Goal: Task Accomplishment & Management: Complete application form

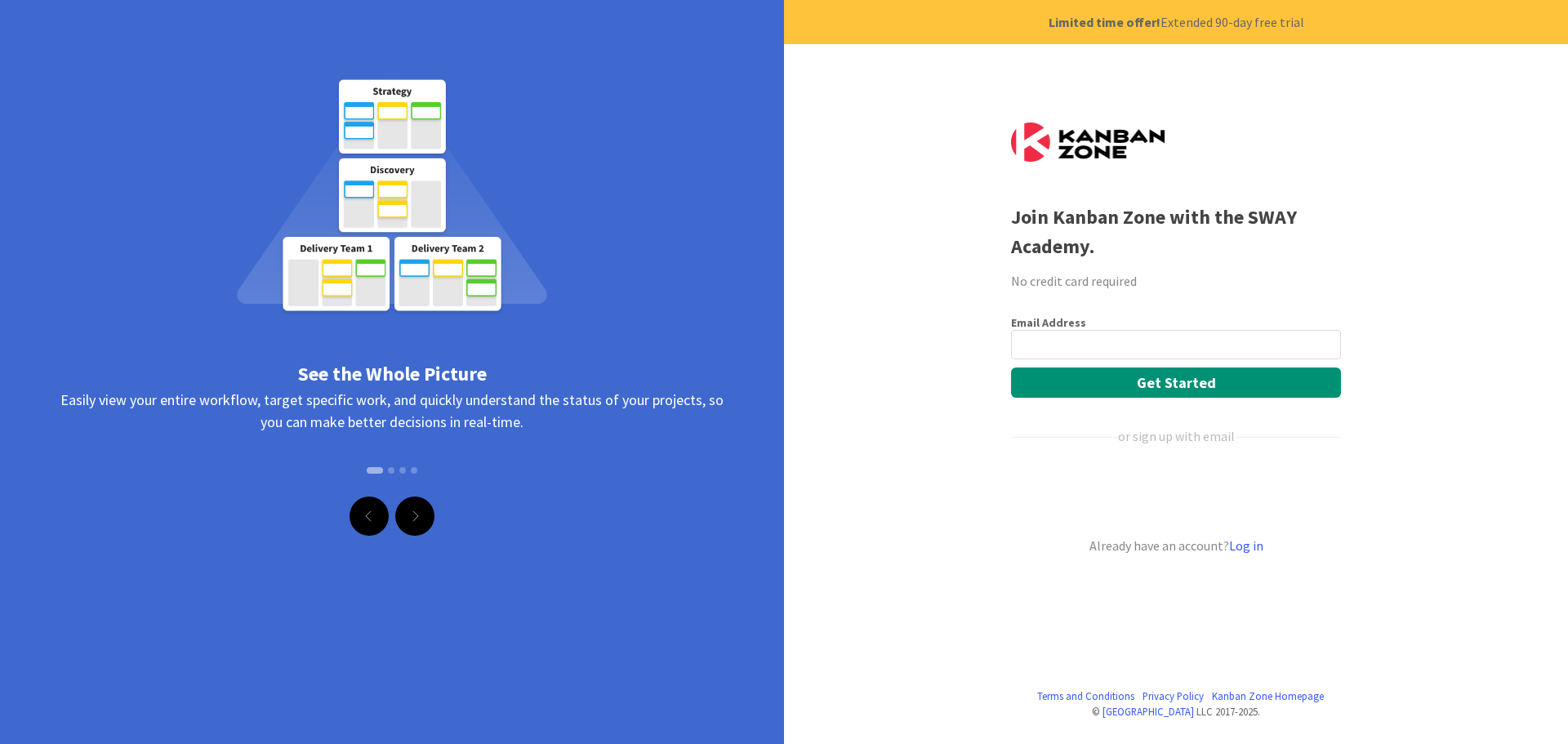
click at [1082, 340] on input "email" at bounding box center [1175, 344] width 330 height 29
type input "ambengam@gmail.com"
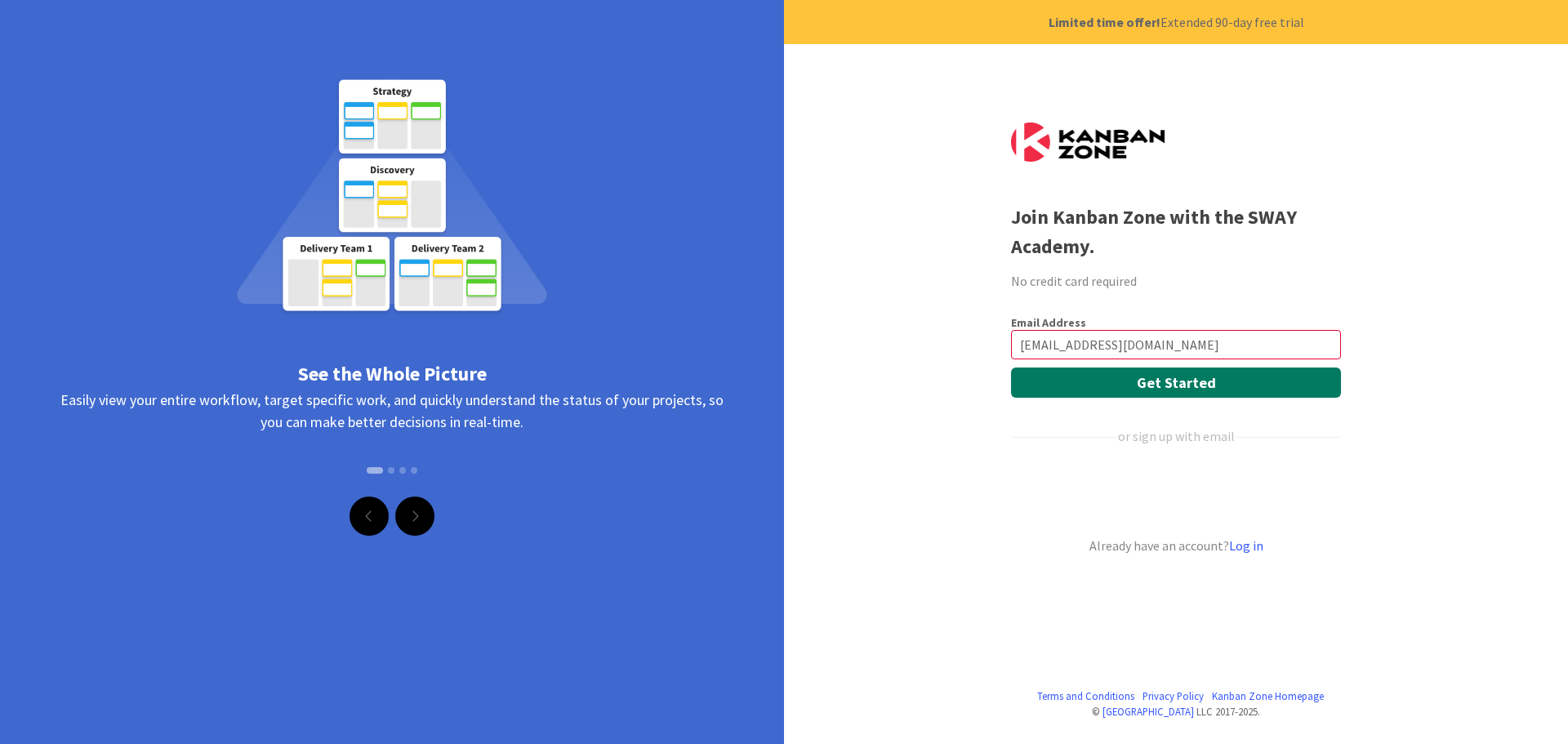
click at [1163, 381] on button "Get Started" at bounding box center [1175, 382] width 330 height 30
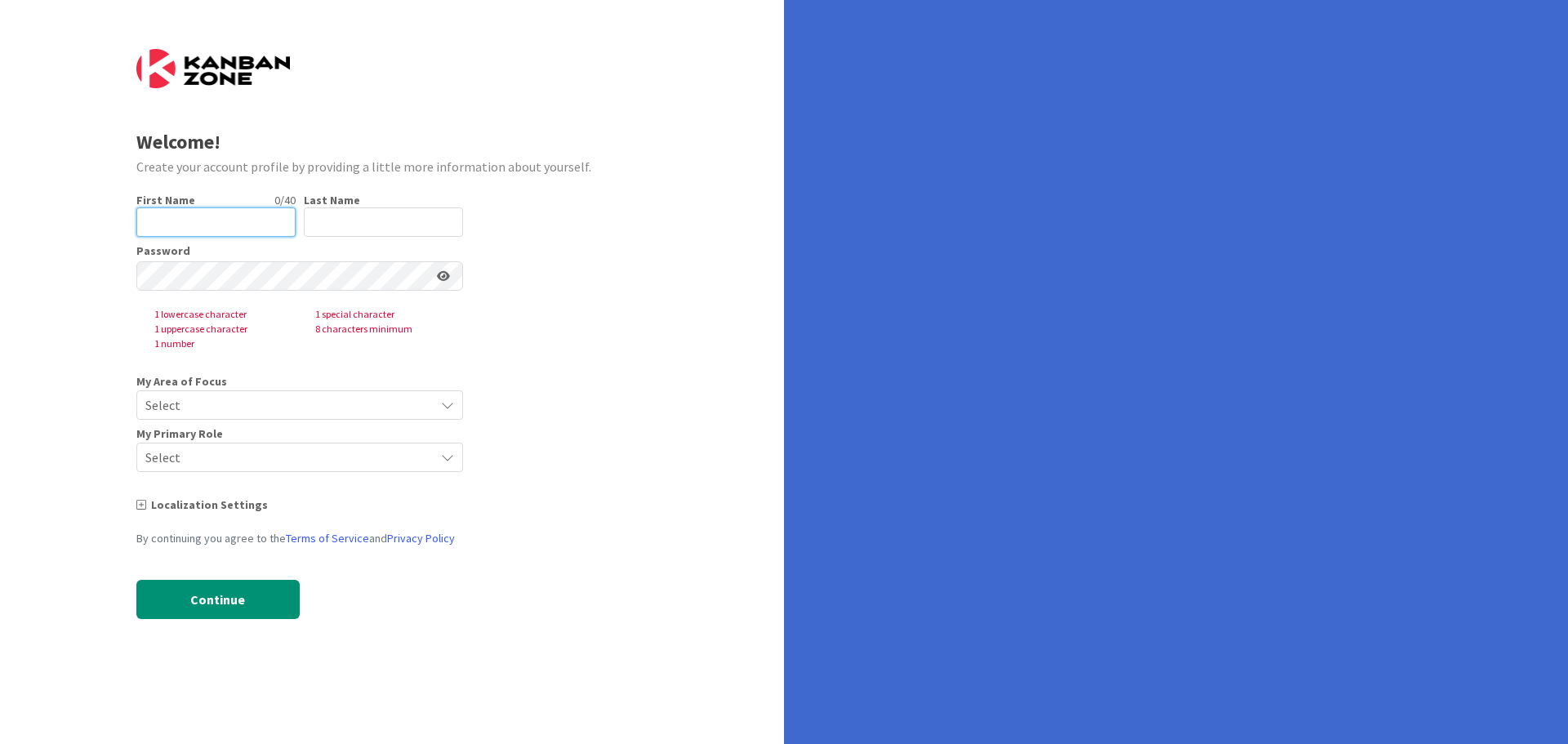
click at [243, 221] on input "text" at bounding box center [216, 222] width 159 height 29
type input "[PERSON_NAME]"
click at [342, 220] on input "text" at bounding box center [384, 222] width 159 height 29
click at [342, 218] on input "text" at bounding box center [384, 222] width 159 height 29
type input "Mbengam"
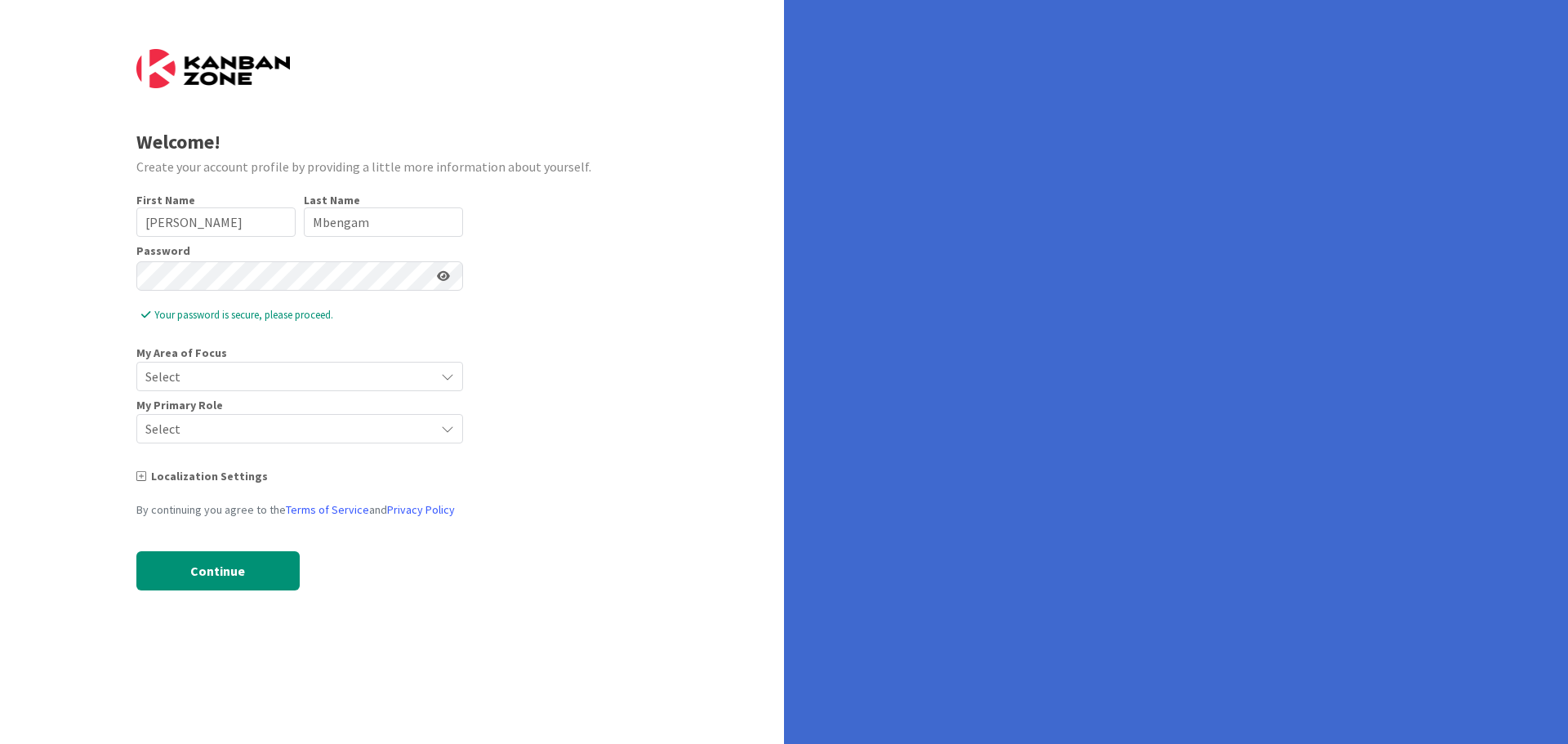
click at [437, 274] on icon at bounding box center [443, 276] width 13 height 12
click at [287, 382] on span "Select" at bounding box center [286, 376] width 281 height 23
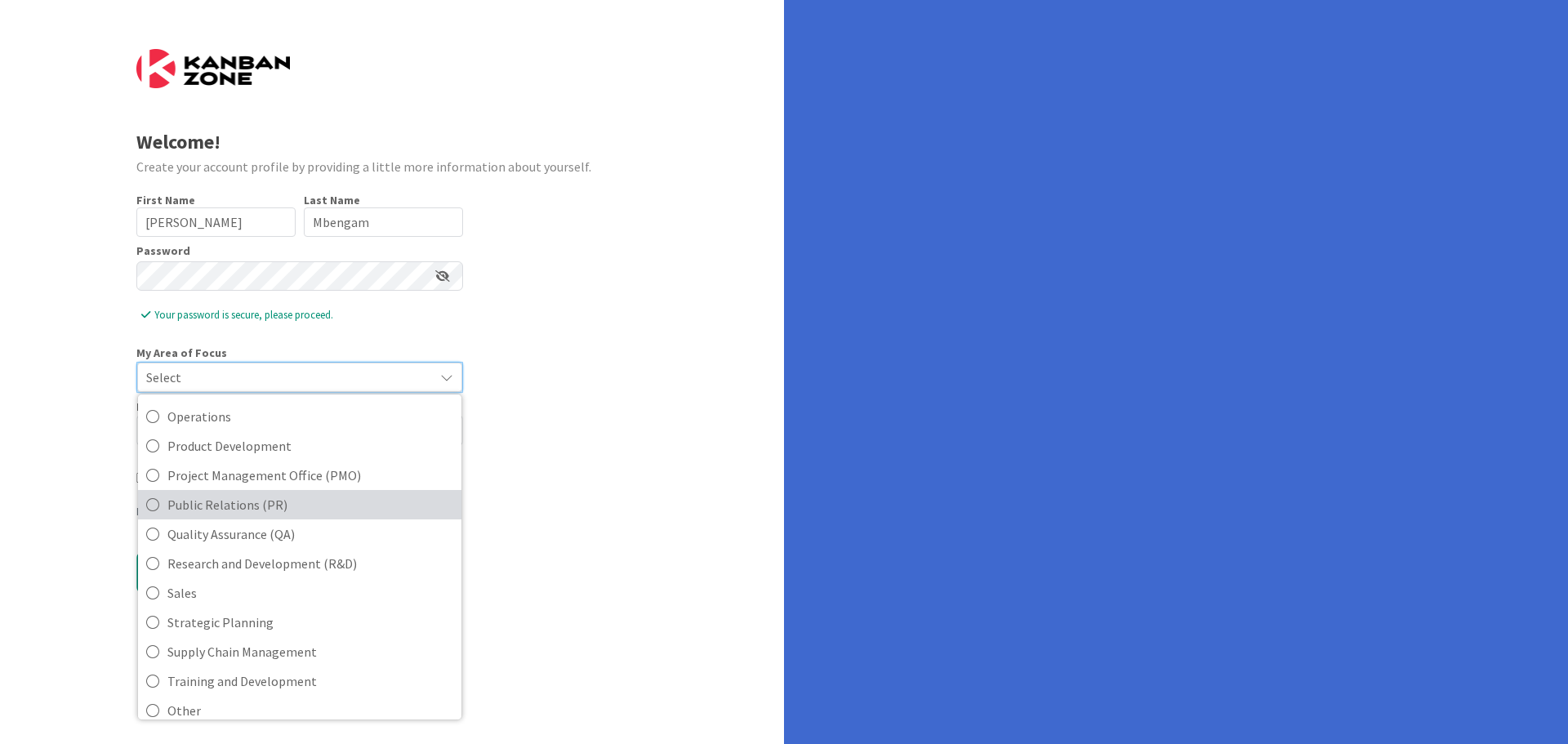
scroll to position [364, 0]
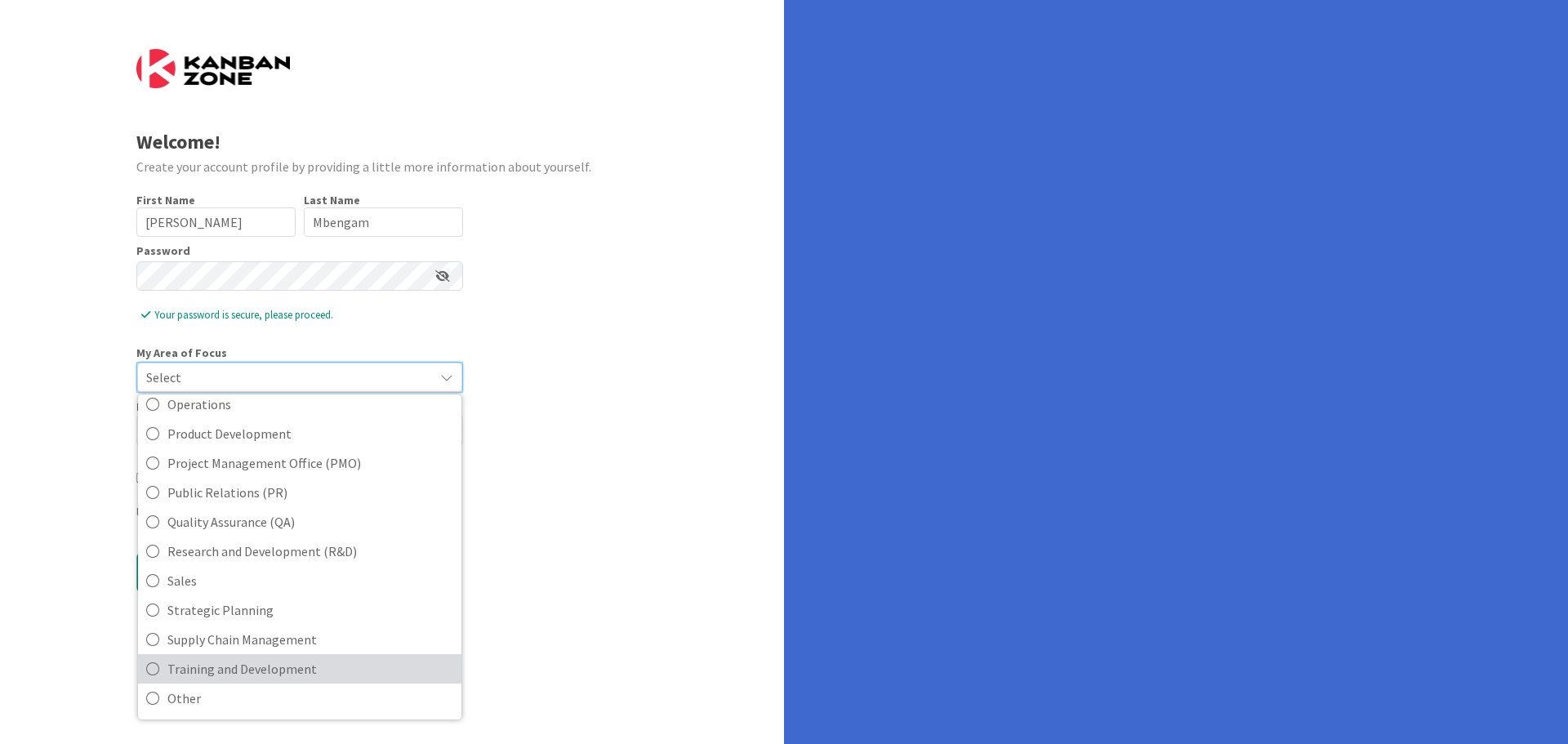
click at [267, 674] on span "Training and Development" at bounding box center [310, 668] width 286 height 25
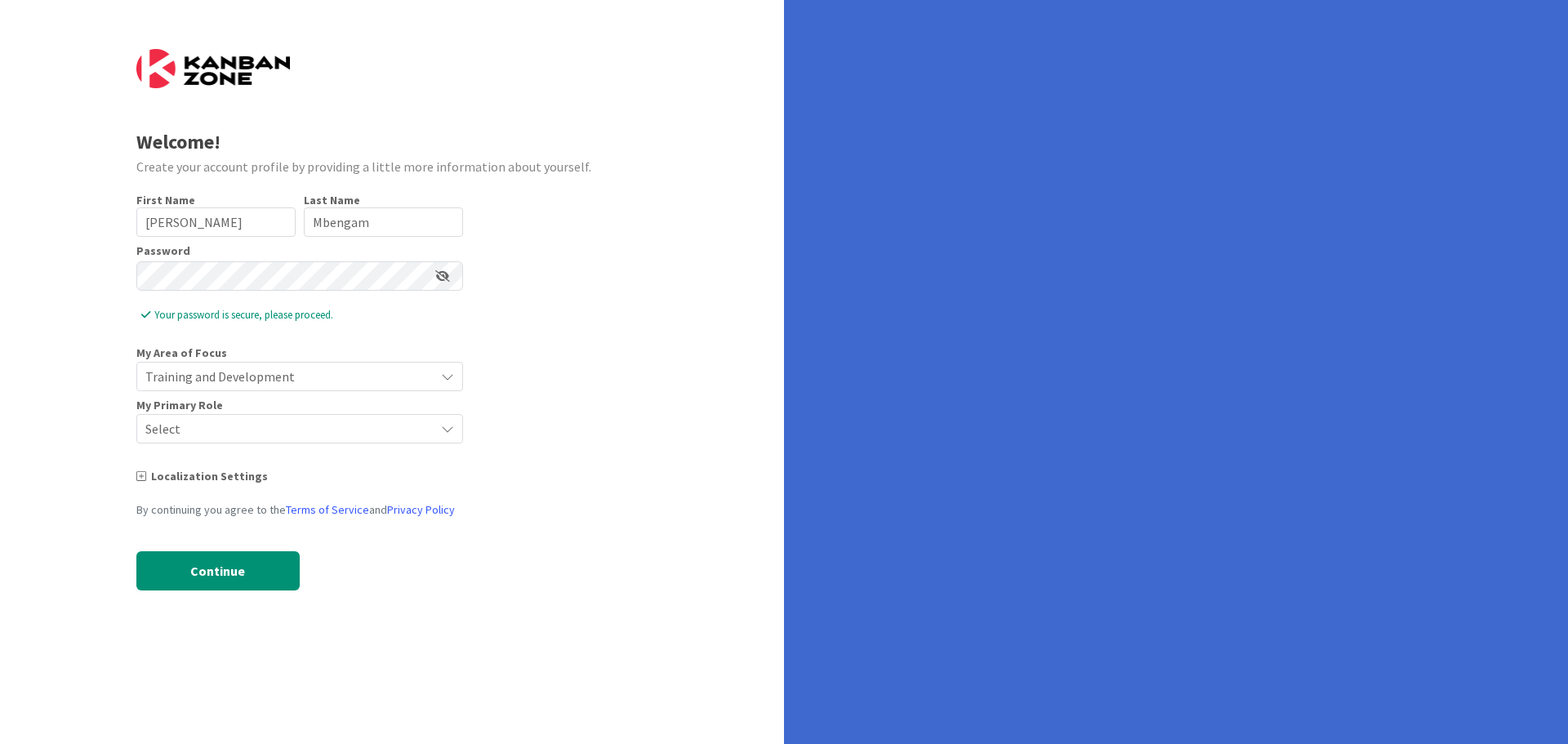
click at [210, 434] on span "Select" at bounding box center [286, 428] width 281 height 23
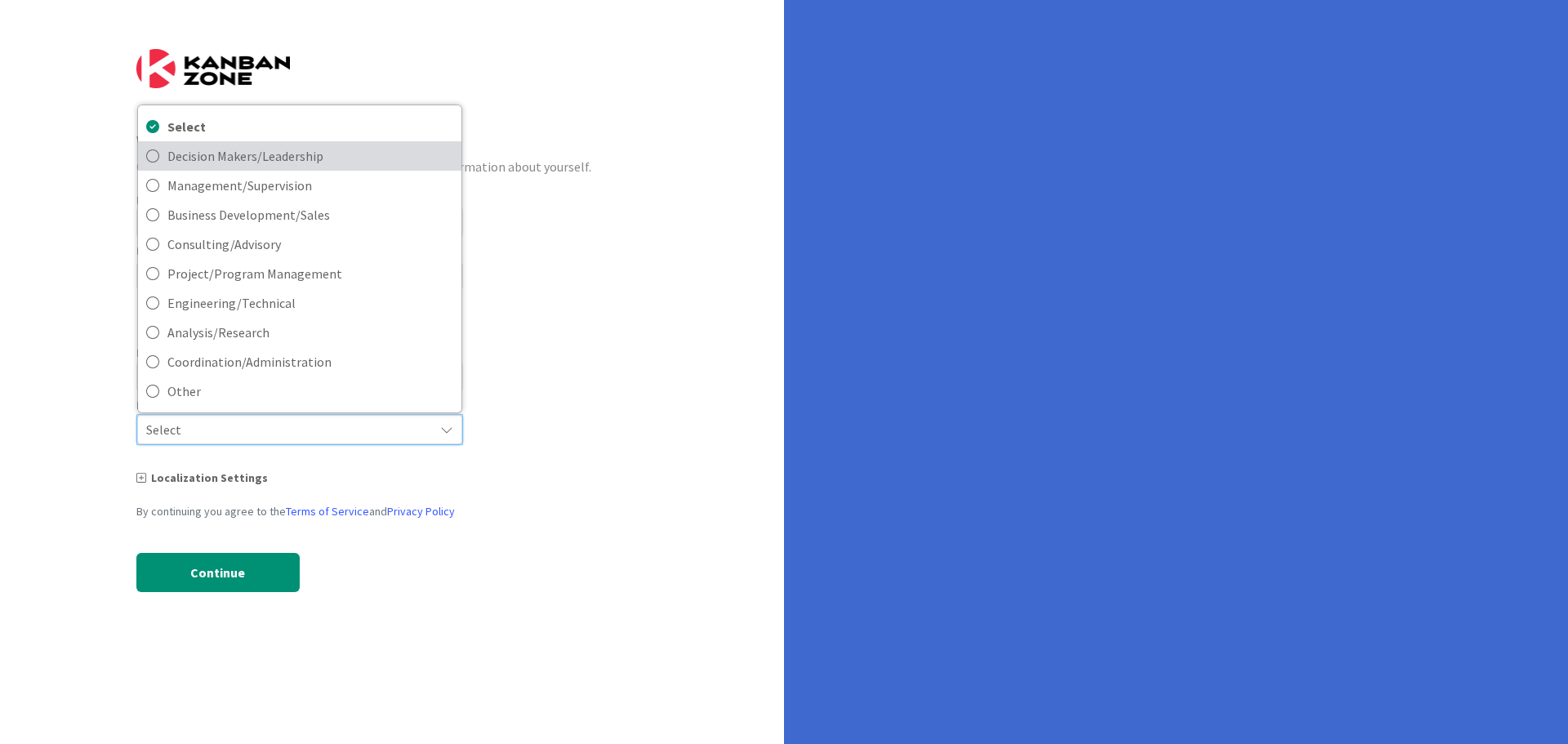
click at [271, 155] on span "Decision Makers/Leadership" at bounding box center [310, 155] width 286 height 25
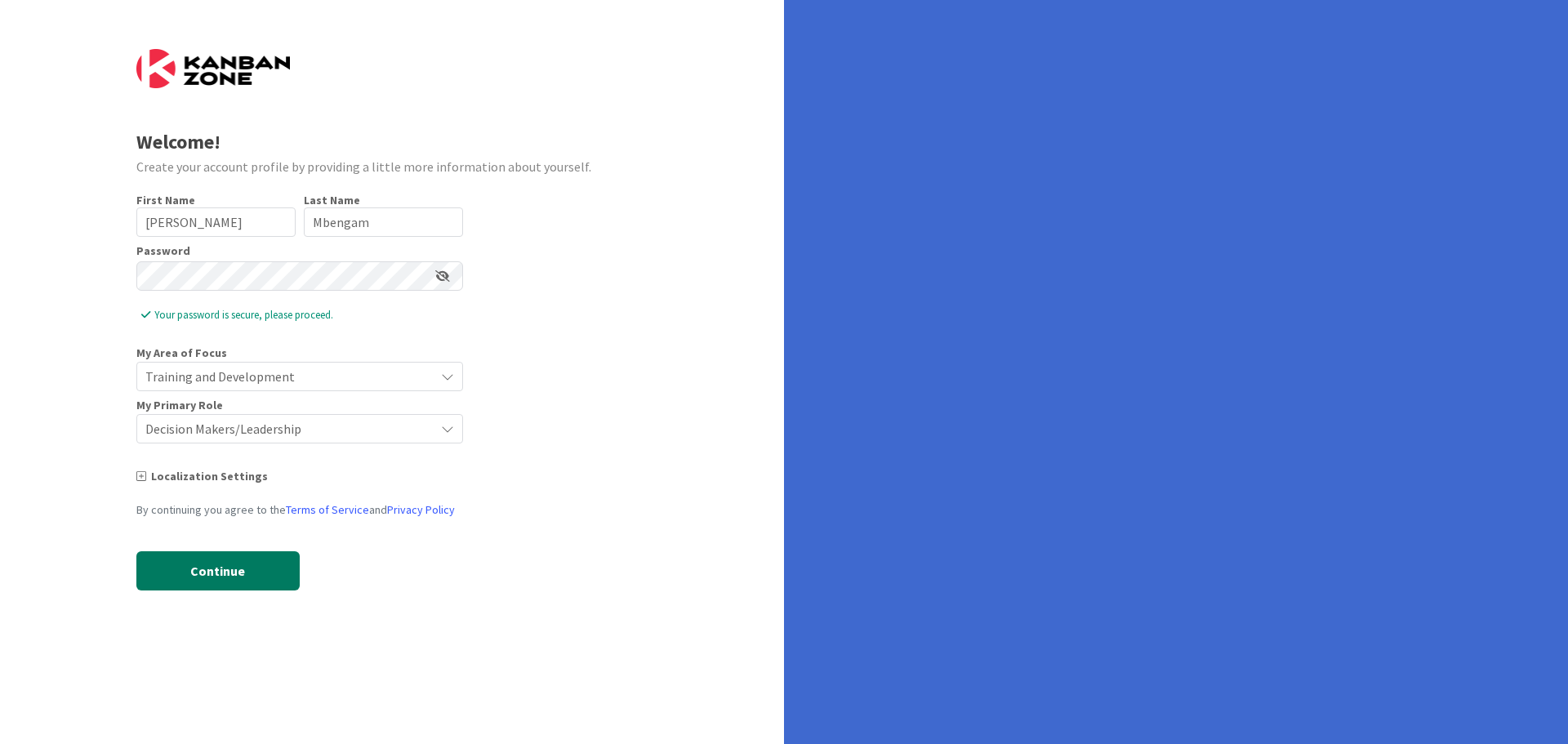
click at [251, 578] on button "Continue" at bounding box center [217, 571] width 163 height 39
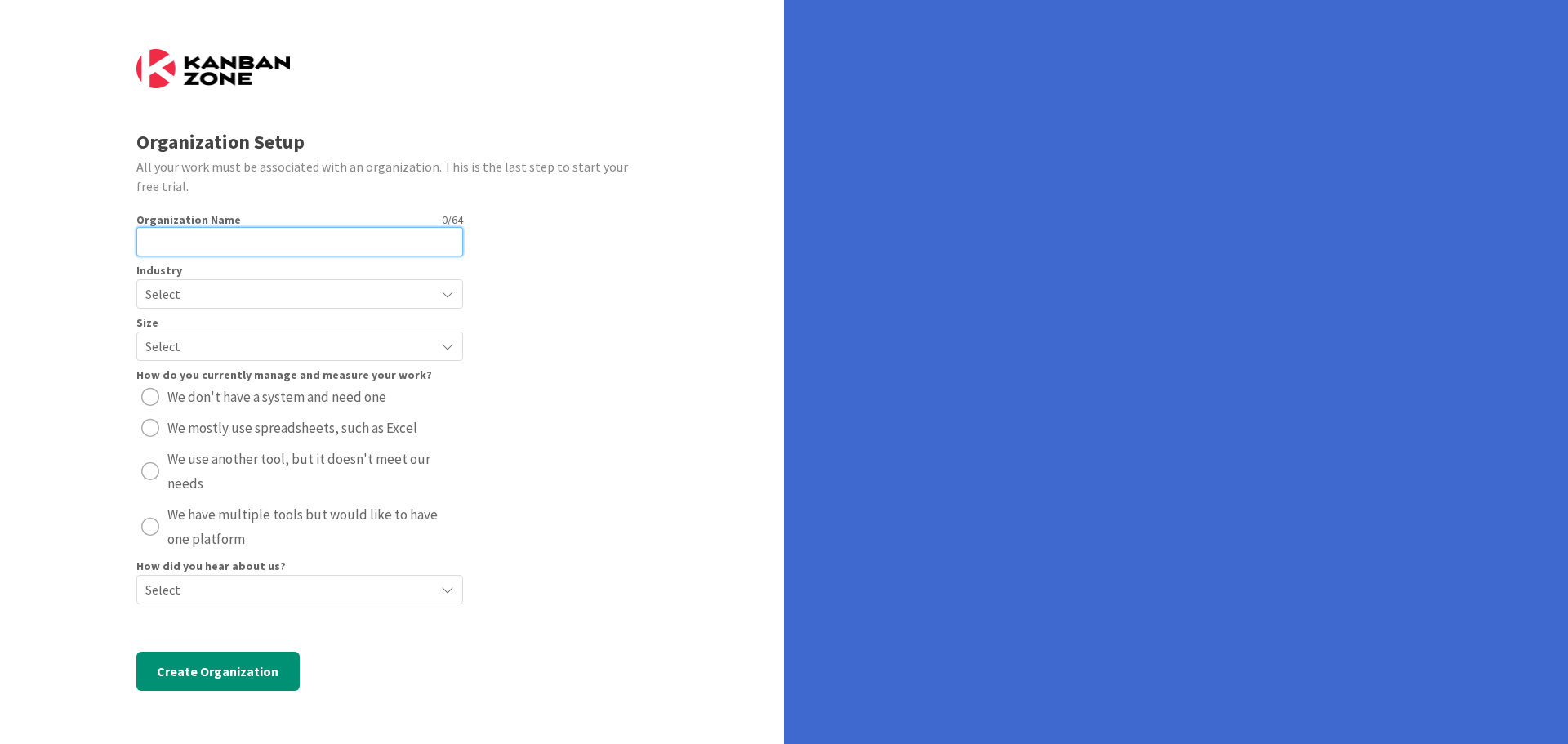
click at [235, 236] on input "text" at bounding box center [300, 242] width 327 height 29
type input "Vantage Solutions"
click at [227, 289] on span "Select" at bounding box center [286, 293] width 281 height 23
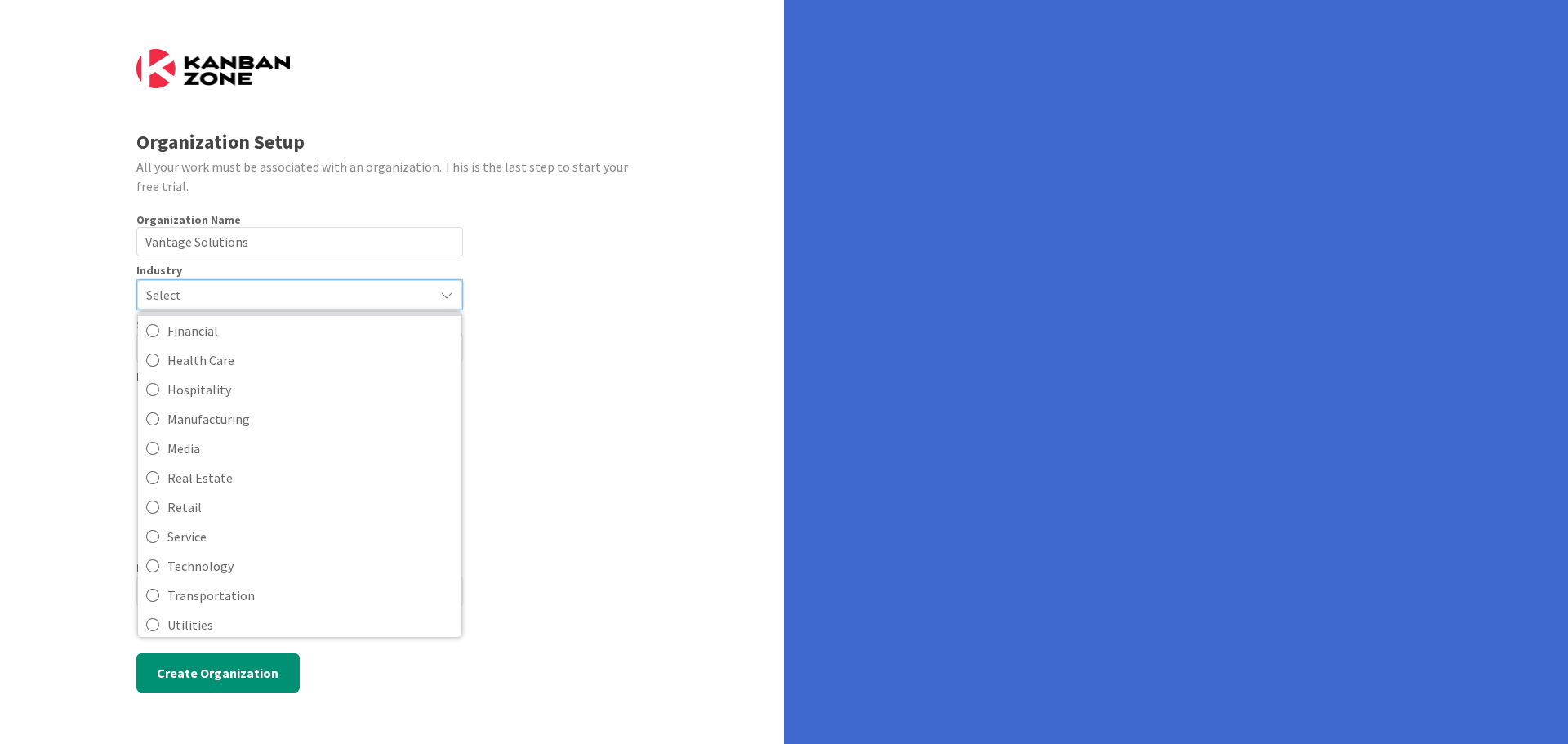
scroll to position [158, 0]
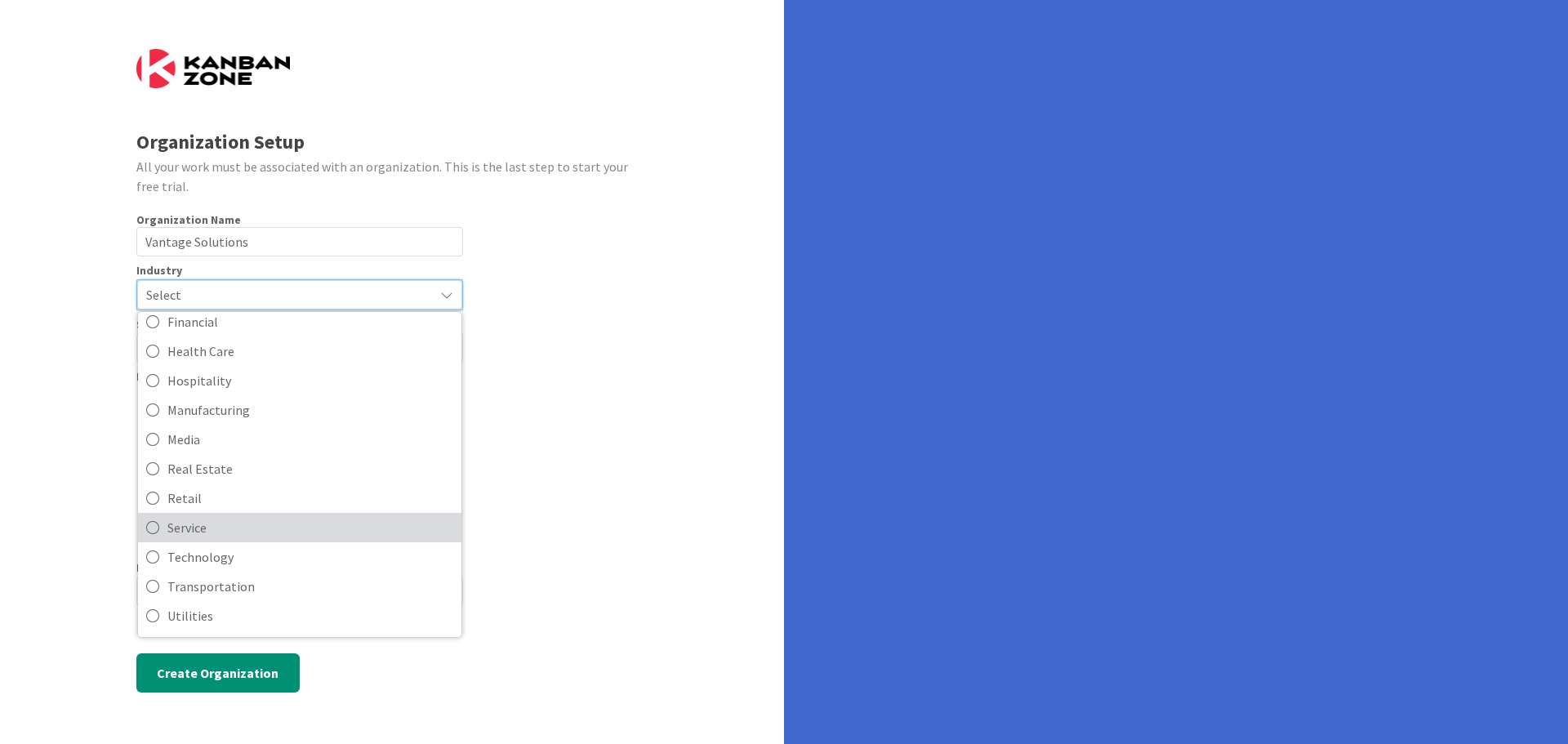
click at [217, 520] on span "Service" at bounding box center [310, 527] width 286 height 25
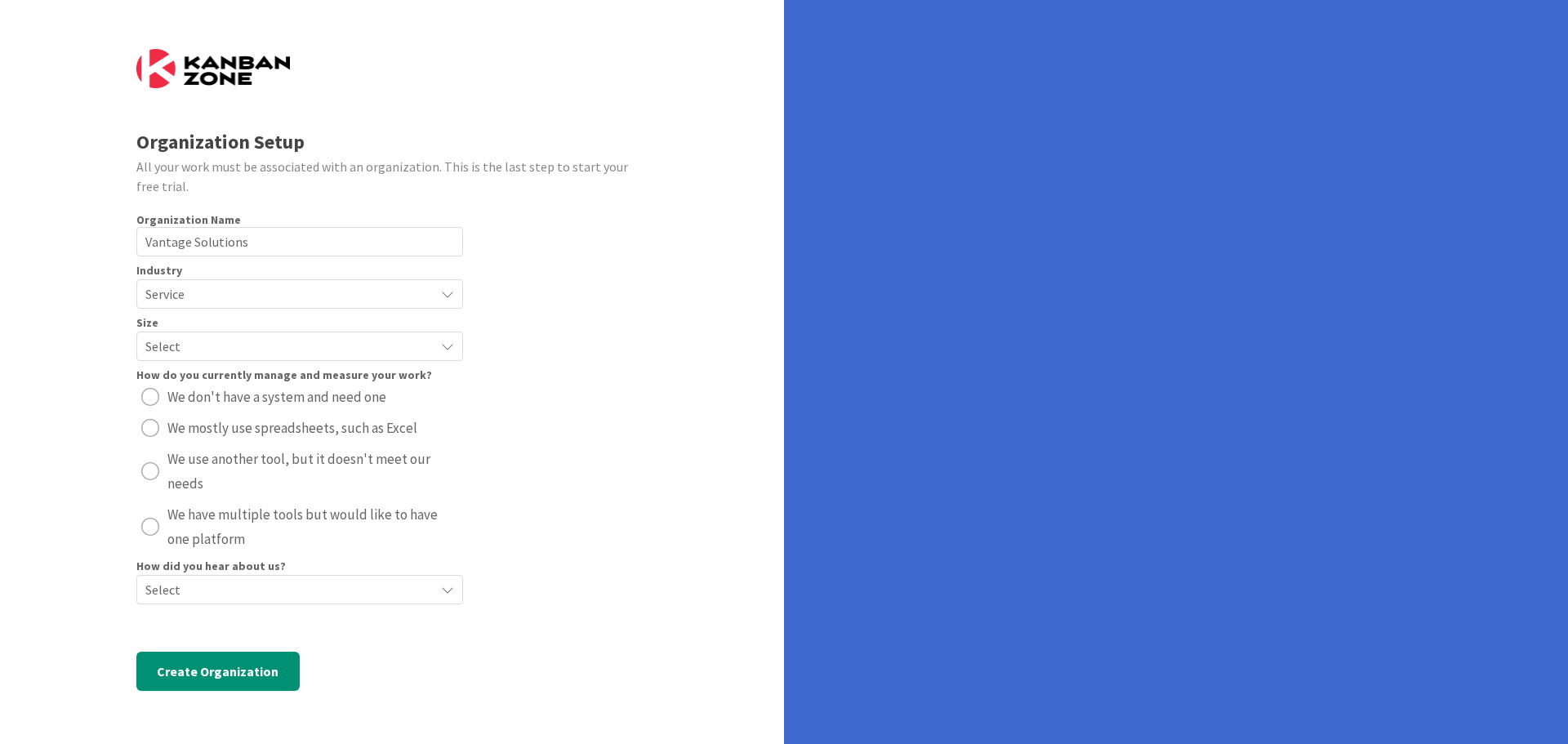
click at [279, 341] on span "Select" at bounding box center [286, 346] width 281 height 23
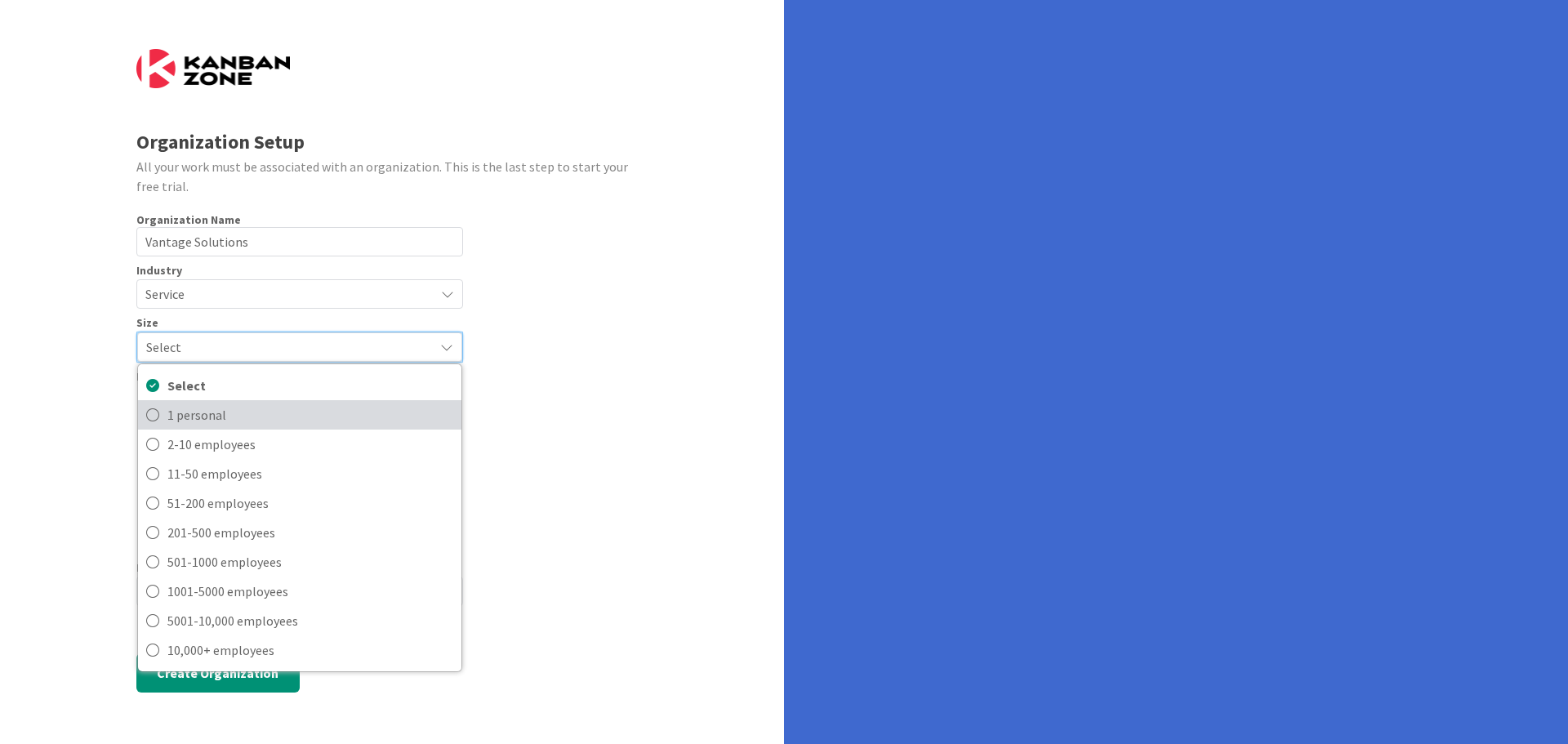
click at [257, 411] on span "1 personal" at bounding box center [310, 414] width 286 height 25
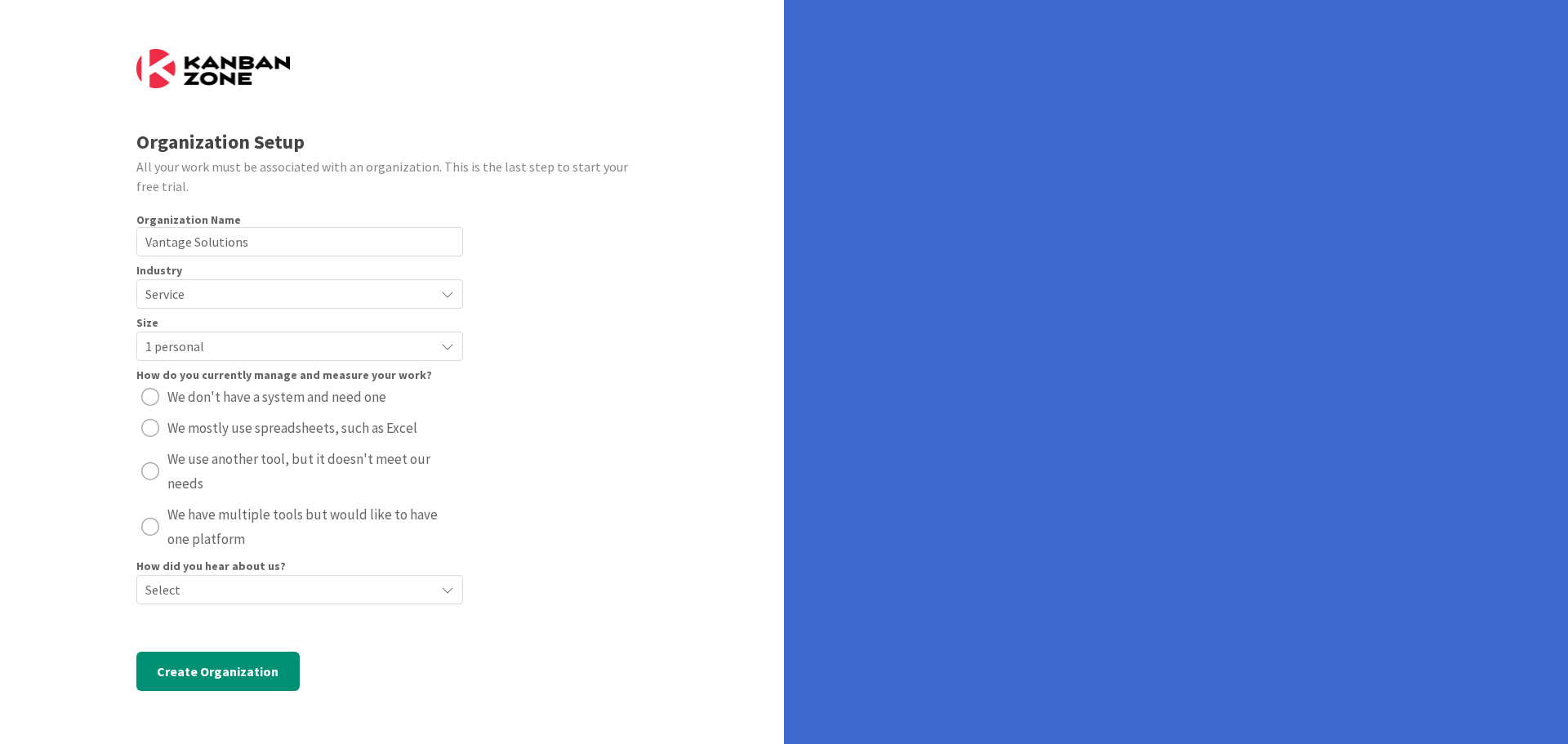
click at [142, 528] on div "radio" at bounding box center [151, 527] width 18 height 18
click at [276, 592] on span "Select" at bounding box center [286, 589] width 281 height 23
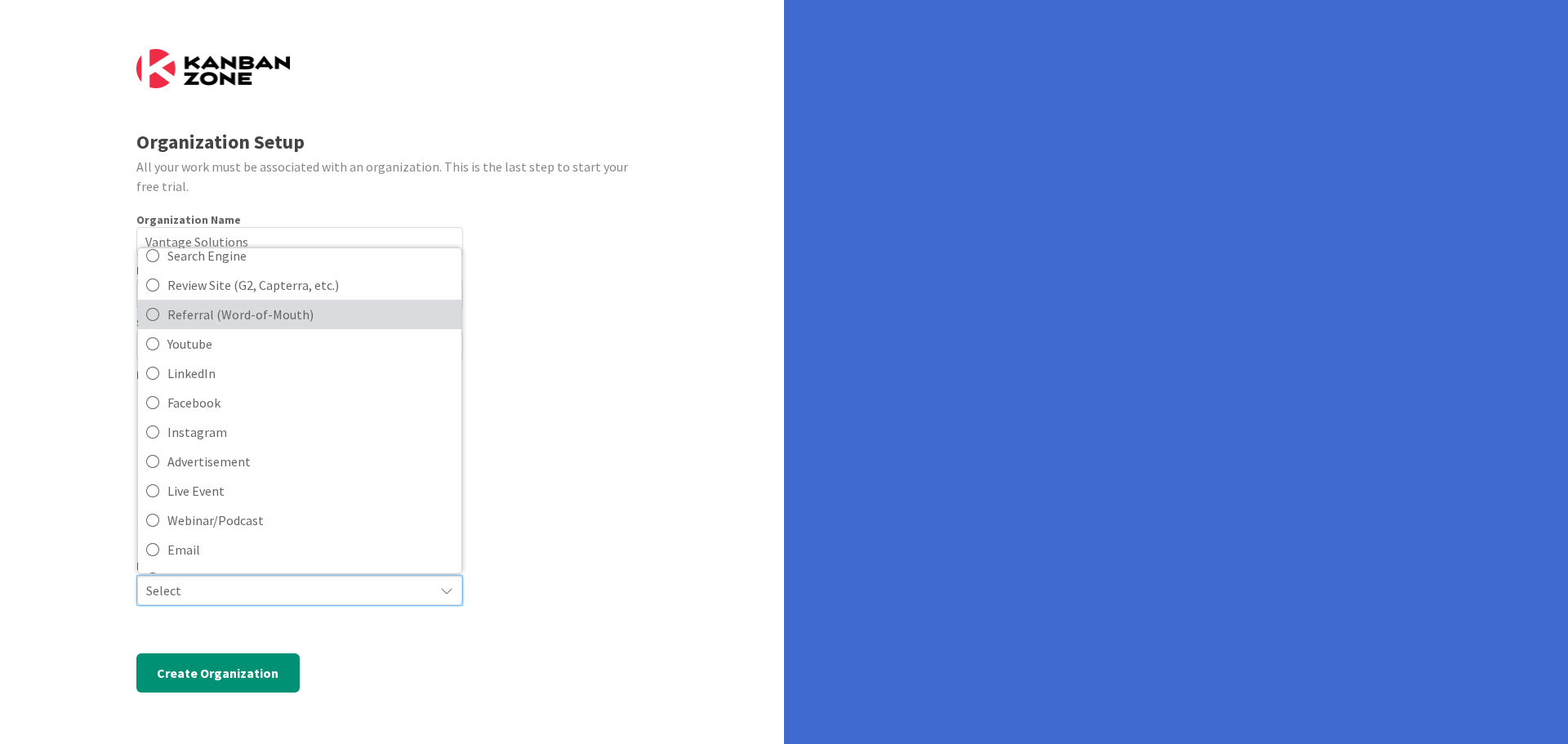
scroll to position [70, 0]
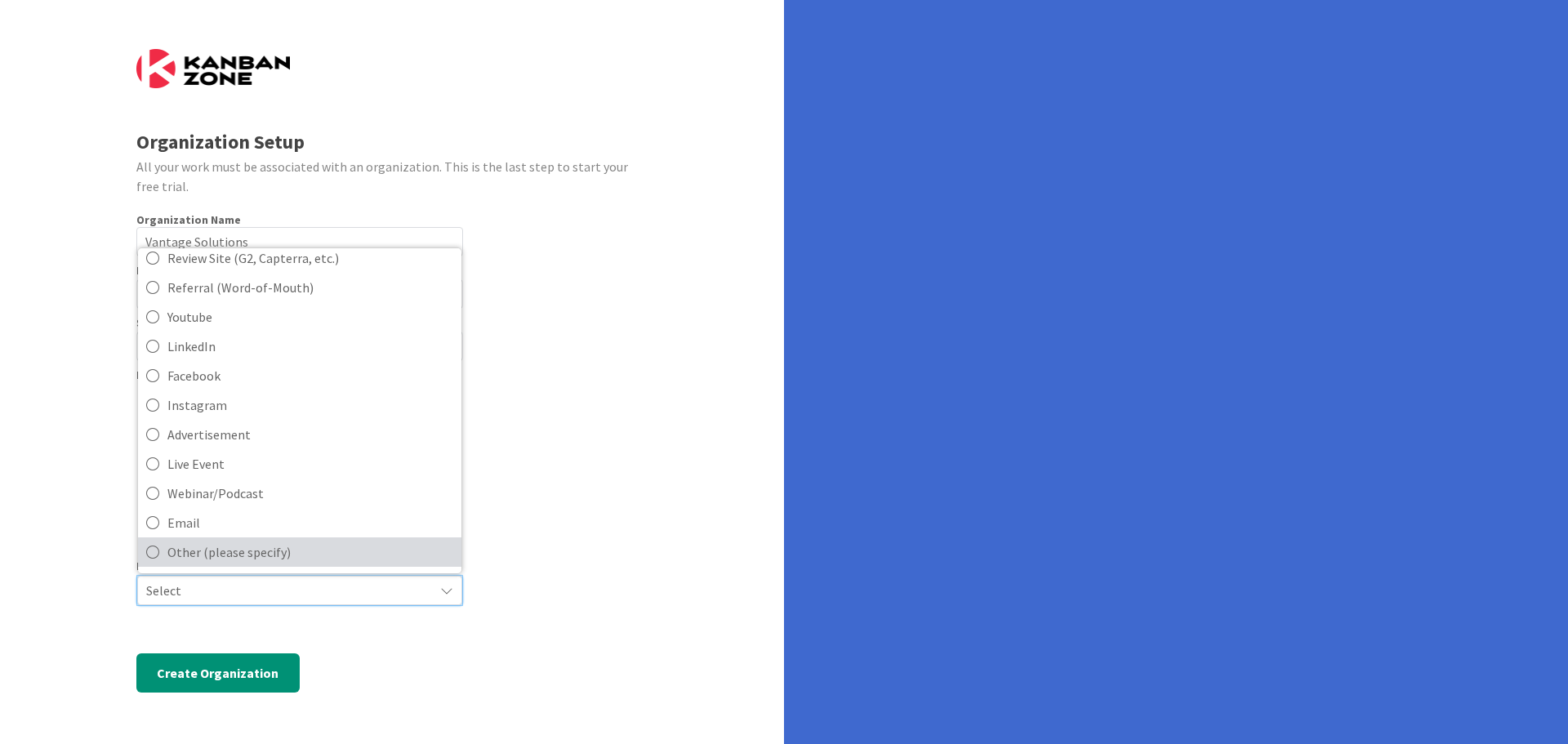
click at [218, 550] on span "Other (please specify)" at bounding box center [310, 551] width 286 height 25
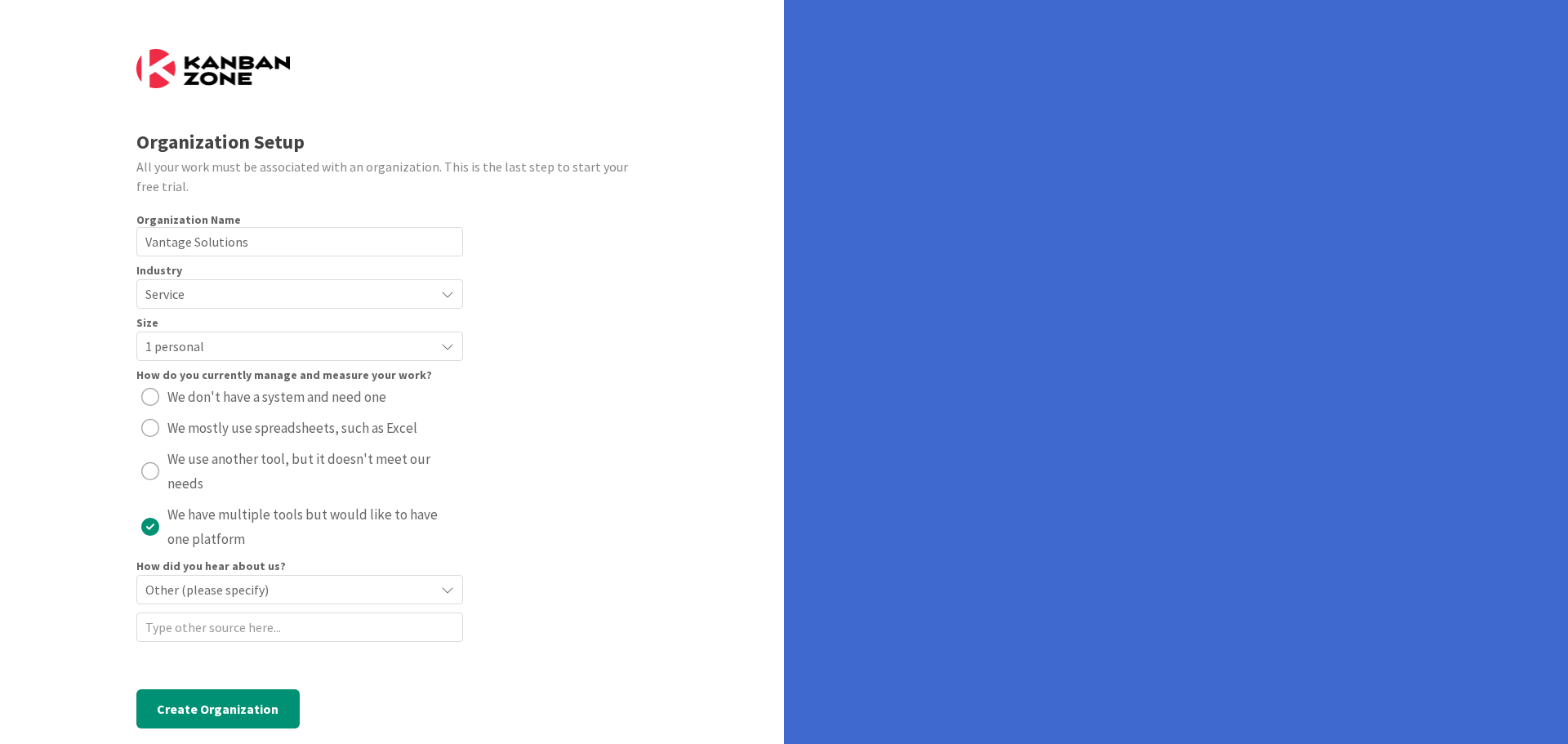
scroll to position [26, 0]
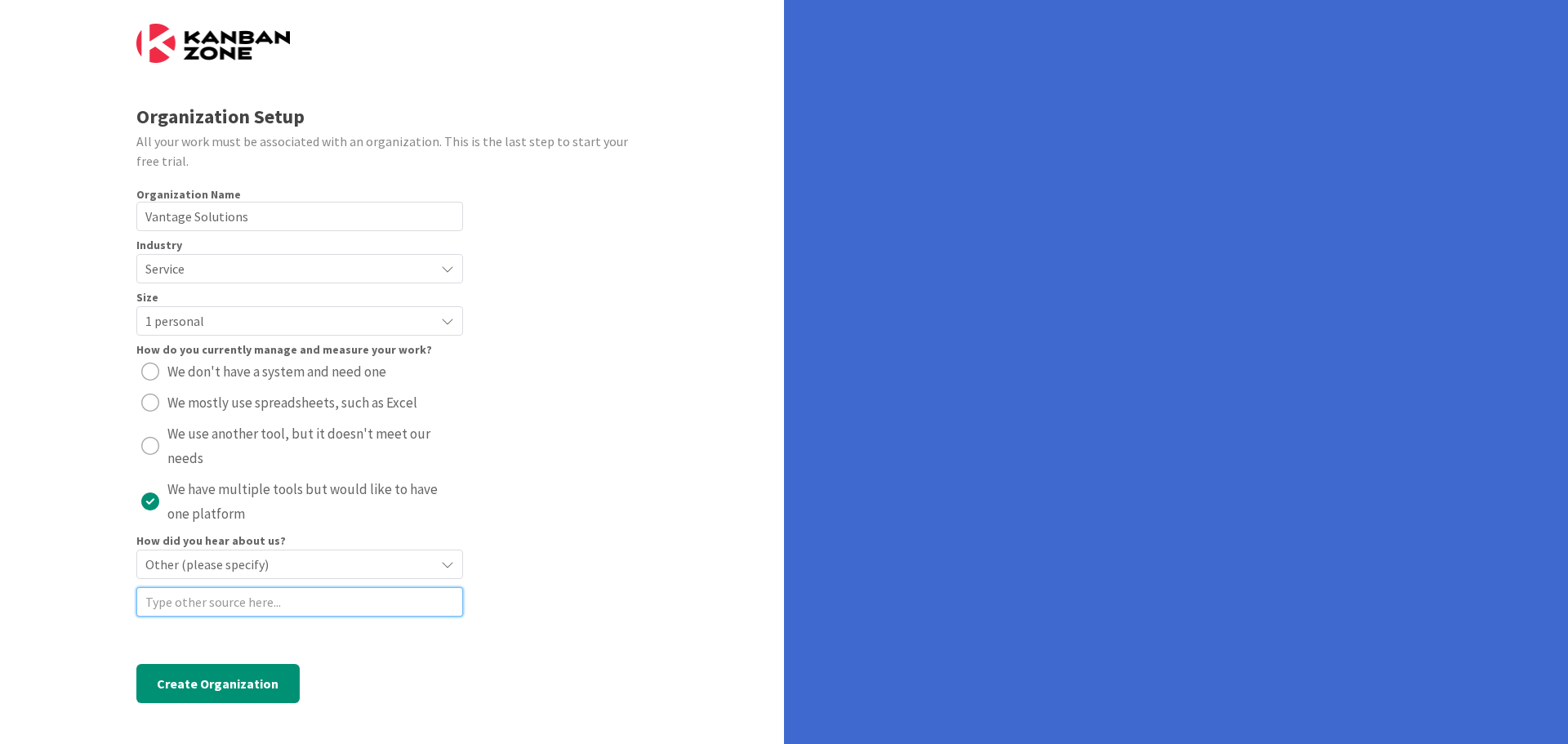
click at [230, 596] on input at bounding box center [300, 602] width 327 height 29
click at [279, 593] on input at bounding box center [300, 602] width 327 height 29
type input "Course"
click at [232, 680] on button "Create Organization" at bounding box center [217, 683] width 163 height 39
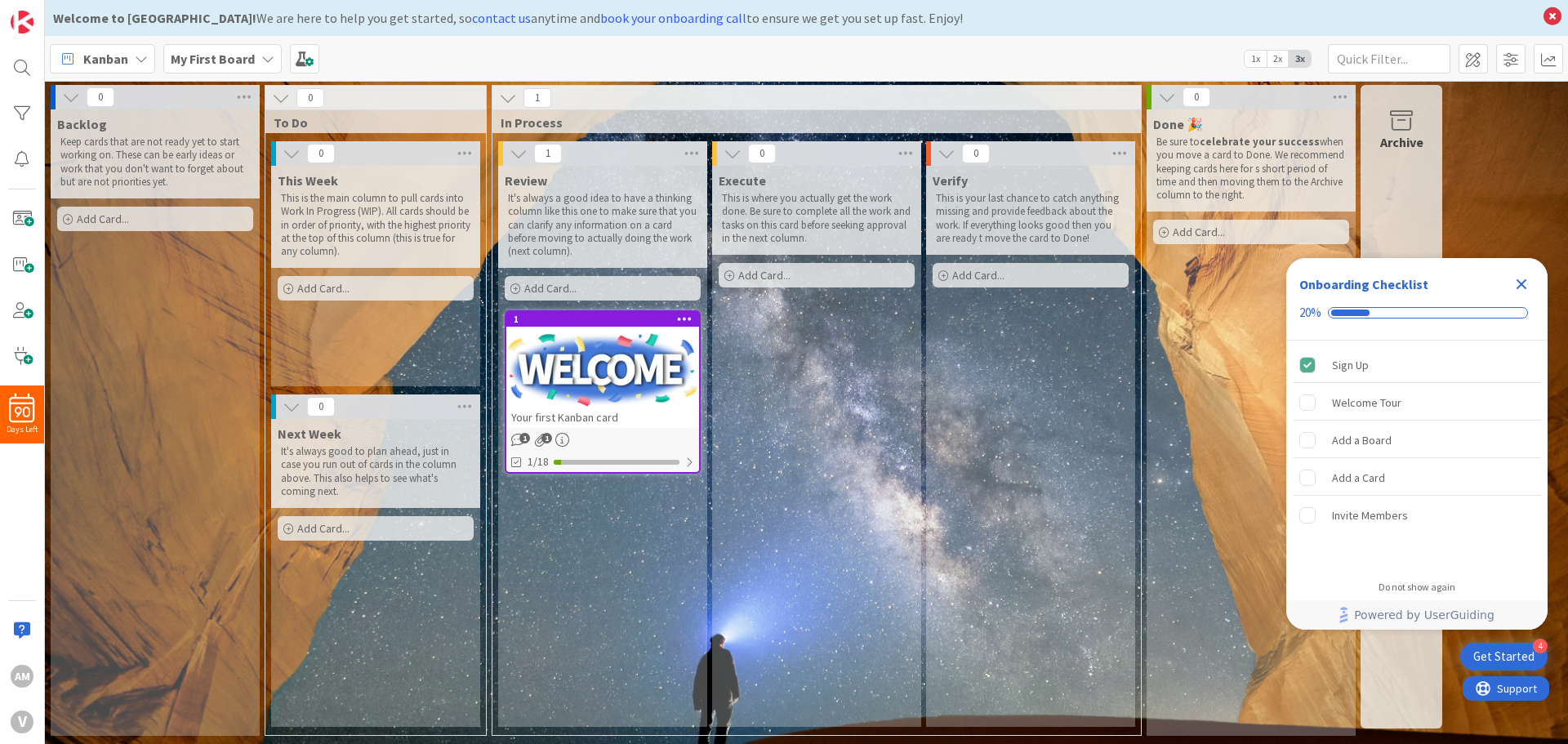
click at [261, 56] on icon at bounding box center [268, 58] width 13 height 13
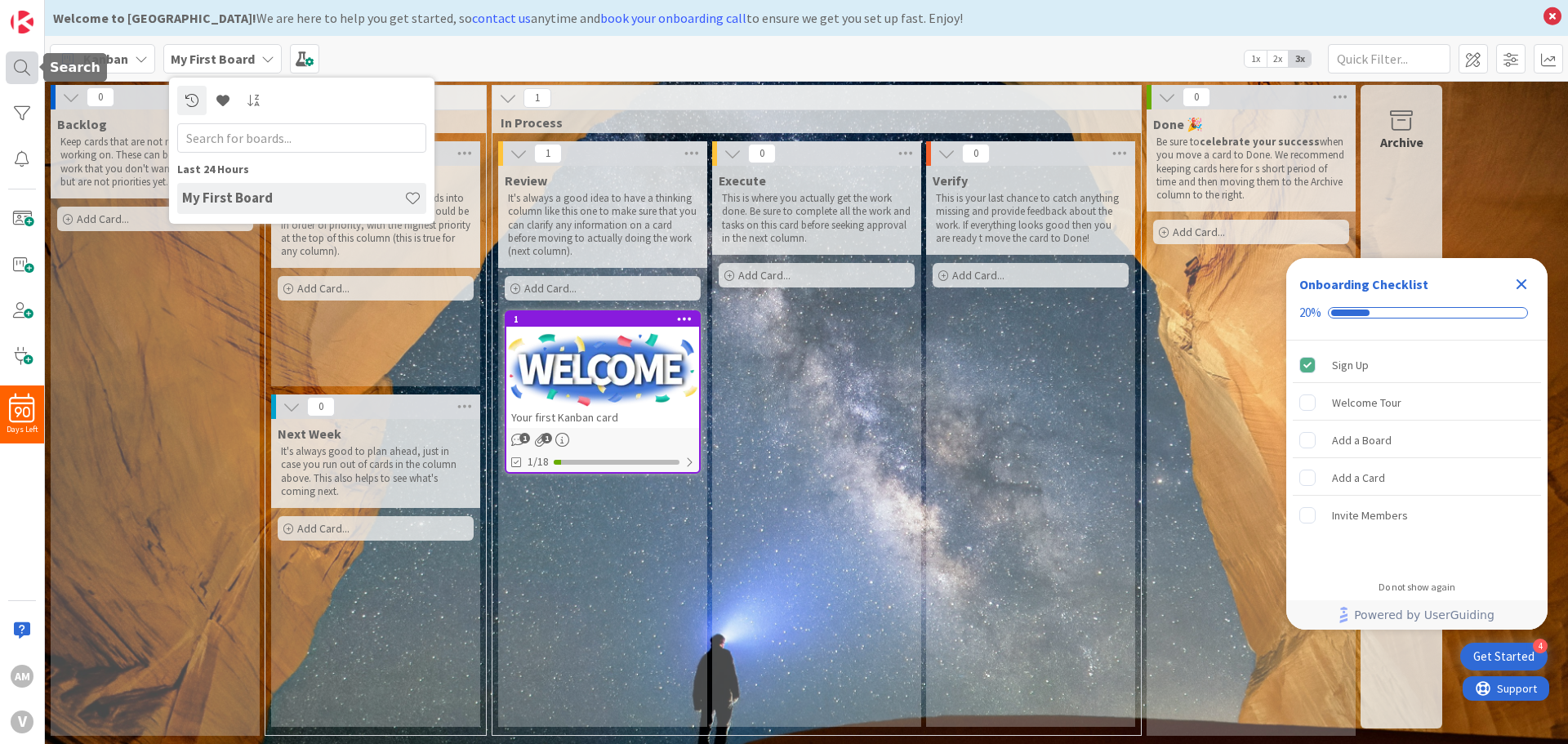
click at [24, 72] on div at bounding box center [22, 68] width 33 height 33
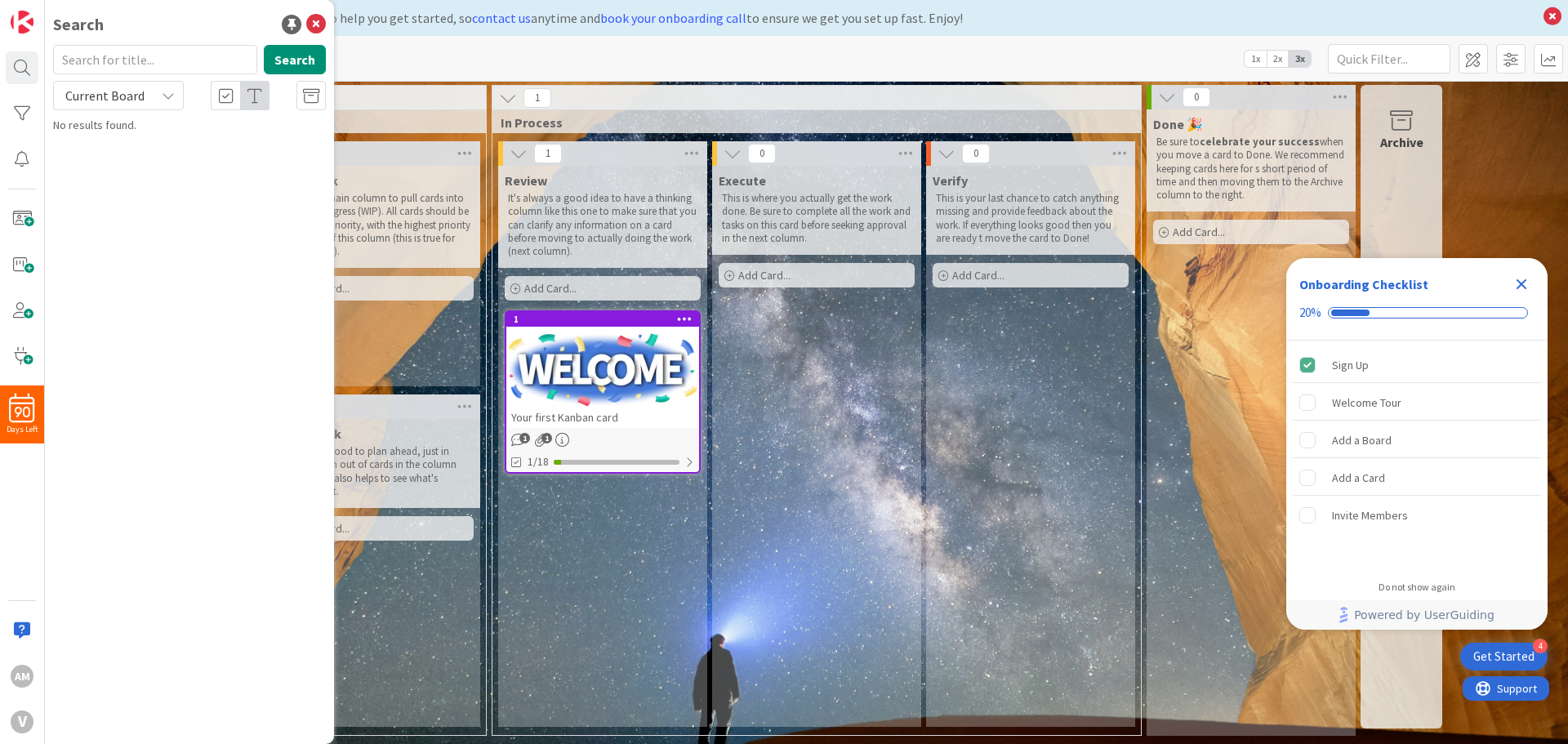
click at [102, 68] on input "text" at bounding box center [155, 59] width 205 height 29
type input "SWAY Student Board"
click at [276, 64] on button "Search" at bounding box center [295, 59] width 62 height 29
click at [286, 61] on button "Search" at bounding box center [295, 59] width 62 height 29
click at [629, 56] on div "Kanban My First Board 1x 2x 3x" at bounding box center [806, 58] width 1523 height 45
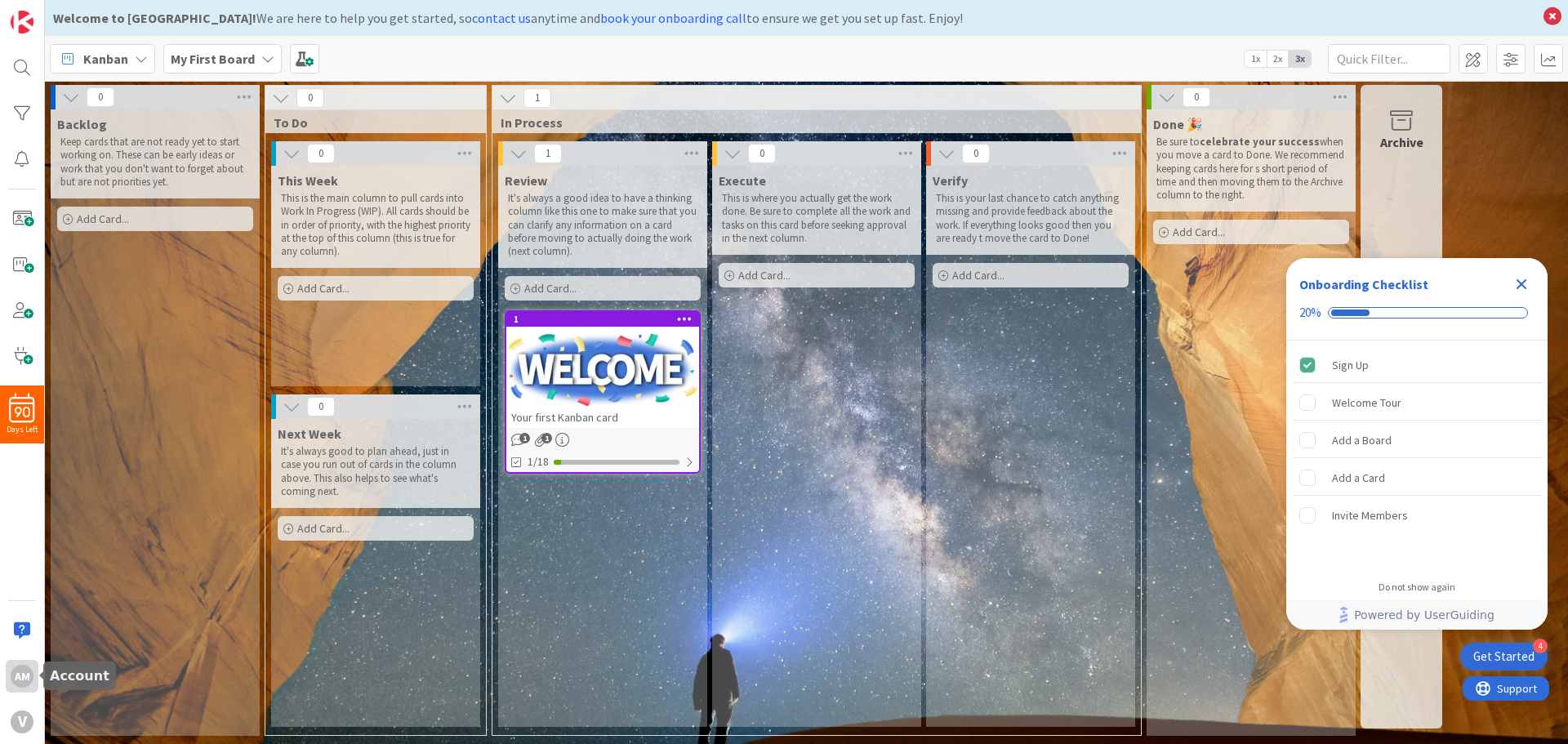
click at [21, 676] on div "AM" at bounding box center [22, 676] width 23 height 23
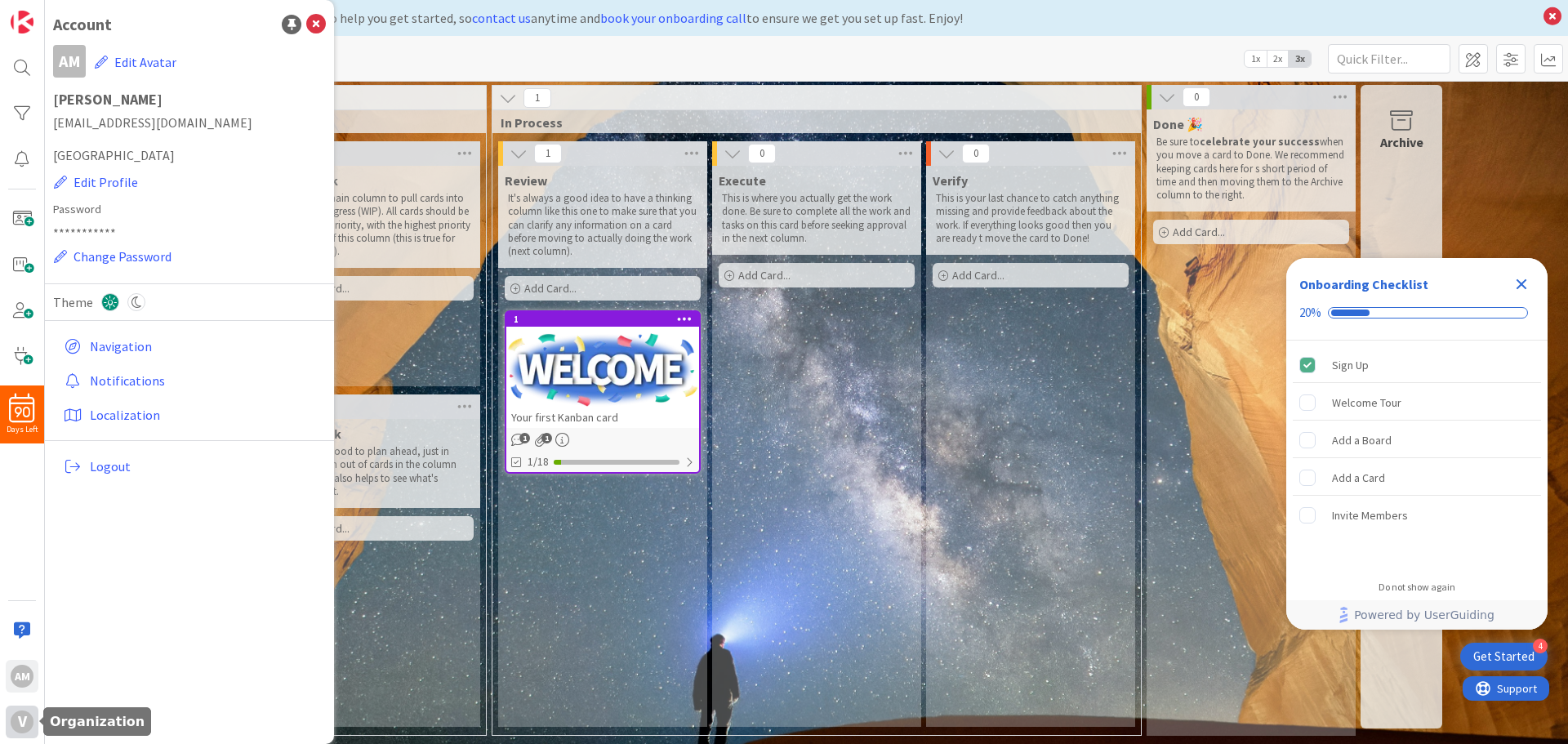
click at [16, 725] on div "V" at bounding box center [22, 721] width 23 height 23
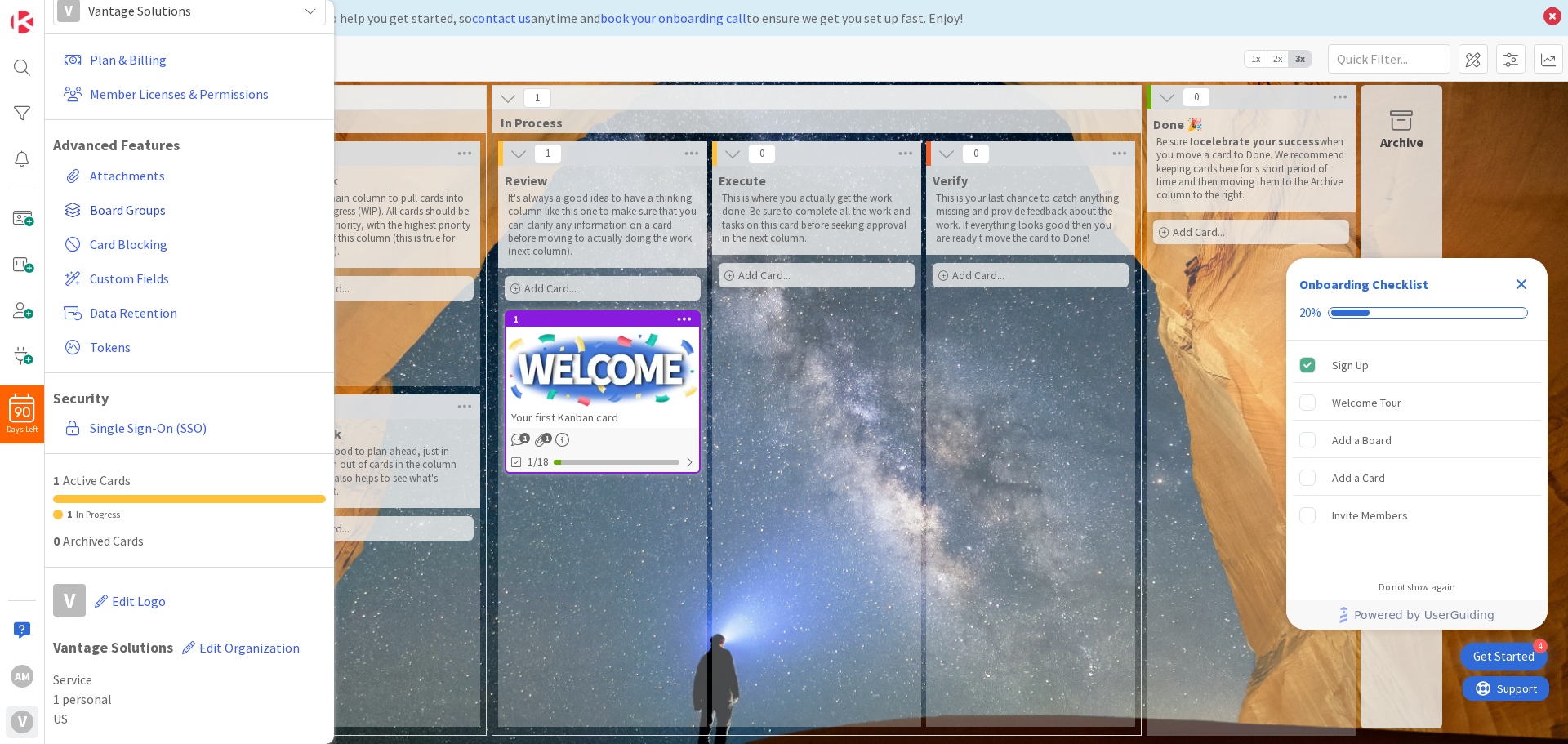
scroll to position [75, 0]
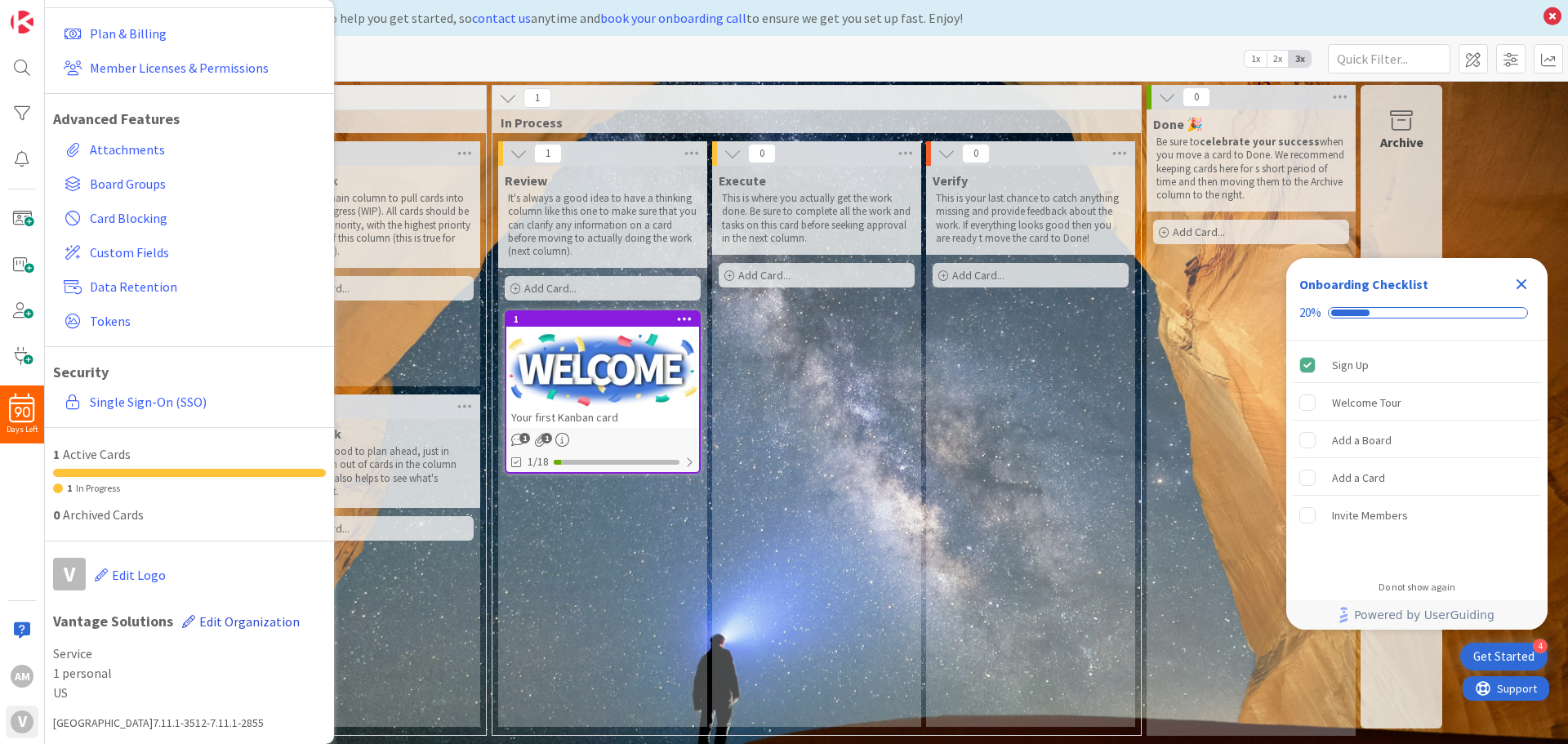
click at [217, 623] on span "Edit Organization" at bounding box center [249, 622] width 100 height 16
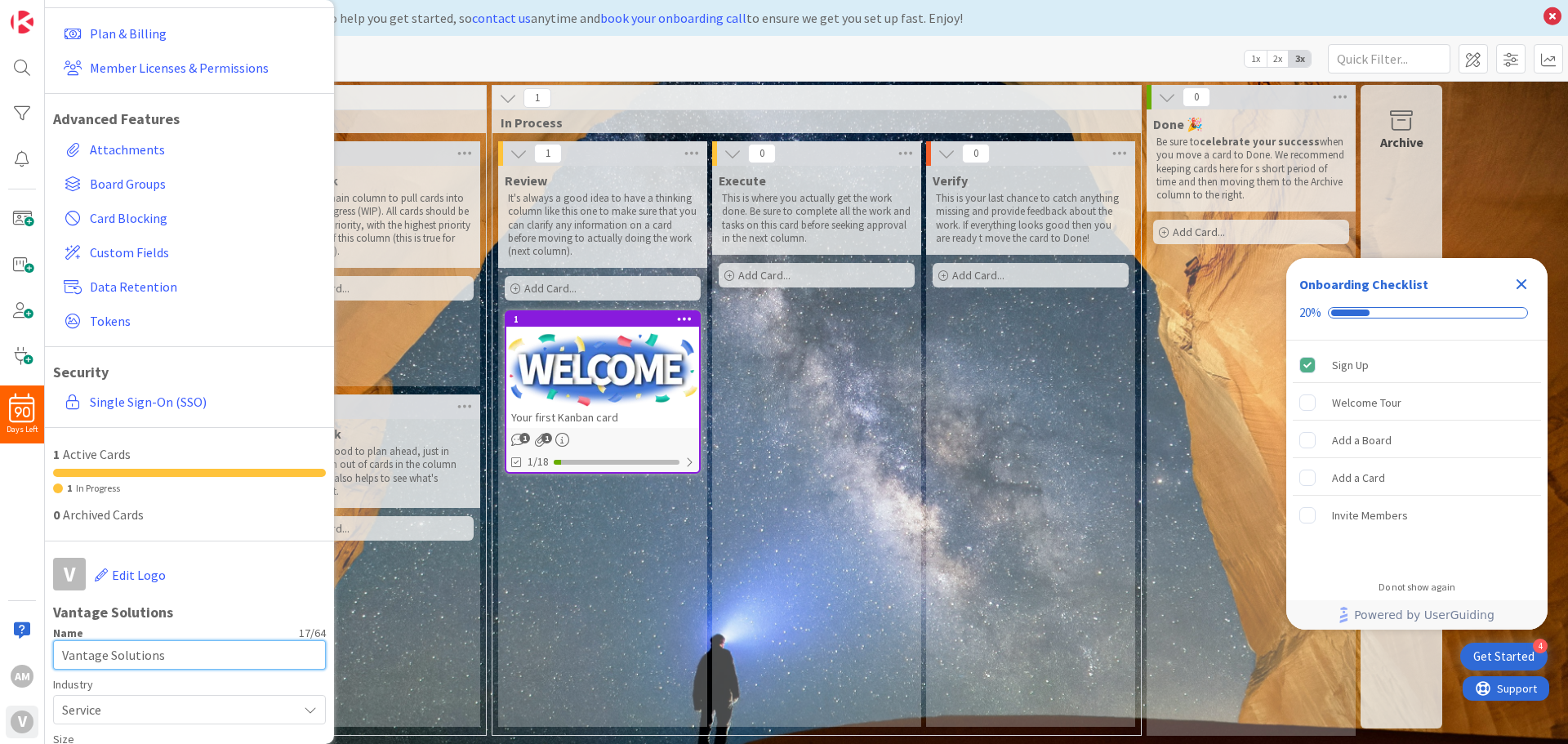
drag, startPoint x: 179, startPoint y: 660, endPoint x: 42, endPoint y: 656, distance: 137.1
click at [42, 656] on div "90 Days Left AM V Organization V Vantage Solutions Plan & Billing Member Licens…" at bounding box center [22, 372] width 45 height 744
paste input "SWAY Student Board"
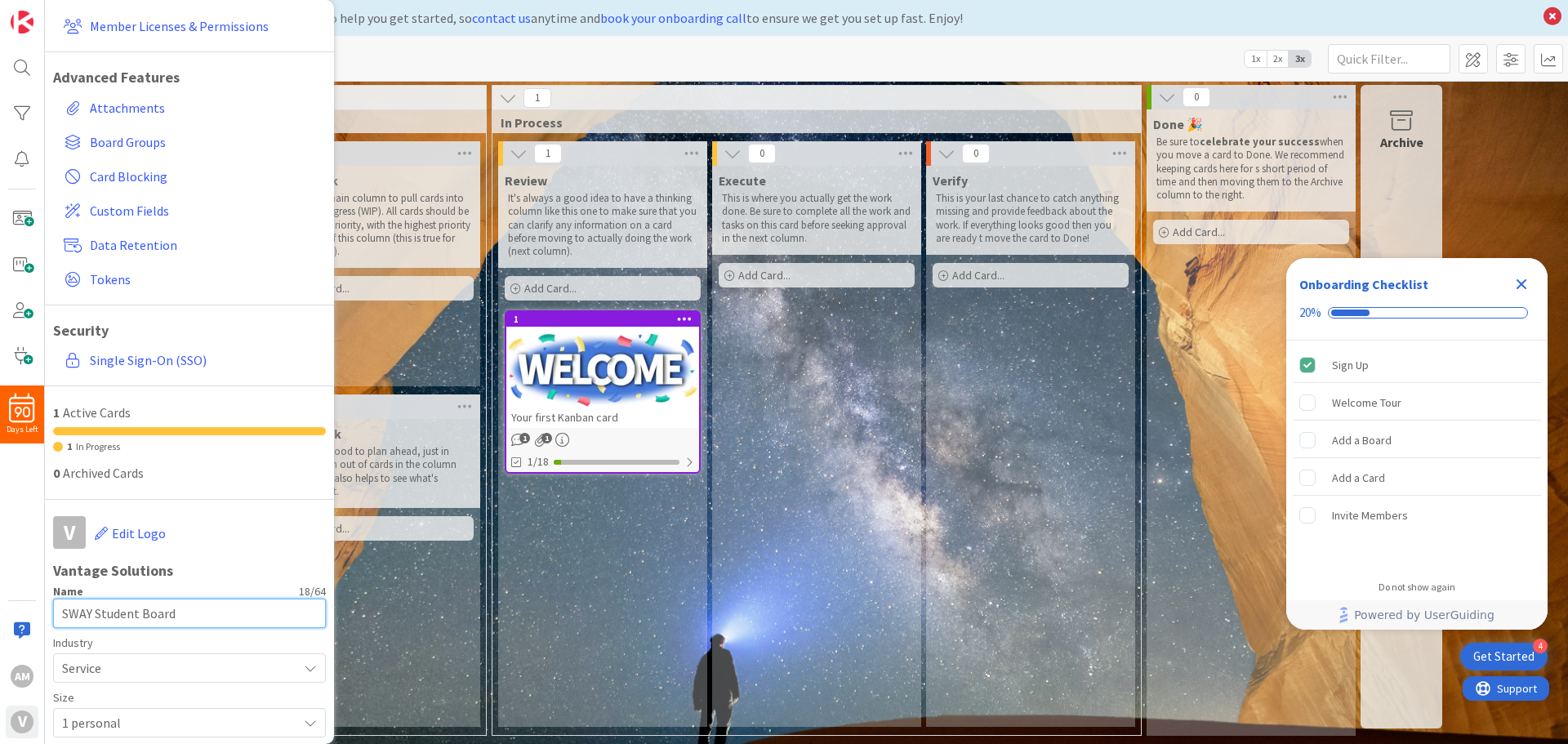
scroll to position [247, 0]
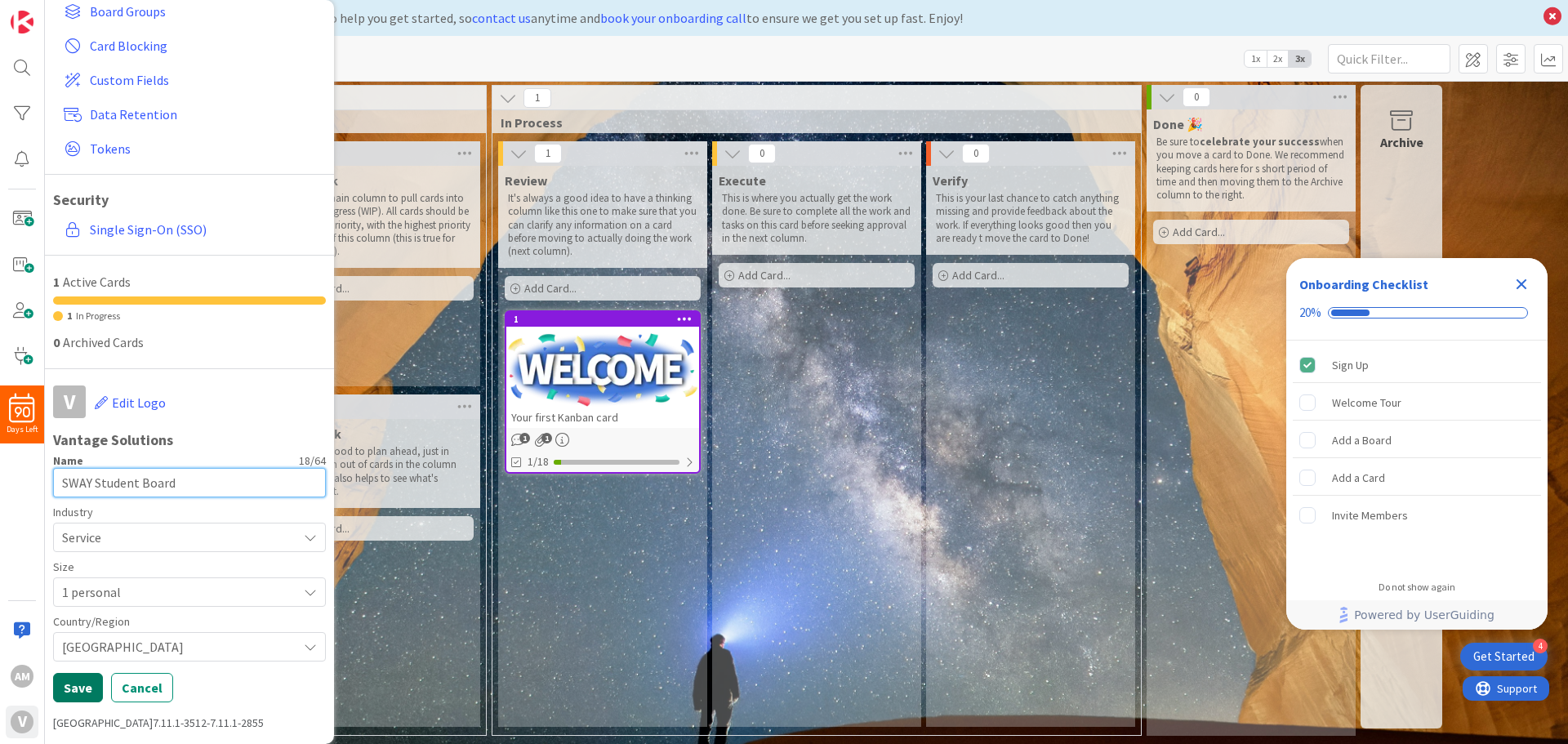
type input "SWAY Student Board"
click at [65, 692] on button "Save" at bounding box center [78, 687] width 50 height 29
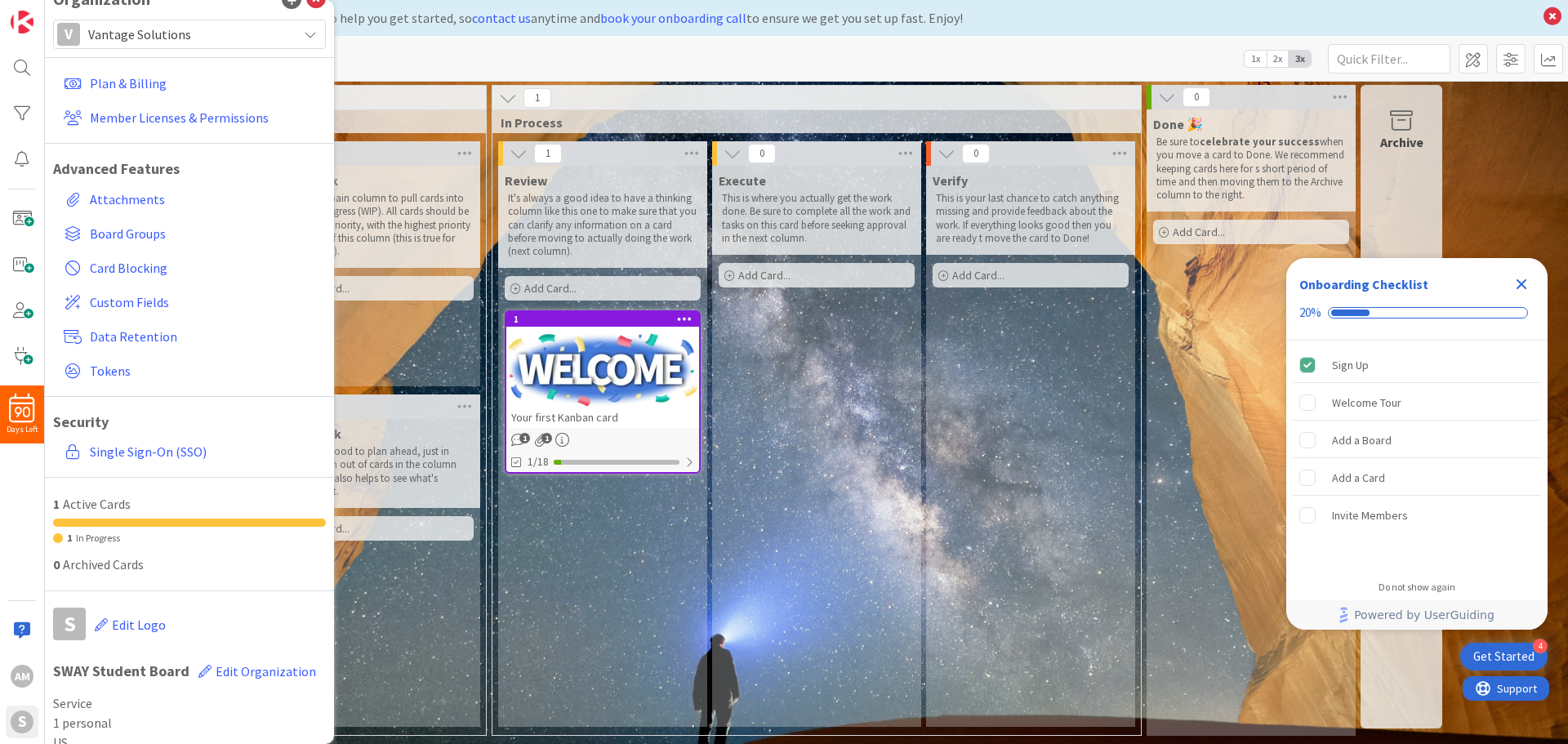
scroll to position [0, 0]
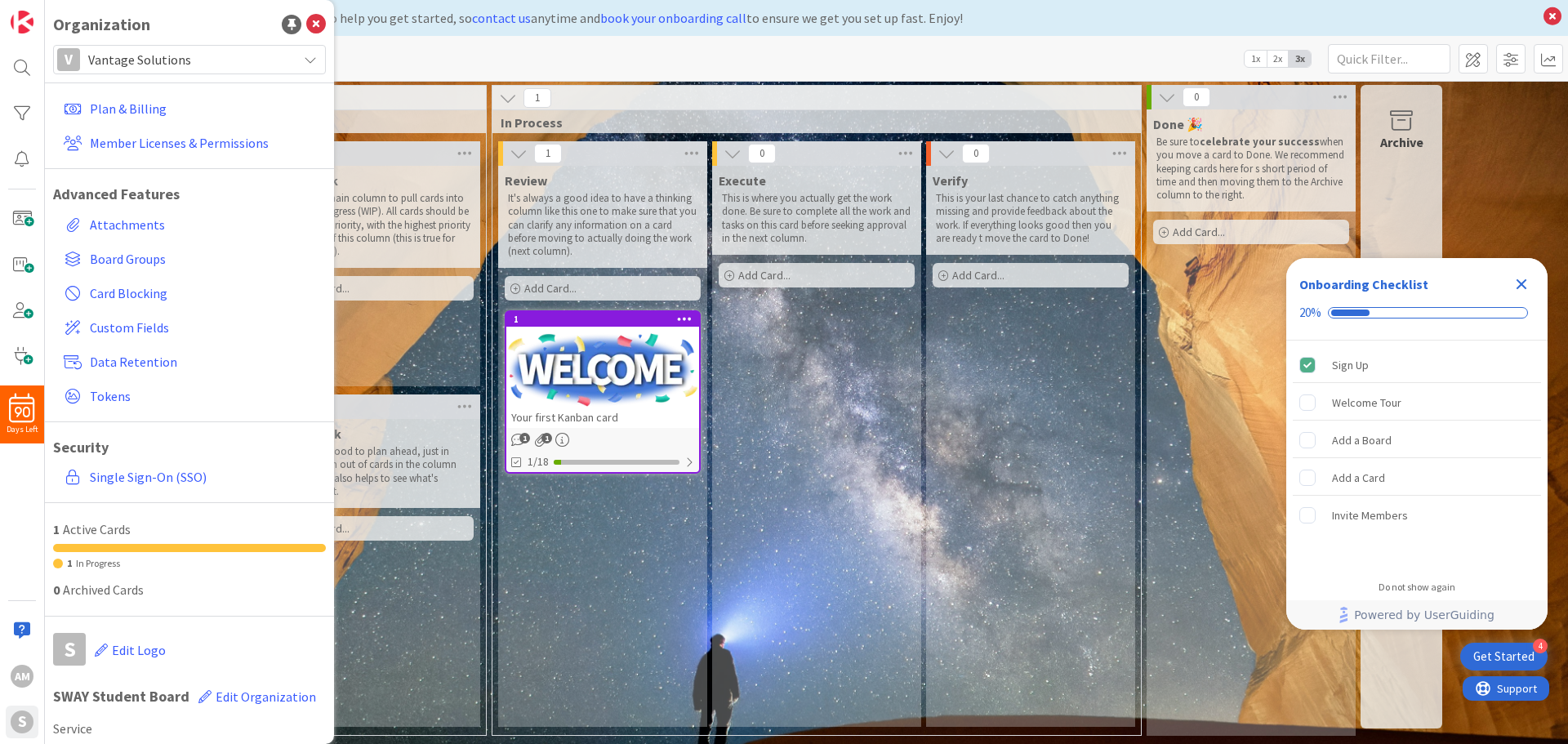
click at [703, 52] on div "Kanban My First Board 1x 2x 3x" at bounding box center [806, 58] width 1523 height 45
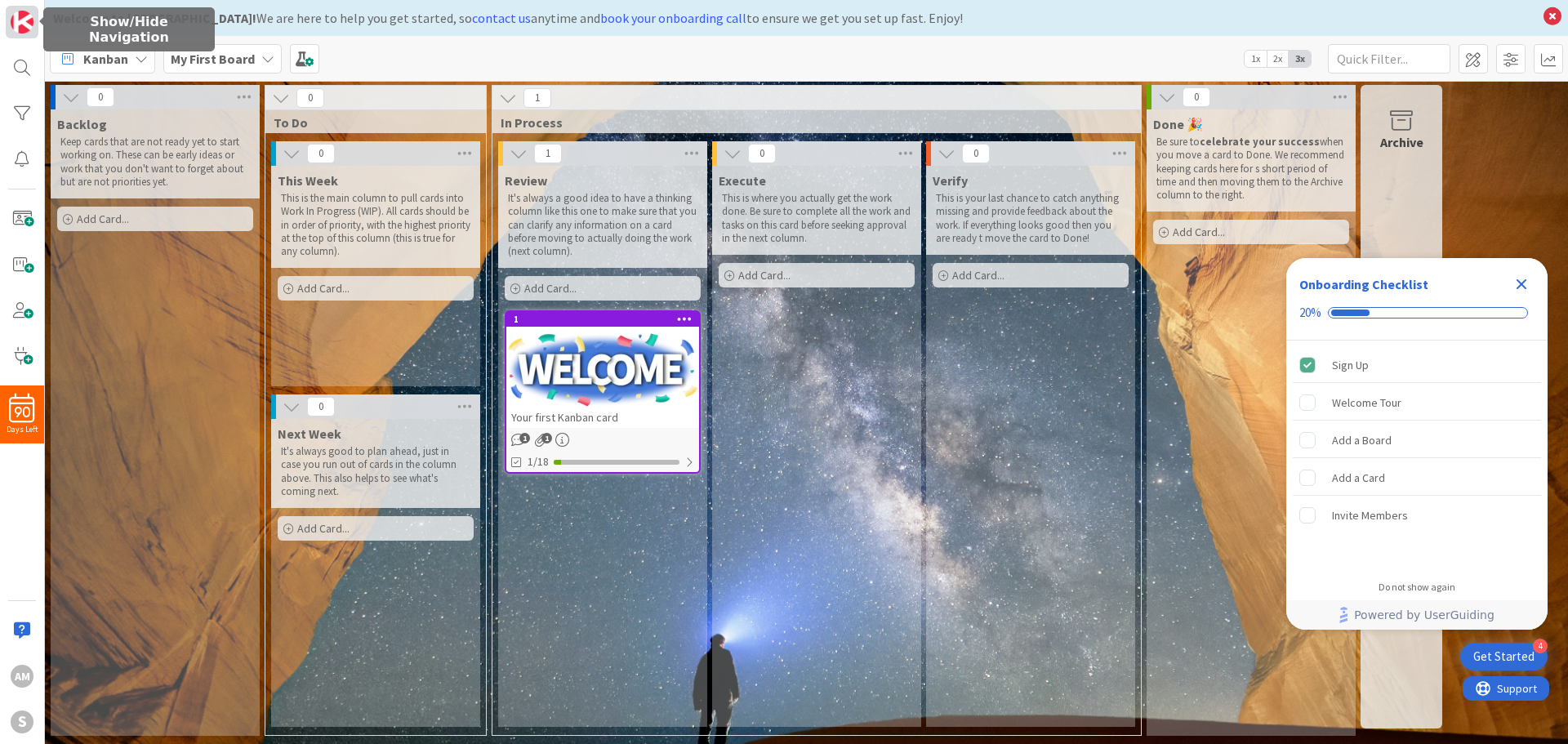
click at [19, 19] on img at bounding box center [22, 22] width 23 height 23
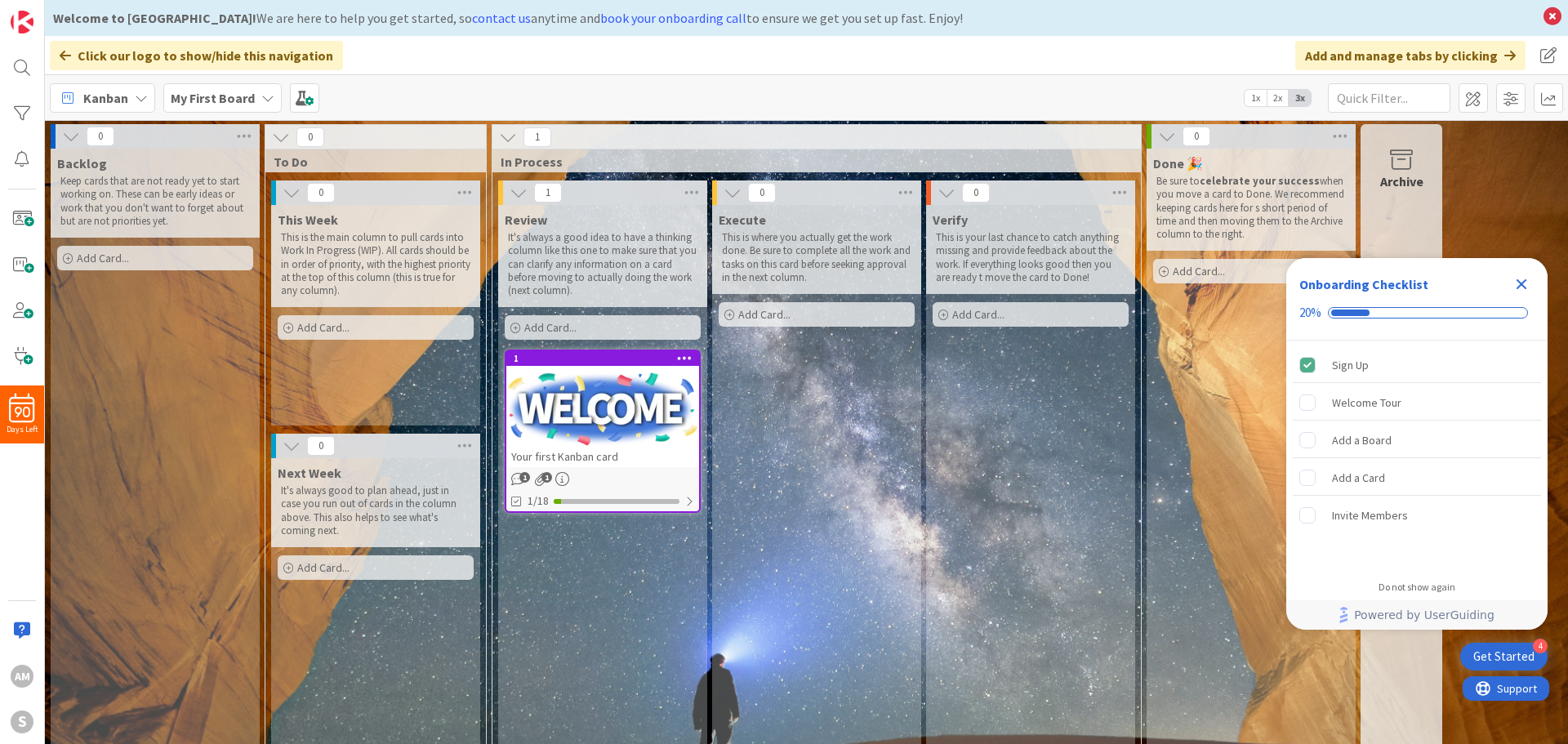
click at [64, 58] on icon at bounding box center [65, 56] width 12 height 13
click at [1384, 52] on div "Add and manage tabs by clicking" at bounding box center [1410, 56] width 230 height 29
click at [1505, 51] on icon at bounding box center [1510, 56] width 12 height 13
click at [1540, 50] on span at bounding box center [1549, 56] width 29 height 29
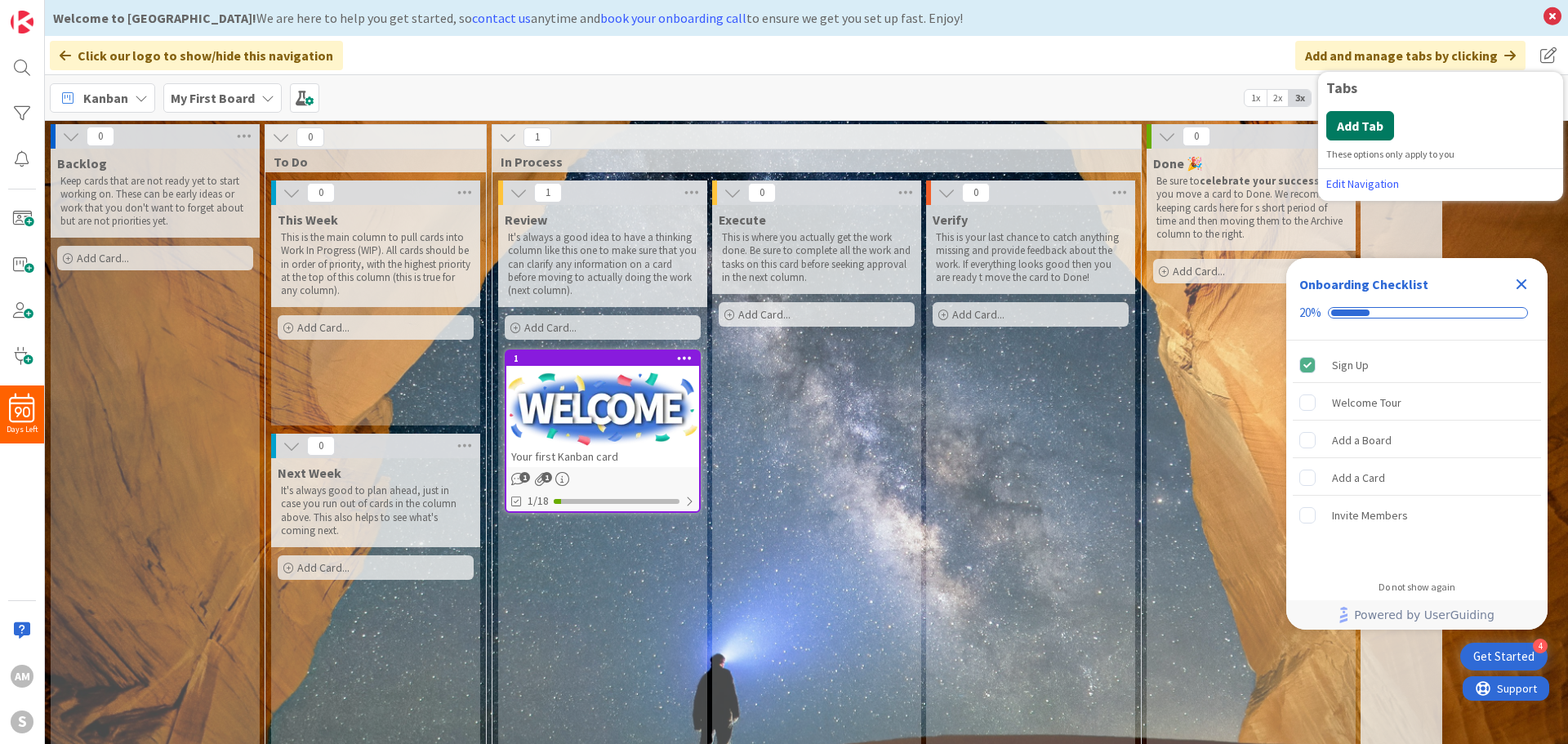
click at [1355, 127] on button "Add Tab" at bounding box center [1360, 126] width 68 height 29
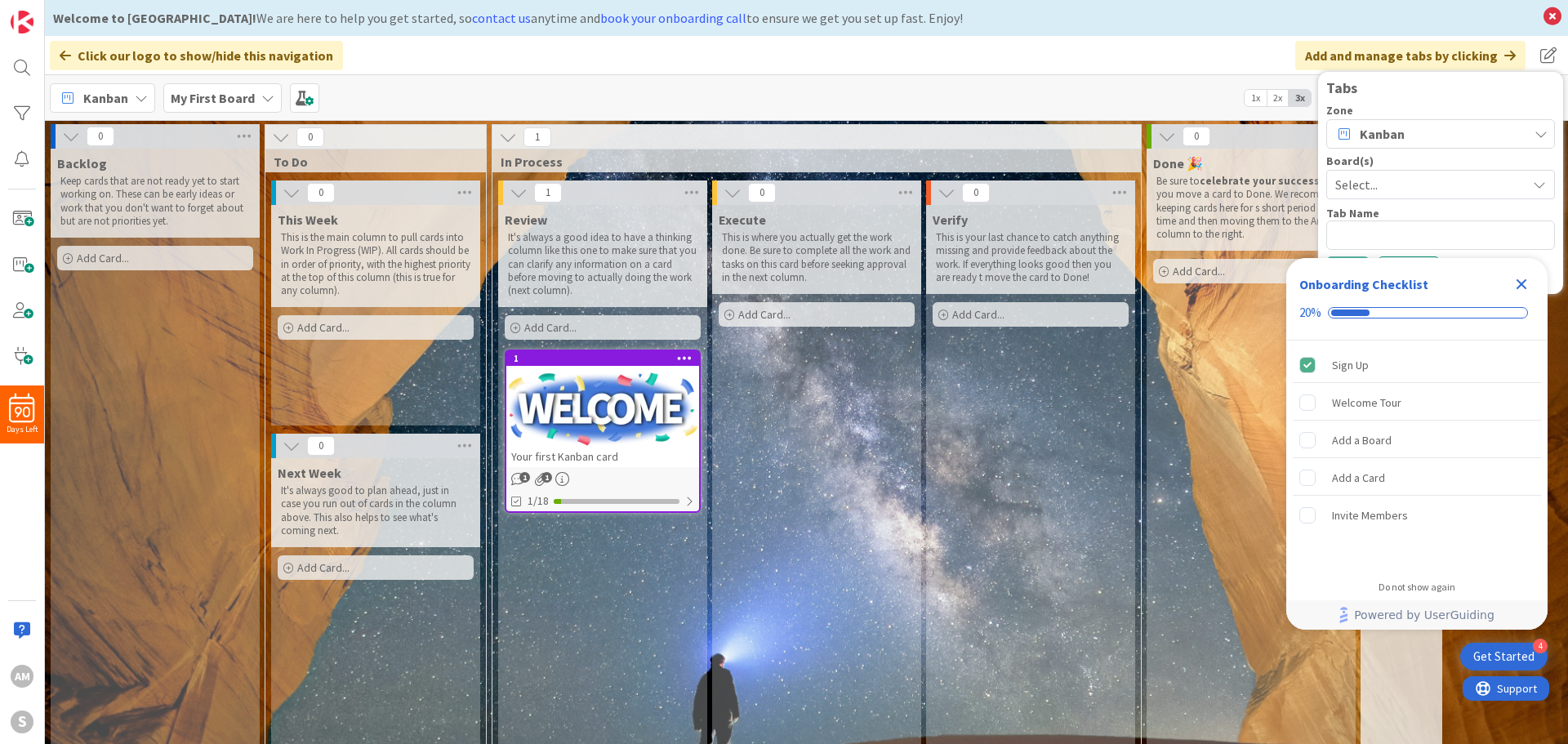
click at [1394, 181] on span "Select..." at bounding box center [1426, 184] width 183 height 23
click at [1522, 284] on icon "Close Checklist" at bounding box center [1522, 285] width 11 height 11
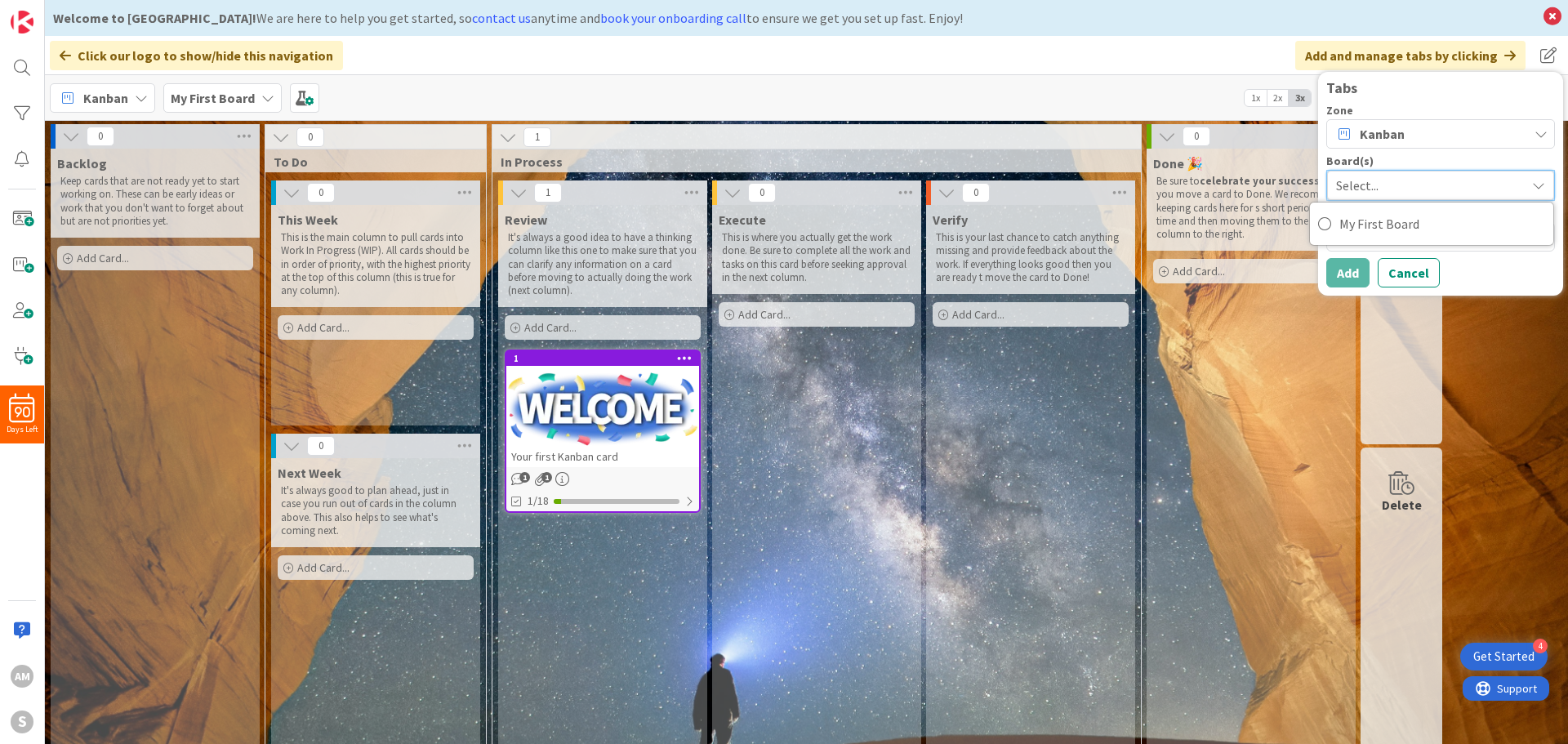
click at [1427, 183] on span "Select..." at bounding box center [1426, 184] width 182 height 23
click at [1427, 178] on span "Select..." at bounding box center [1426, 184] width 183 height 23
click at [1427, 178] on span "Select..." at bounding box center [1426, 184] width 182 height 23
click at [1410, 230] on textarea at bounding box center [1440, 235] width 228 height 29
paste textarea "SWAY Student Board"
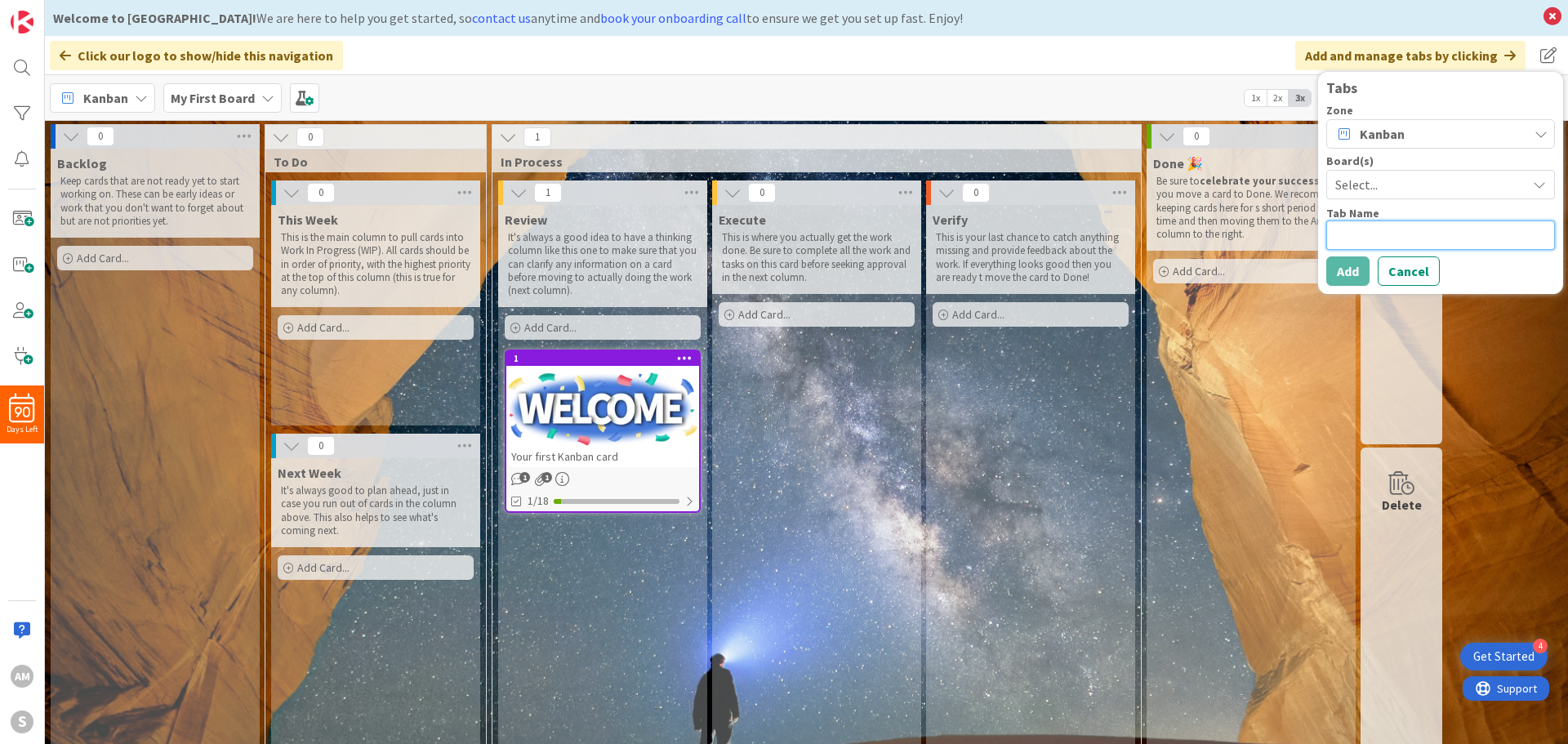
type textarea "x"
type textarea "SWAY Student Board"
click at [1409, 176] on span "Select..." at bounding box center [1426, 184] width 183 height 23
click at [1385, 221] on span "My First Board" at bounding box center [1442, 224] width 205 height 25
type textarea "x"
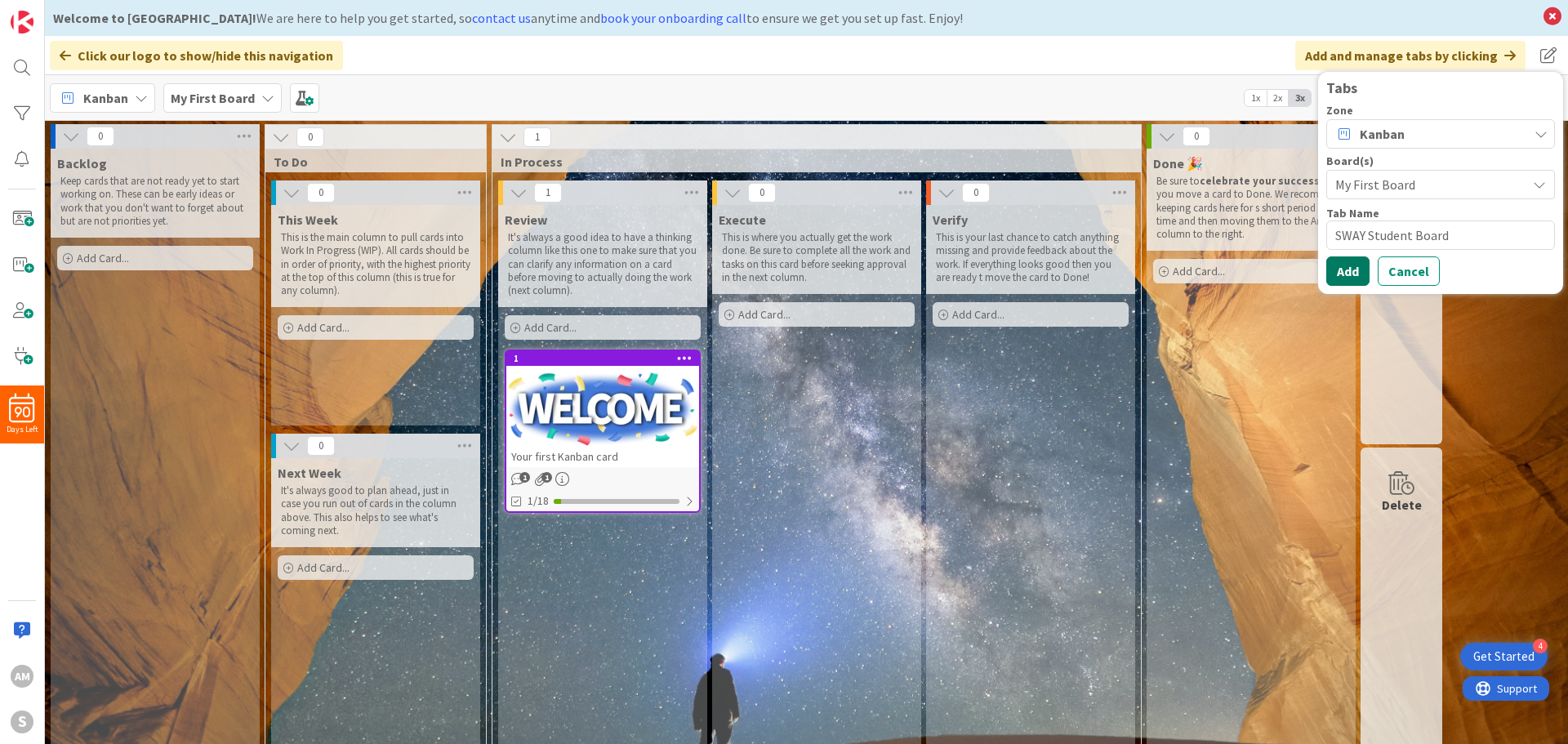
click at [1358, 273] on button "Add" at bounding box center [1347, 271] width 43 height 29
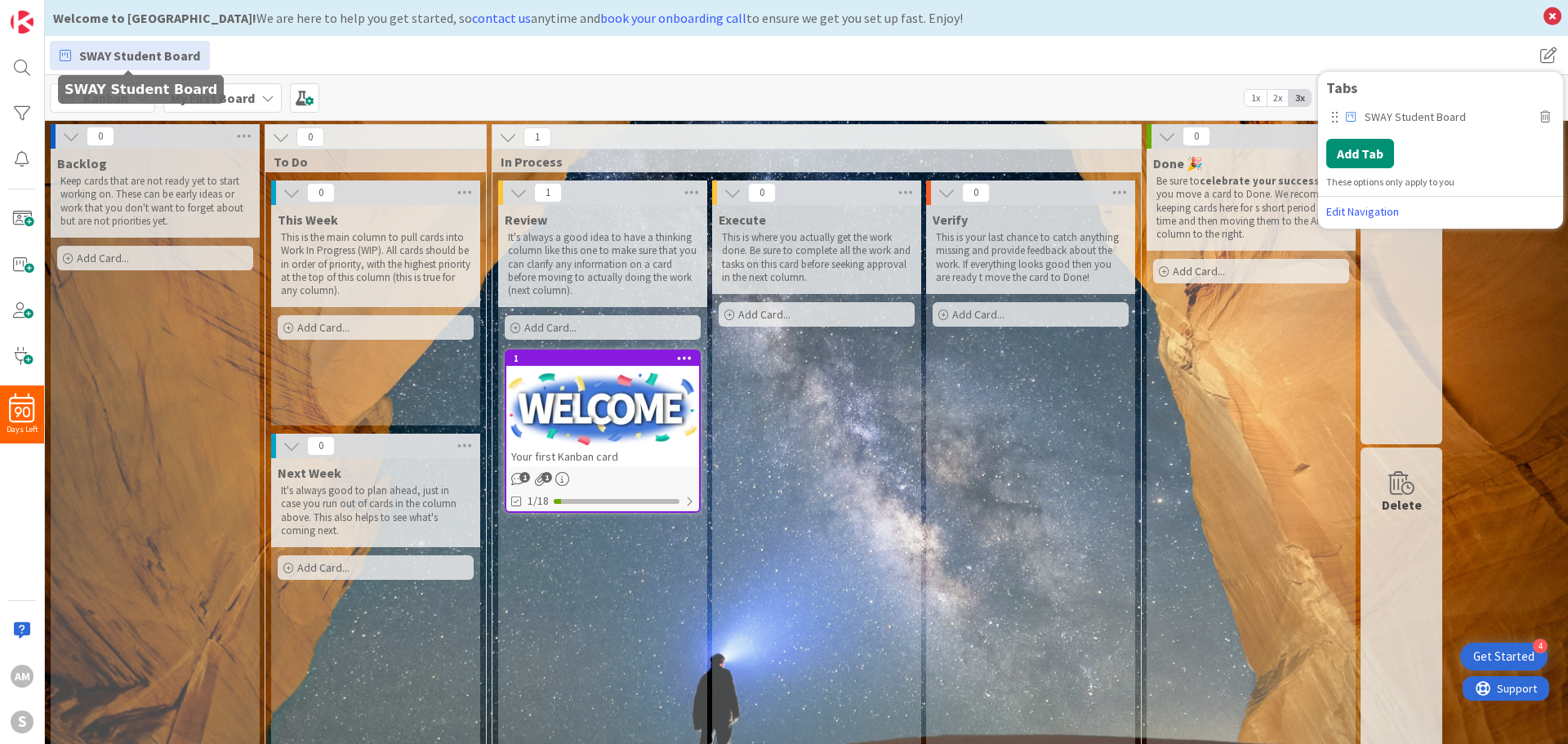
click at [121, 51] on span "SWAY Student Board" at bounding box center [140, 55] width 121 height 19
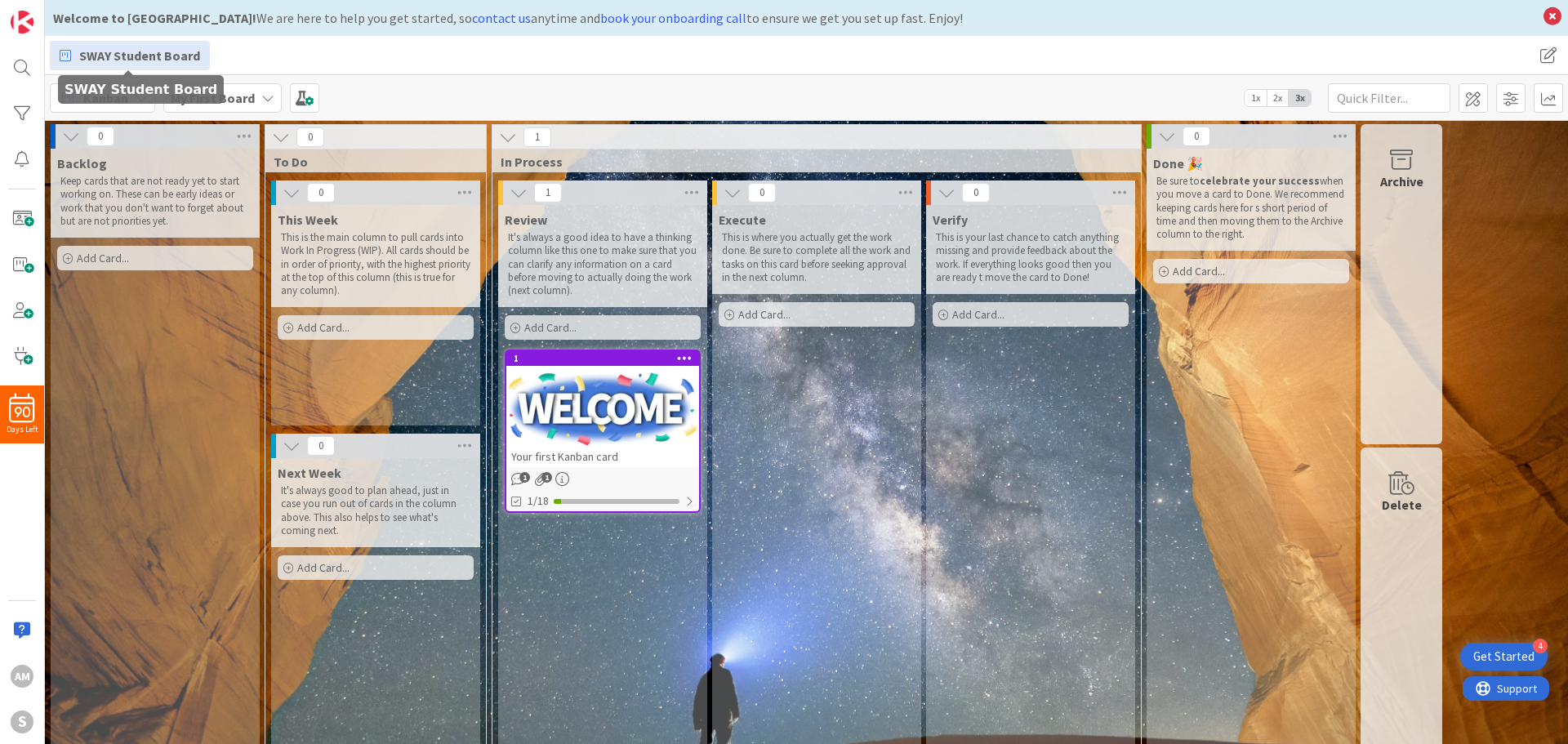
click at [121, 51] on span "SWAY Student Board" at bounding box center [140, 55] width 121 height 19
click at [144, 55] on span "SWAY Student Board" at bounding box center [140, 55] width 121 height 19
click at [525, 193] on icon at bounding box center [519, 193] width 18 height 18
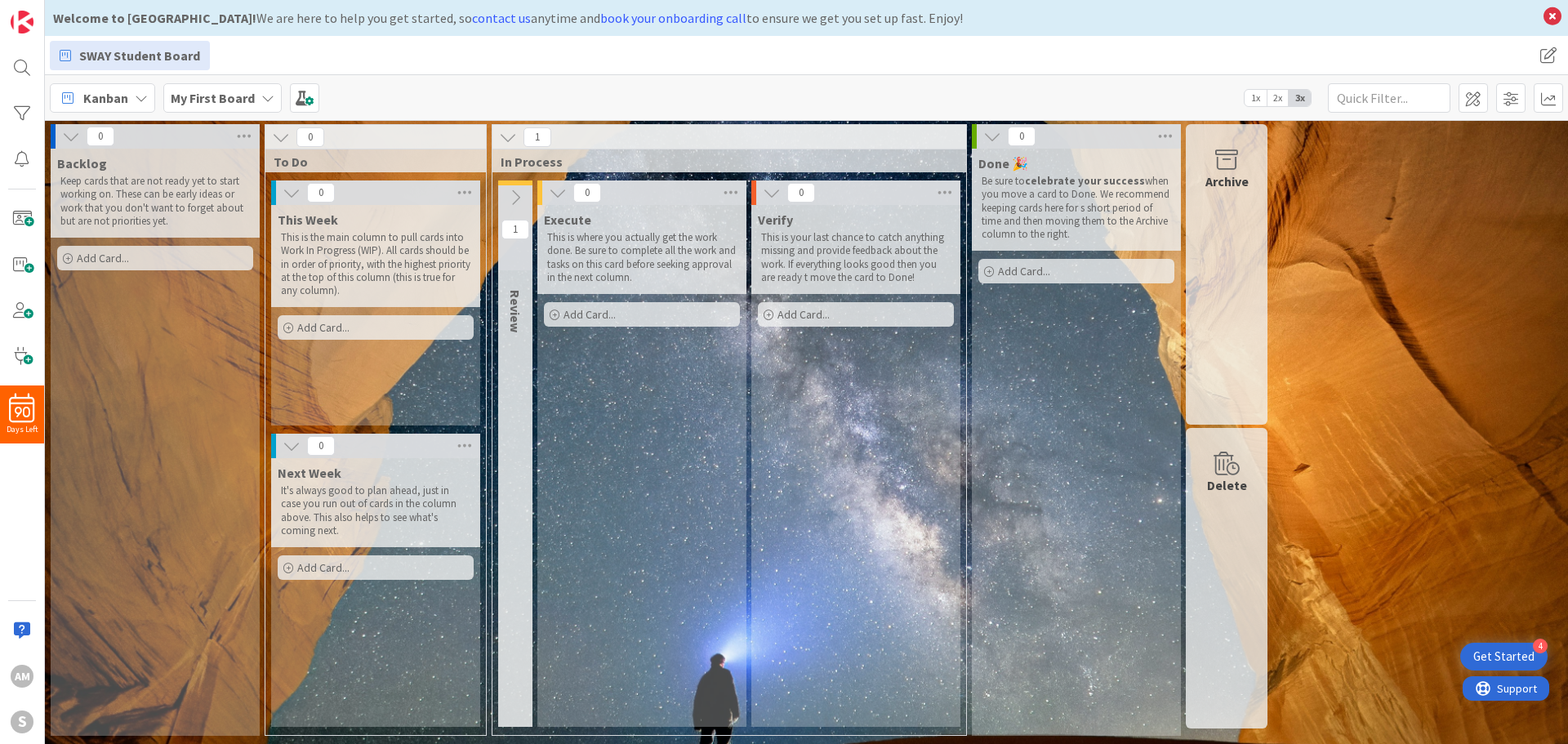
click at [525, 193] on button at bounding box center [516, 197] width 35 height 25
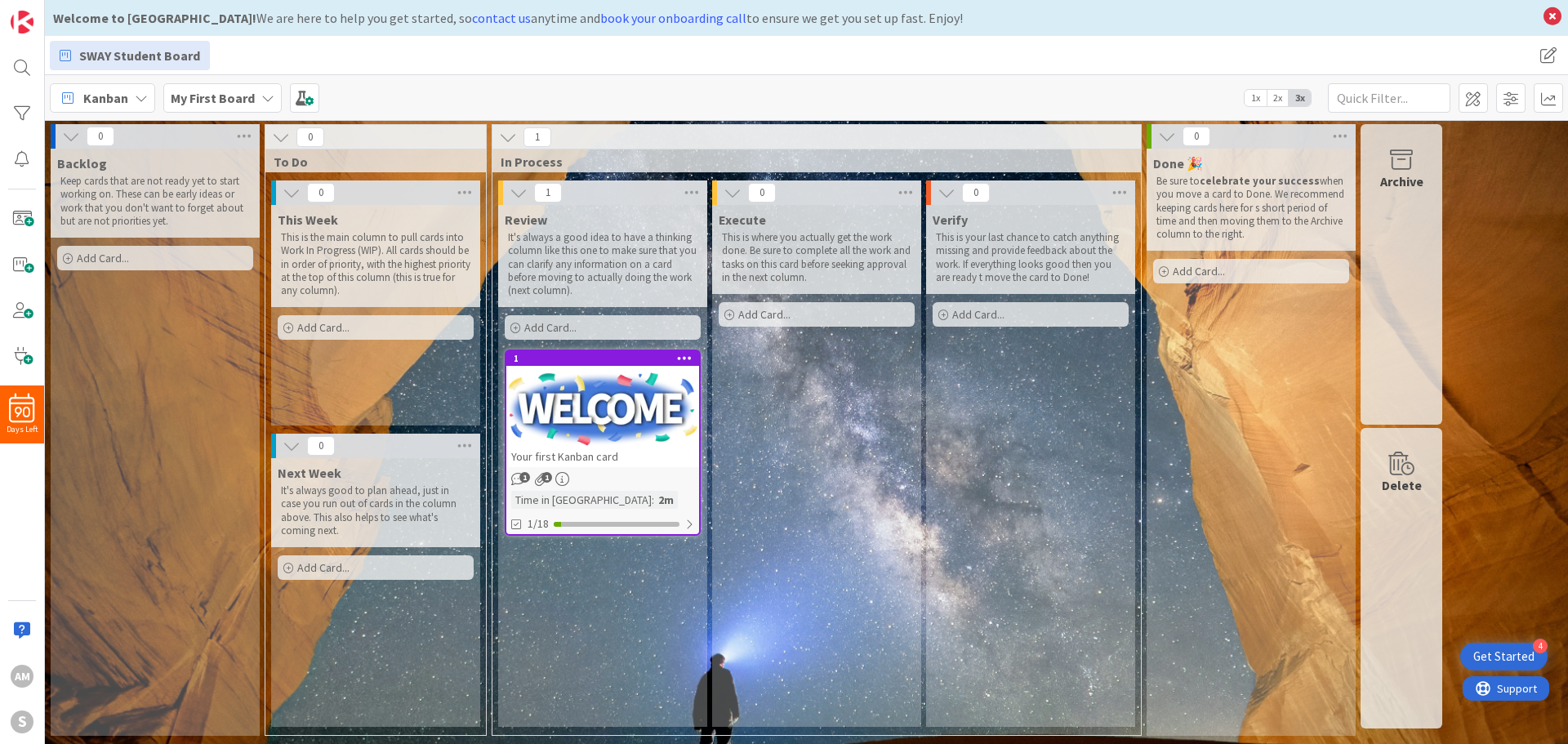
click at [615, 394] on div at bounding box center [602, 409] width 193 height 73
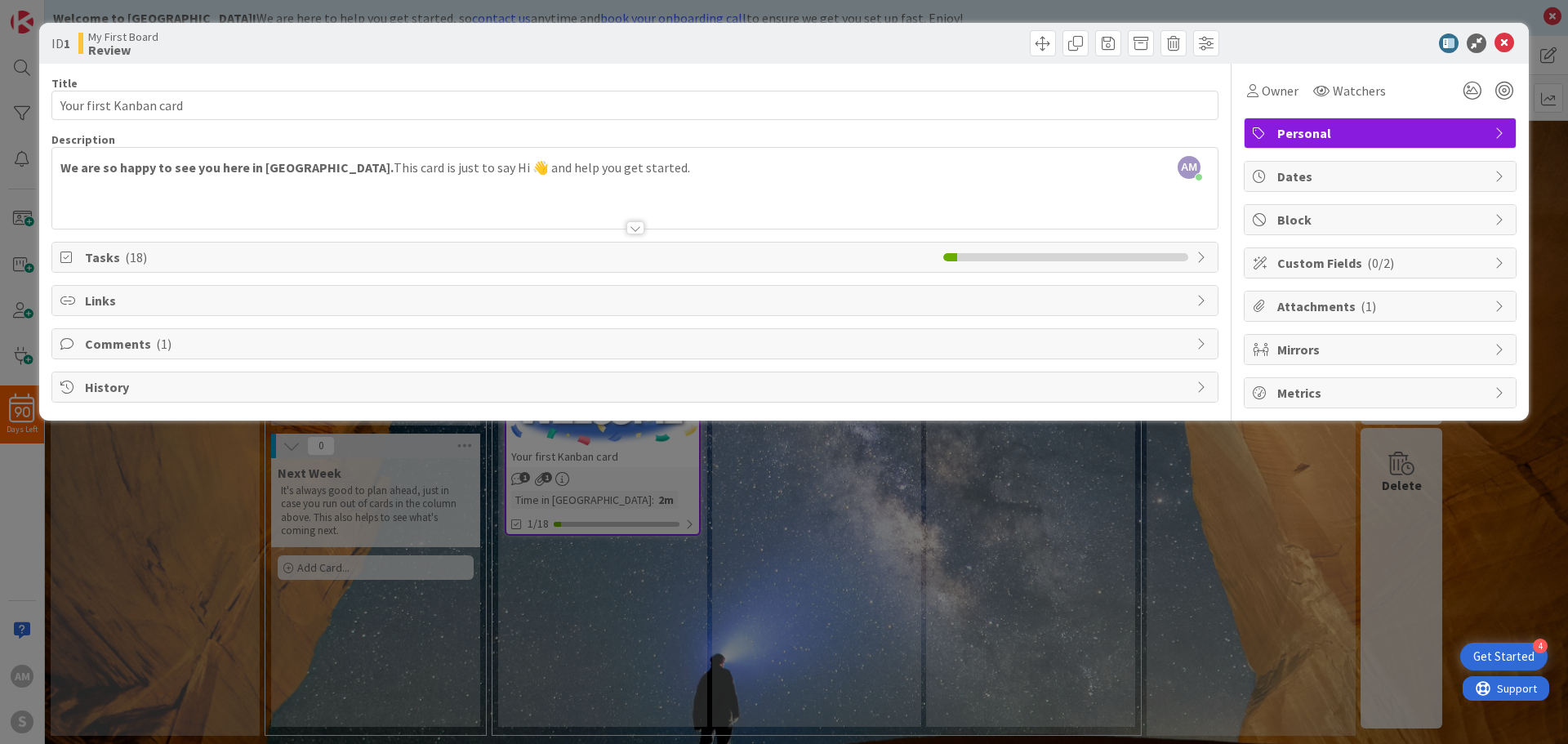
click at [181, 258] on span "Tasks ( 18 )" at bounding box center [510, 257] width 850 height 19
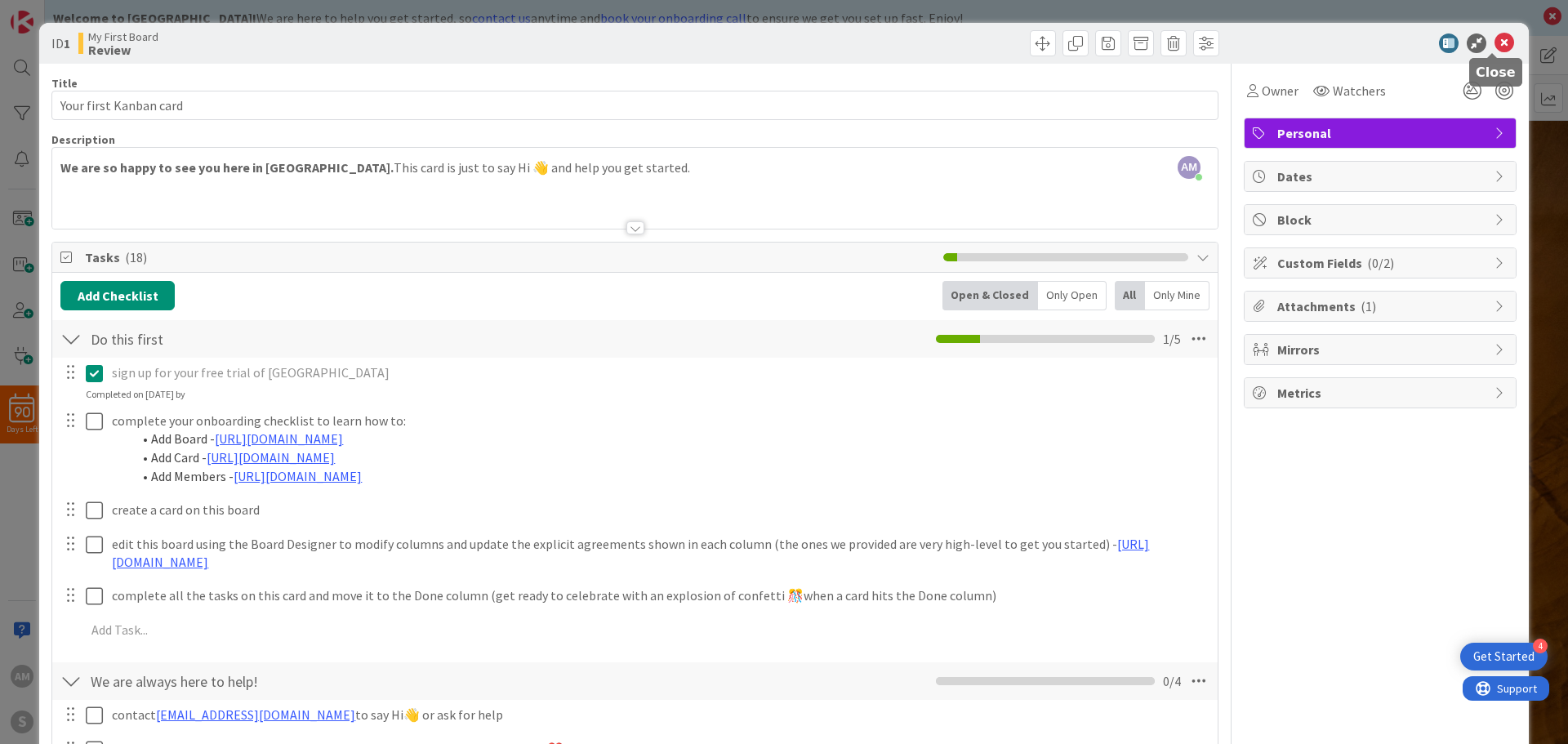
click at [1502, 43] on icon at bounding box center [1504, 43] width 19 height 19
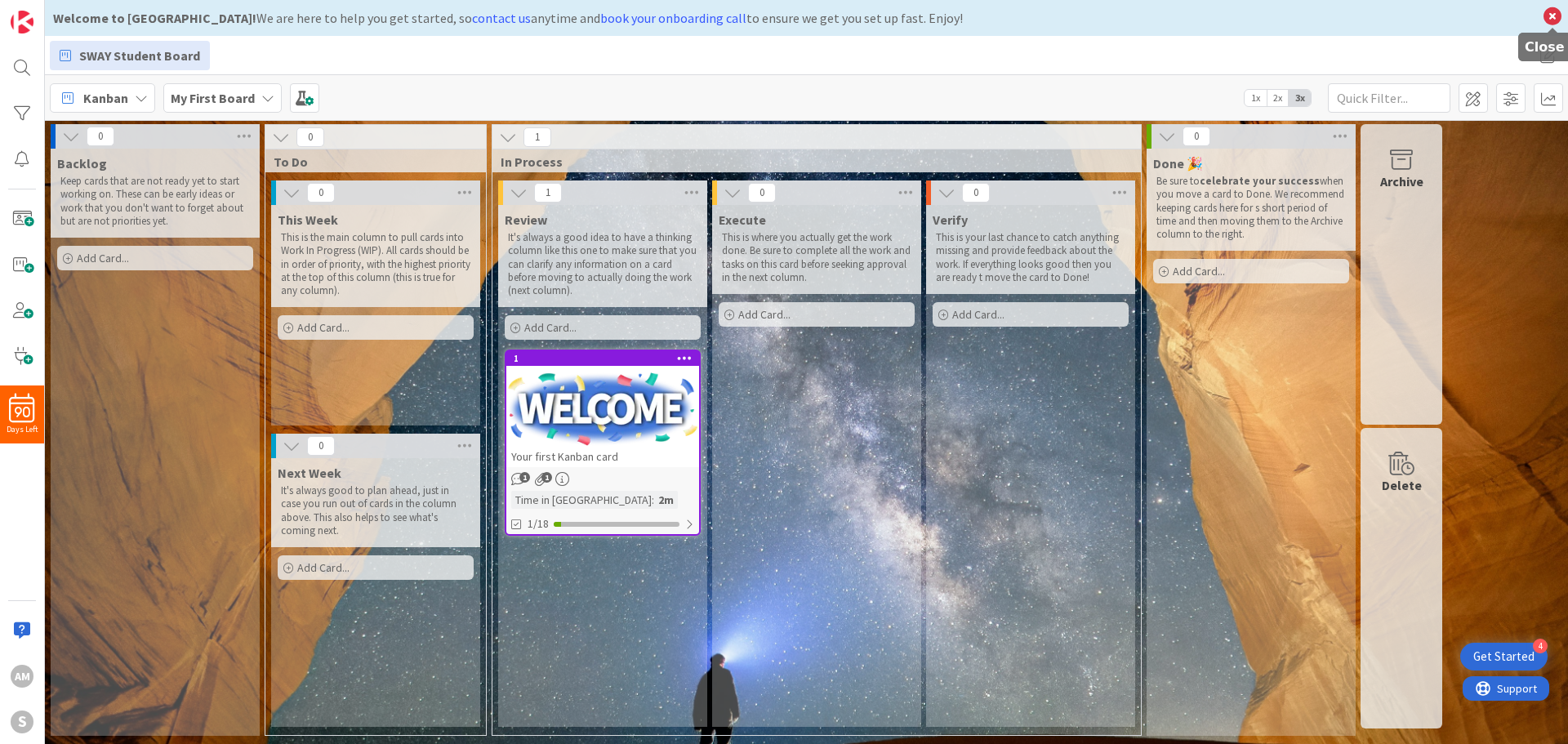
click at [1553, 13] on icon at bounding box center [1552, 16] width 21 height 23
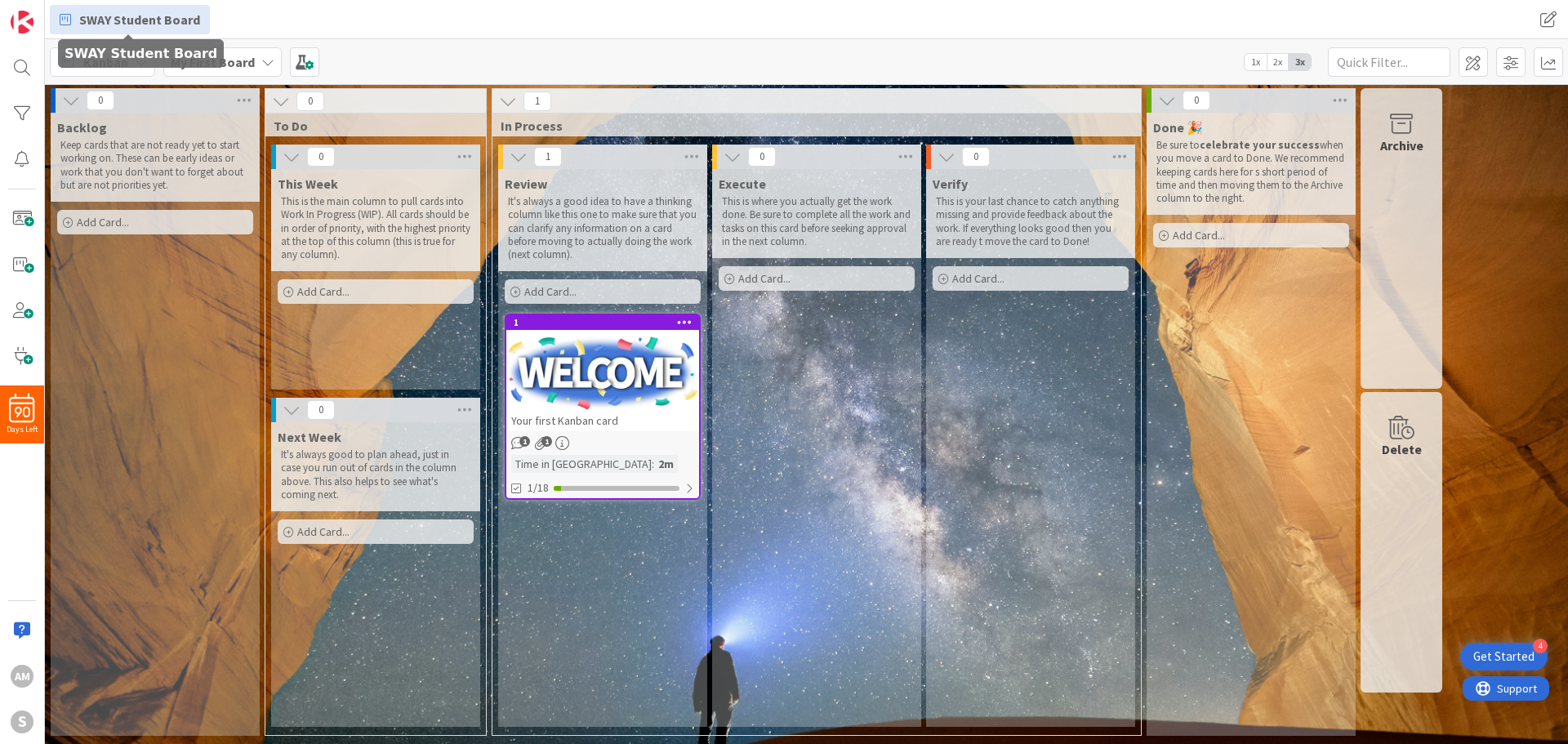
click at [156, 16] on span "SWAY Student Board" at bounding box center [140, 19] width 121 height 19
click at [12, 22] on img at bounding box center [22, 22] width 23 height 23
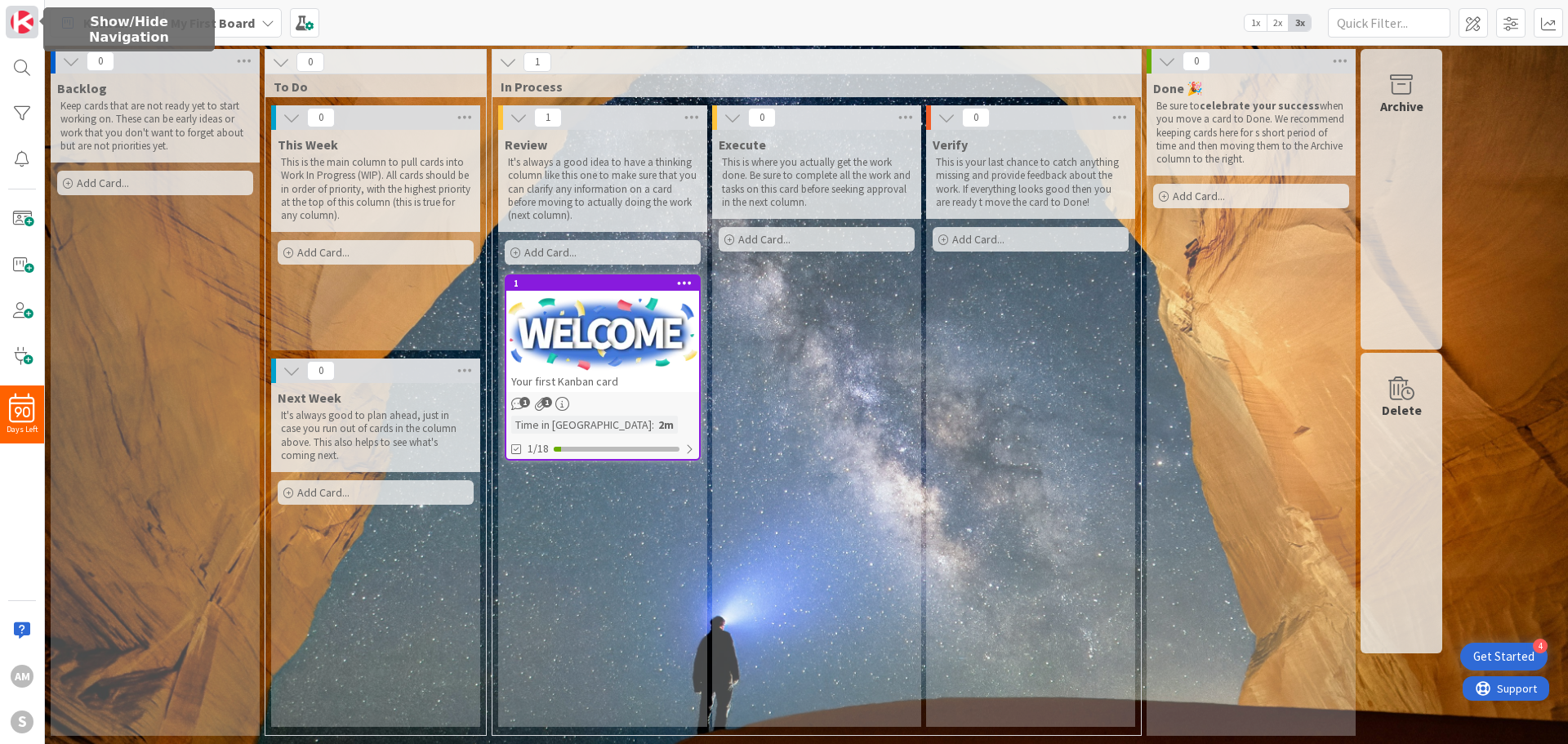
click at [16, 19] on img at bounding box center [22, 22] width 23 height 23
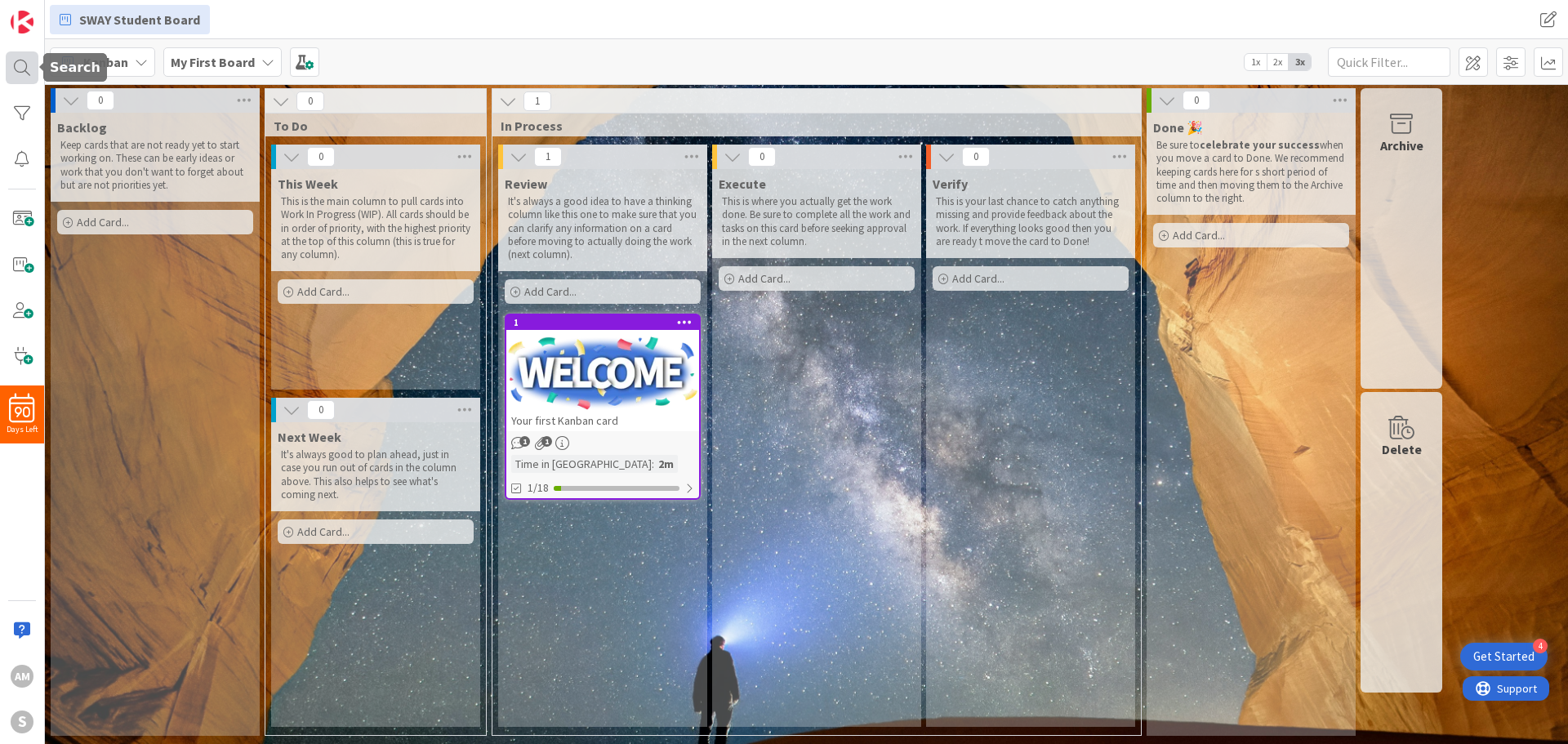
click at [21, 66] on div at bounding box center [22, 68] width 33 height 33
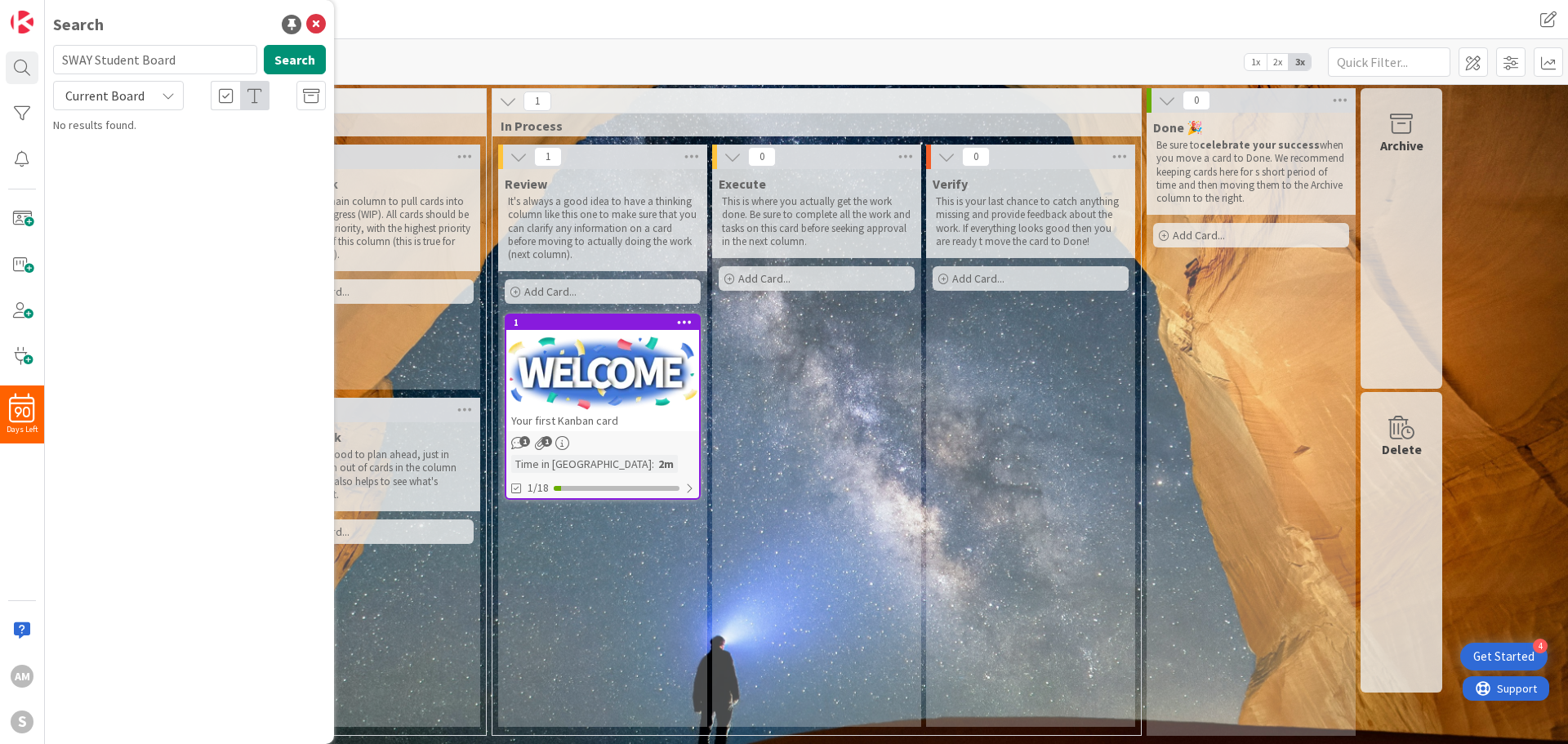
click at [162, 87] on div "Current Board" at bounding box center [118, 96] width 131 height 29
click at [112, 161] on span "All Boards" at bounding box center [147, 162] width 170 height 25
click at [119, 58] on input "SWAY Student Board" at bounding box center [155, 59] width 205 height 29
drag, startPoint x: 177, startPoint y: 58, endPoint x: 24, endPoint y: 58, distance: 153.0
click at [24, 58] on div "90 Days Left AM S Search SWAY Student Board Search All Boards Current Board All…" at bounding box center [22, 372] width 45 height 744
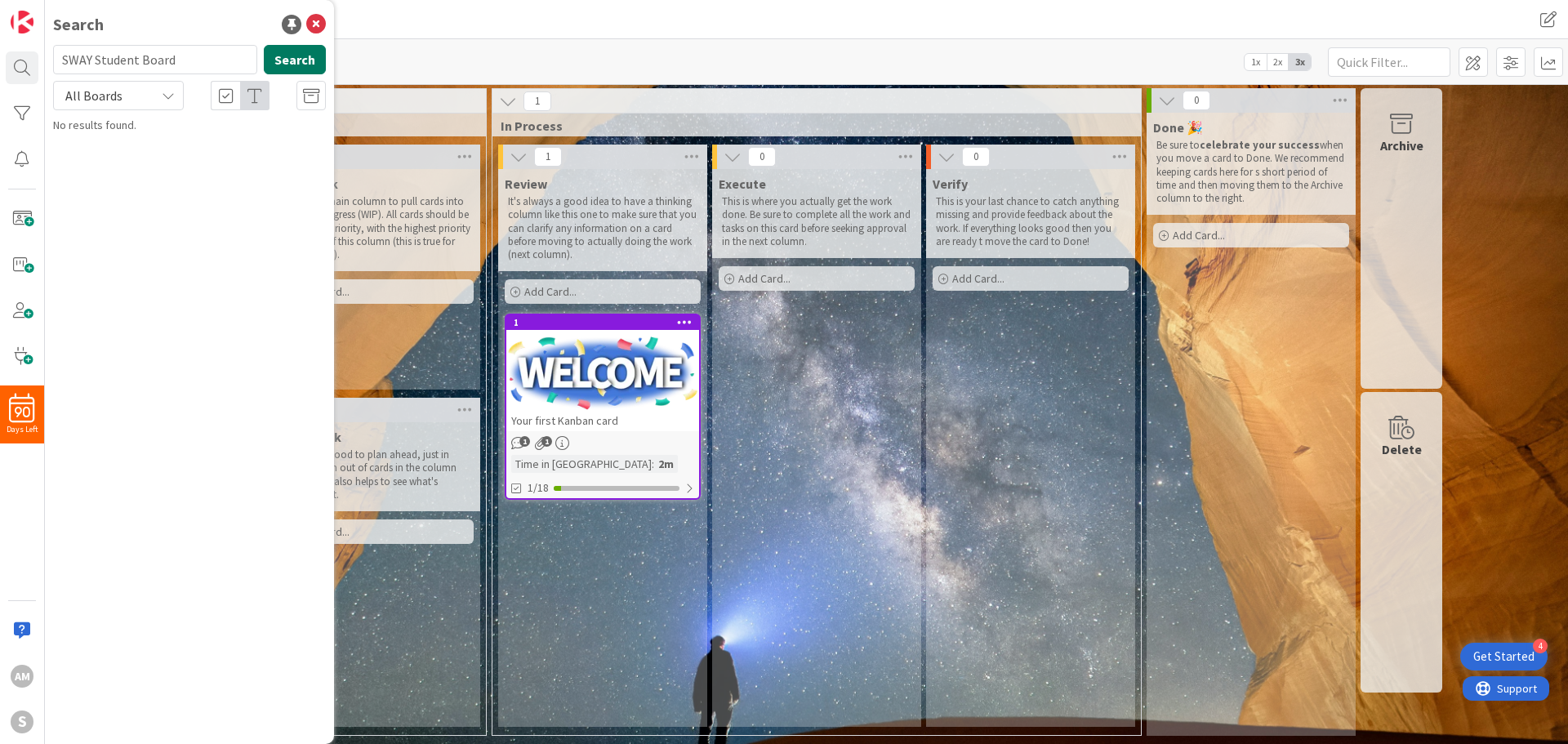
click at [287, 54] on button "Search" at bounding box center [295, 59] width 62 height 29
click at [16, 722] on div "S" at bounding box center [22, 721] width 23 height 23
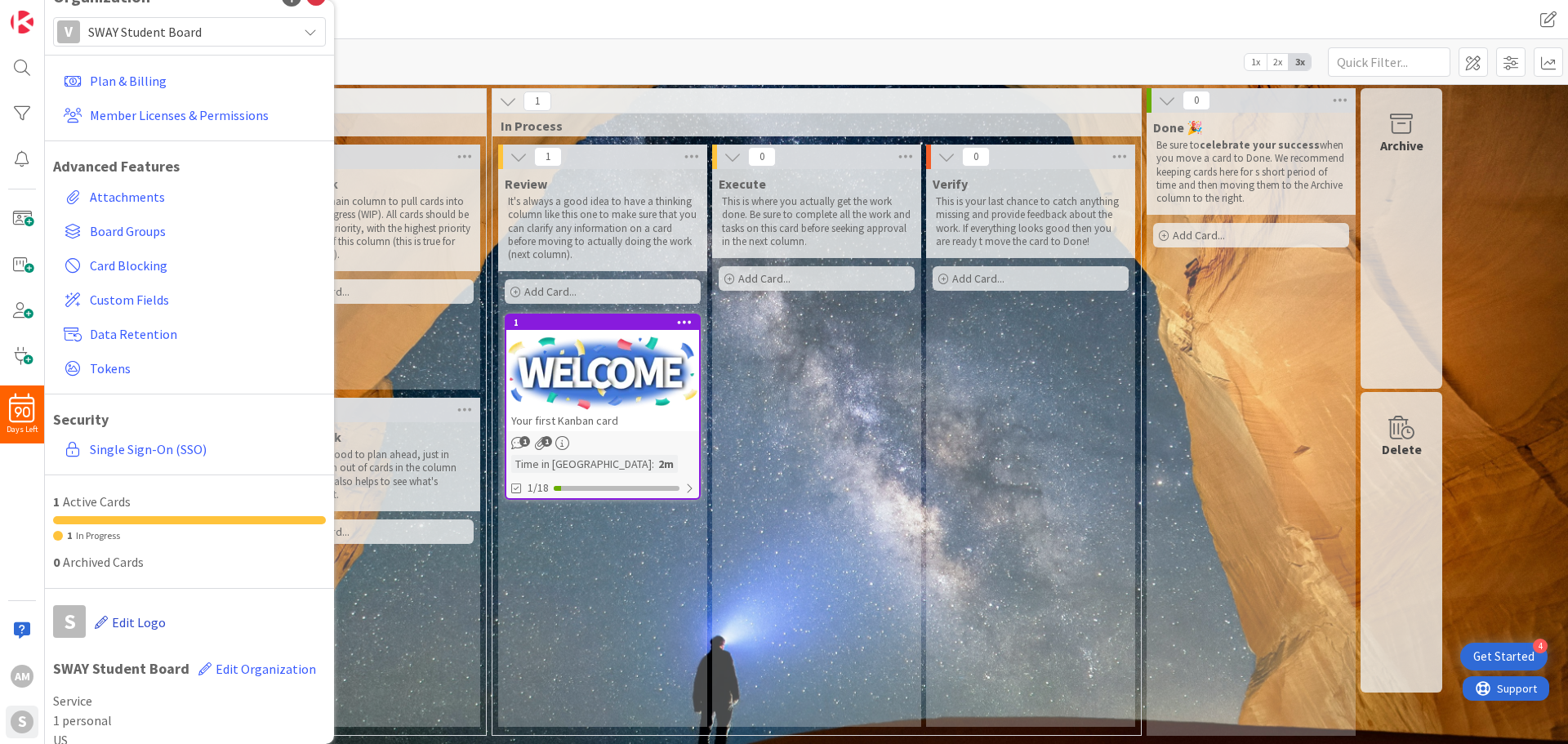
scroll to position [75, 0]
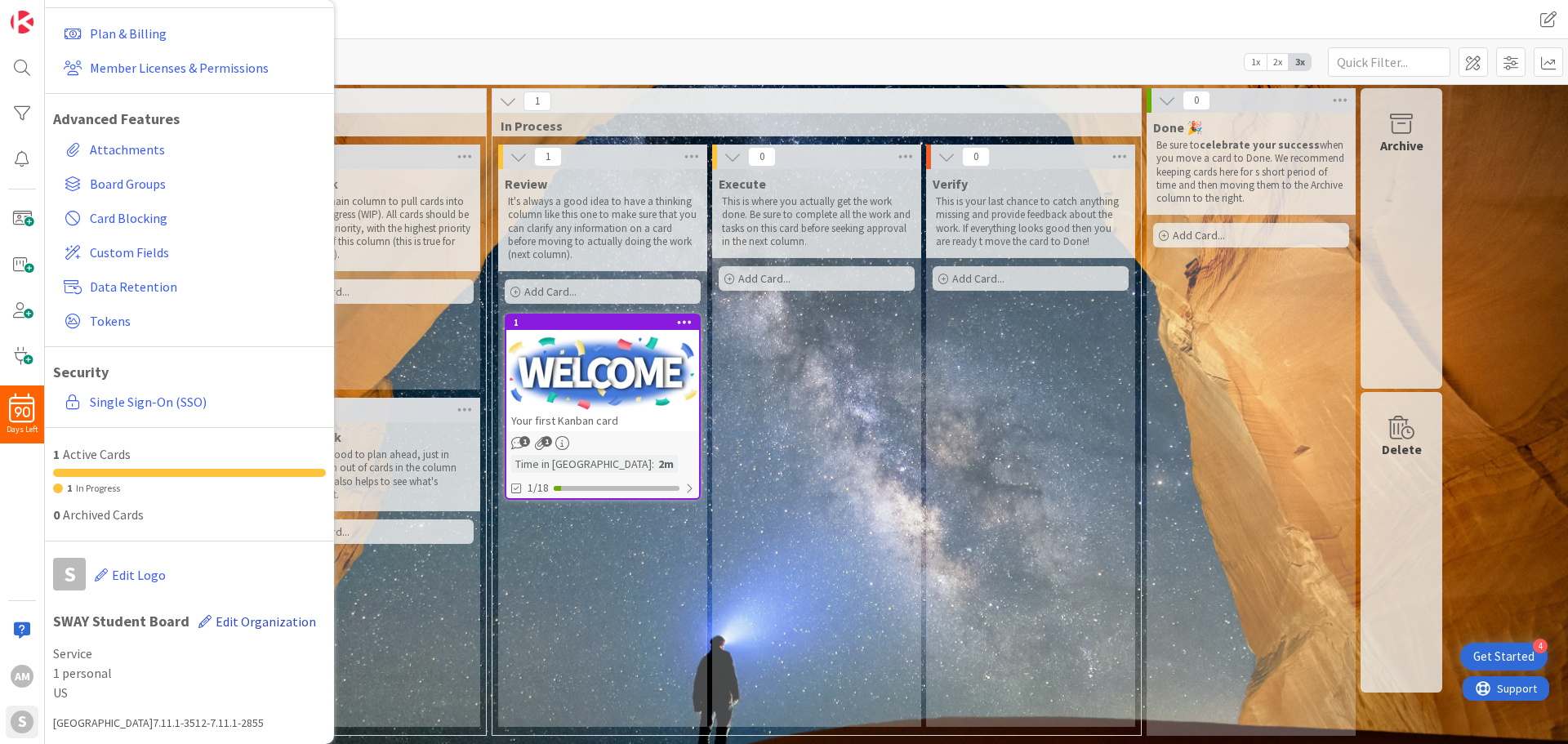
click at [238, 621] on span "Edit Organization" at bounding box center [266, 622] width 100 height 16
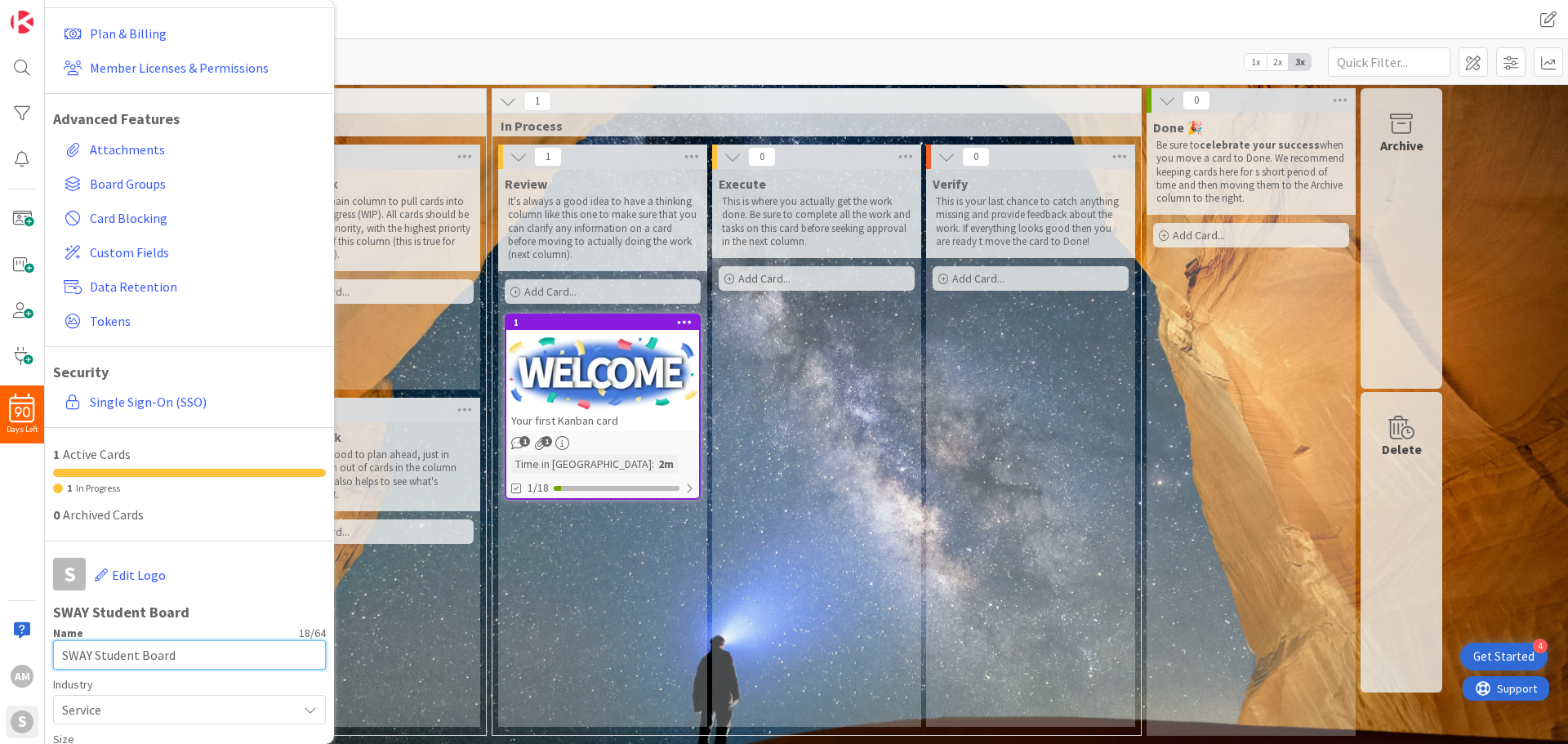
drag, startPoint x: 195, startPoint y: 651, endPoint x: -43, endPoint y: 655, distance: 238.0
click at [0, 655] on html "4 Get Started 90 Days Left AM S Organization V SWAY Student Board Plan & Billin…" at bounding box center [784, 372] width 1568 height 744
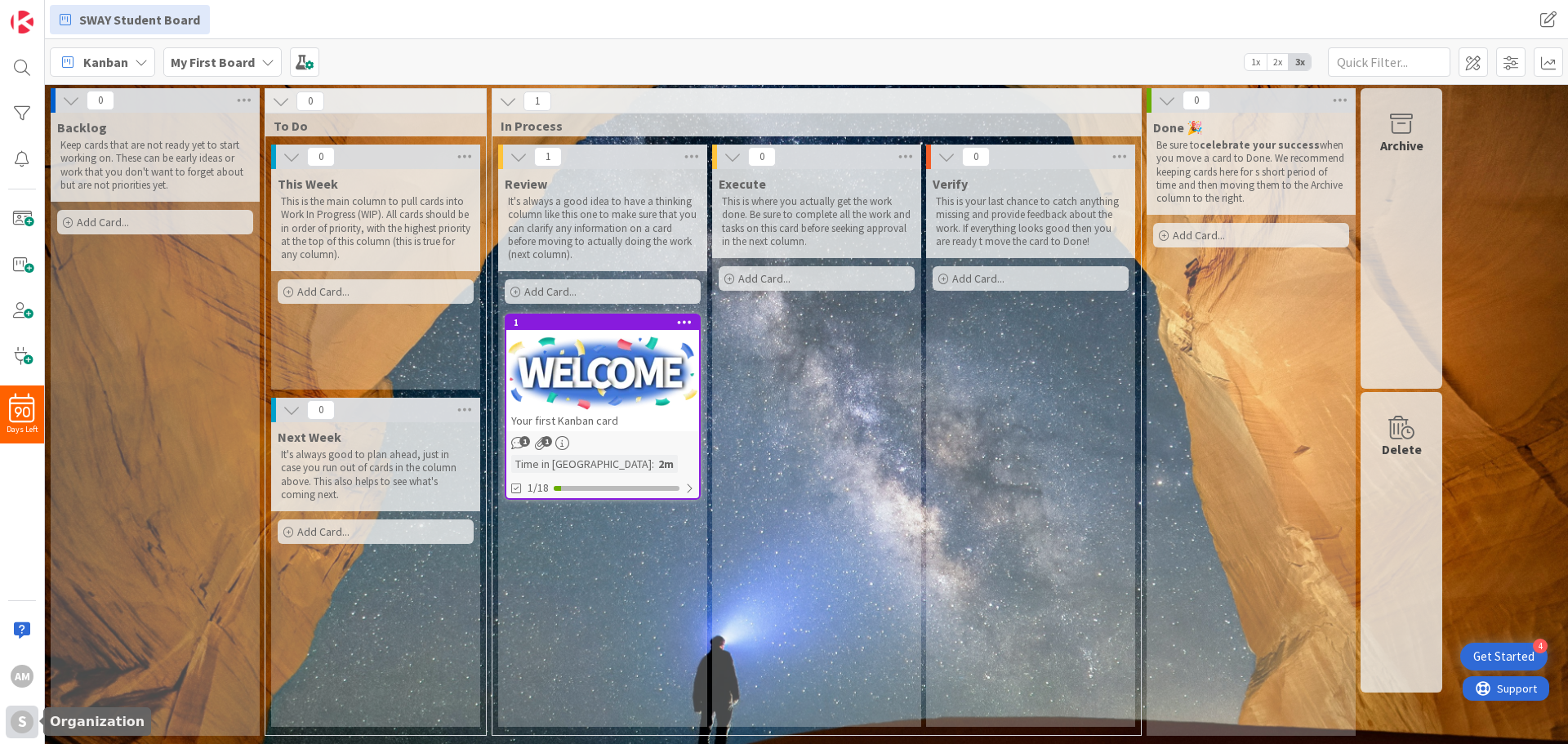
click at [26, 725] on div "S" at bounding box center [22, 721] width 23 height 23
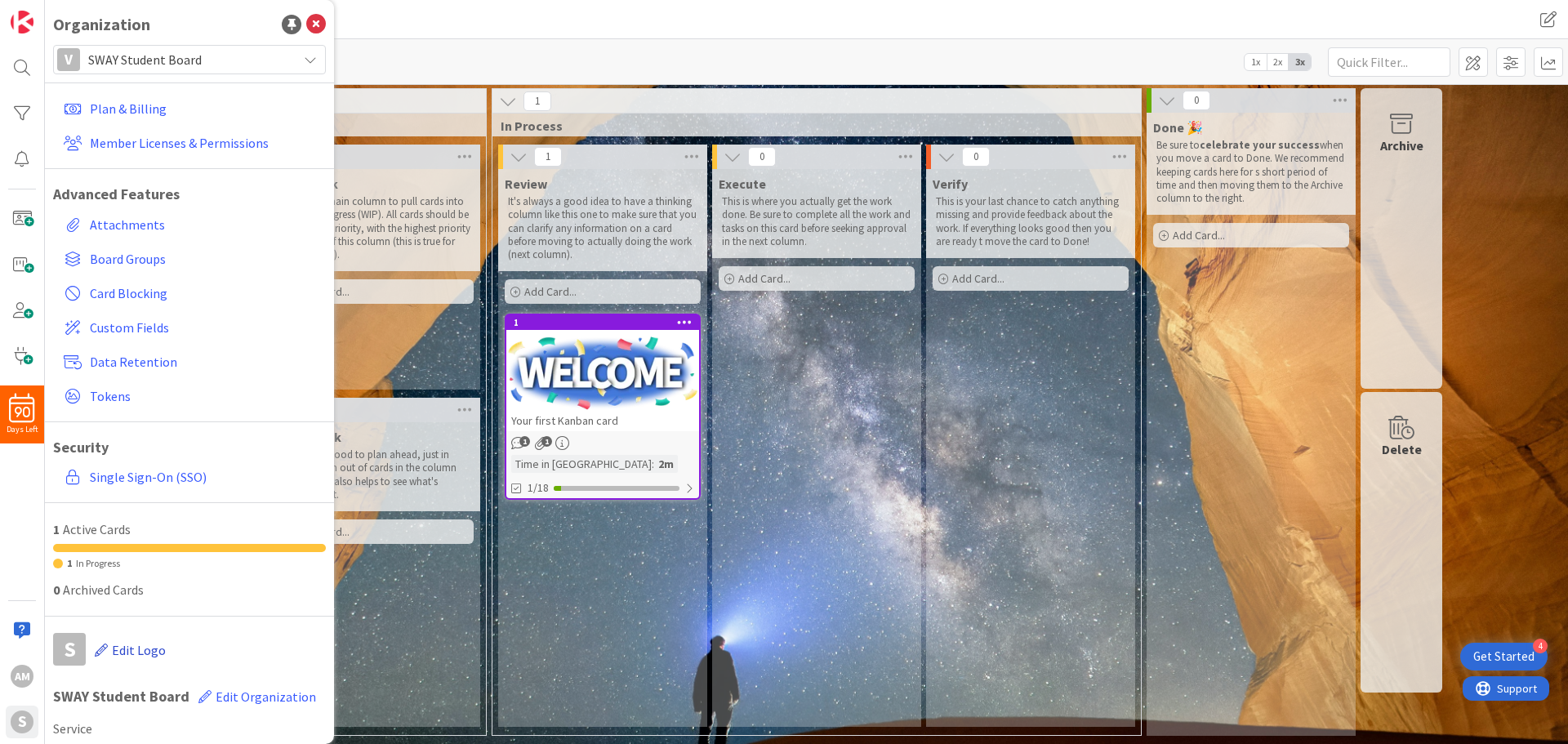
click at [124, 651] on span "Edit Logo" at bounding box center [139, 650] width 54 height 16
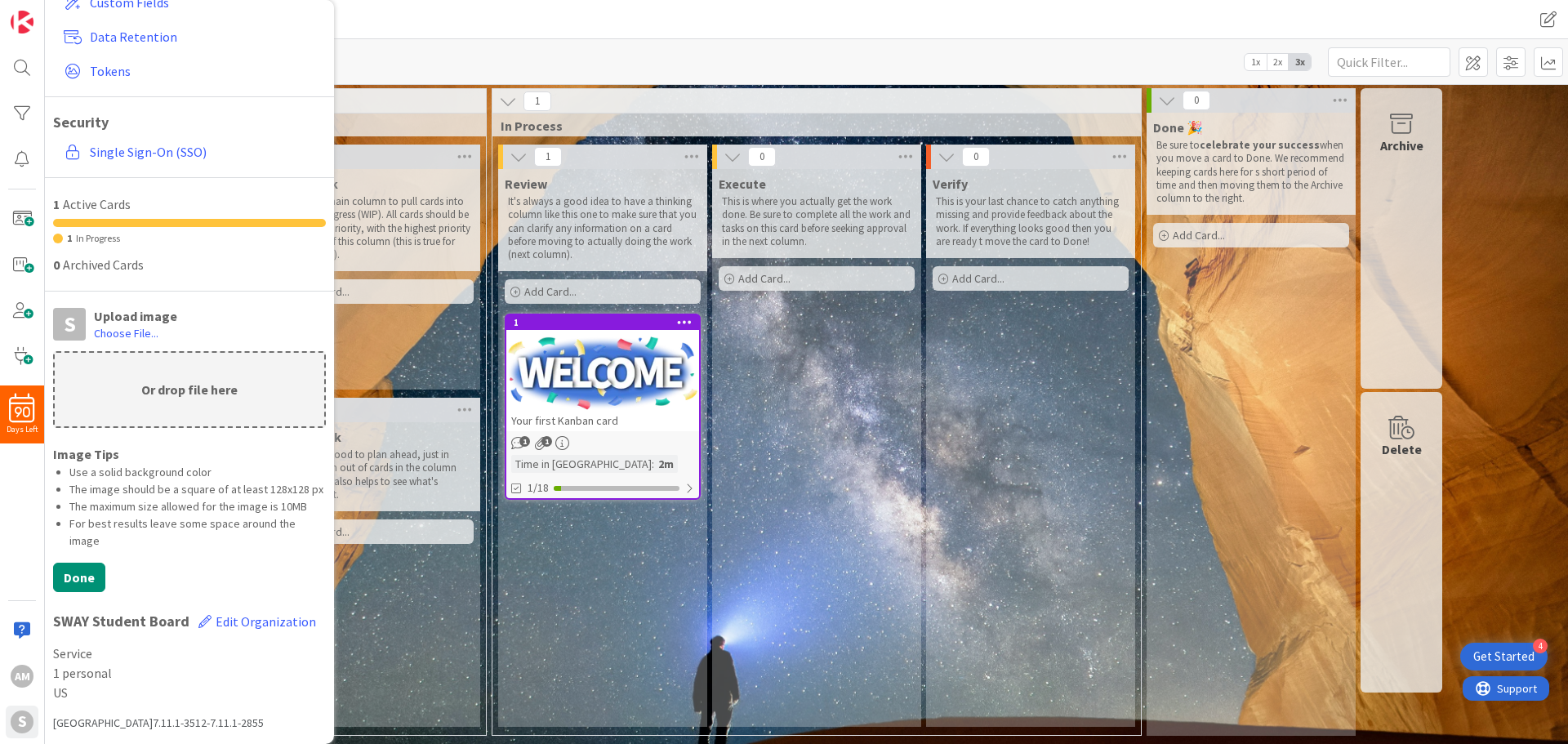
scroll to position [342, 0]
click at [254, 618] on span "Edit Organization" at bounding box center [266, 622] width 100 height 16
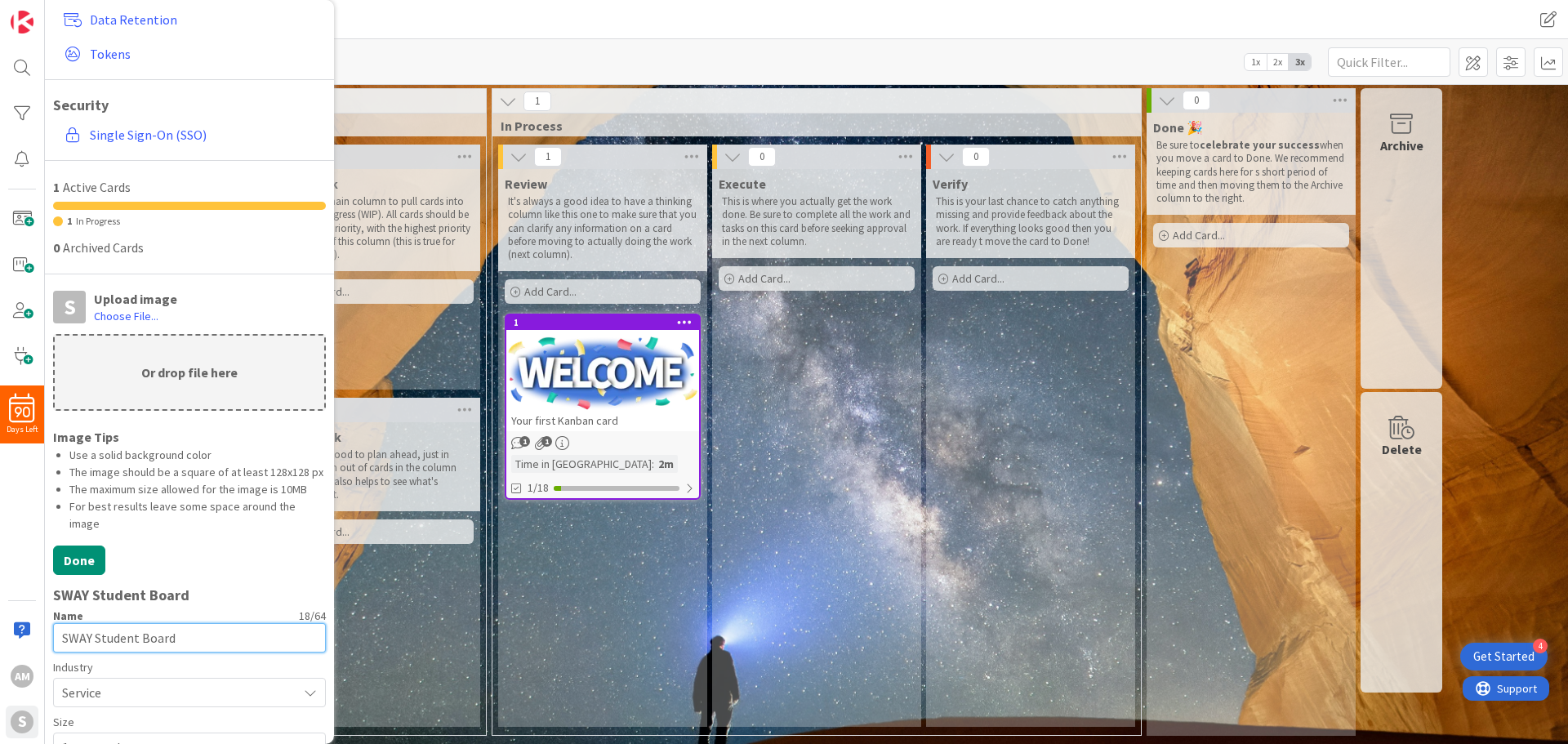
drag, startPoint x: 189, startPoint y: 657, endPoint x: 34, endPoint y: 657, distance: 155.0
click at [34, 657] on div "90 Days Left AM S Organization V SWAY Student Board Plan & Billing Member Licen…" at bounding box center [22, 372] width 45 height 744
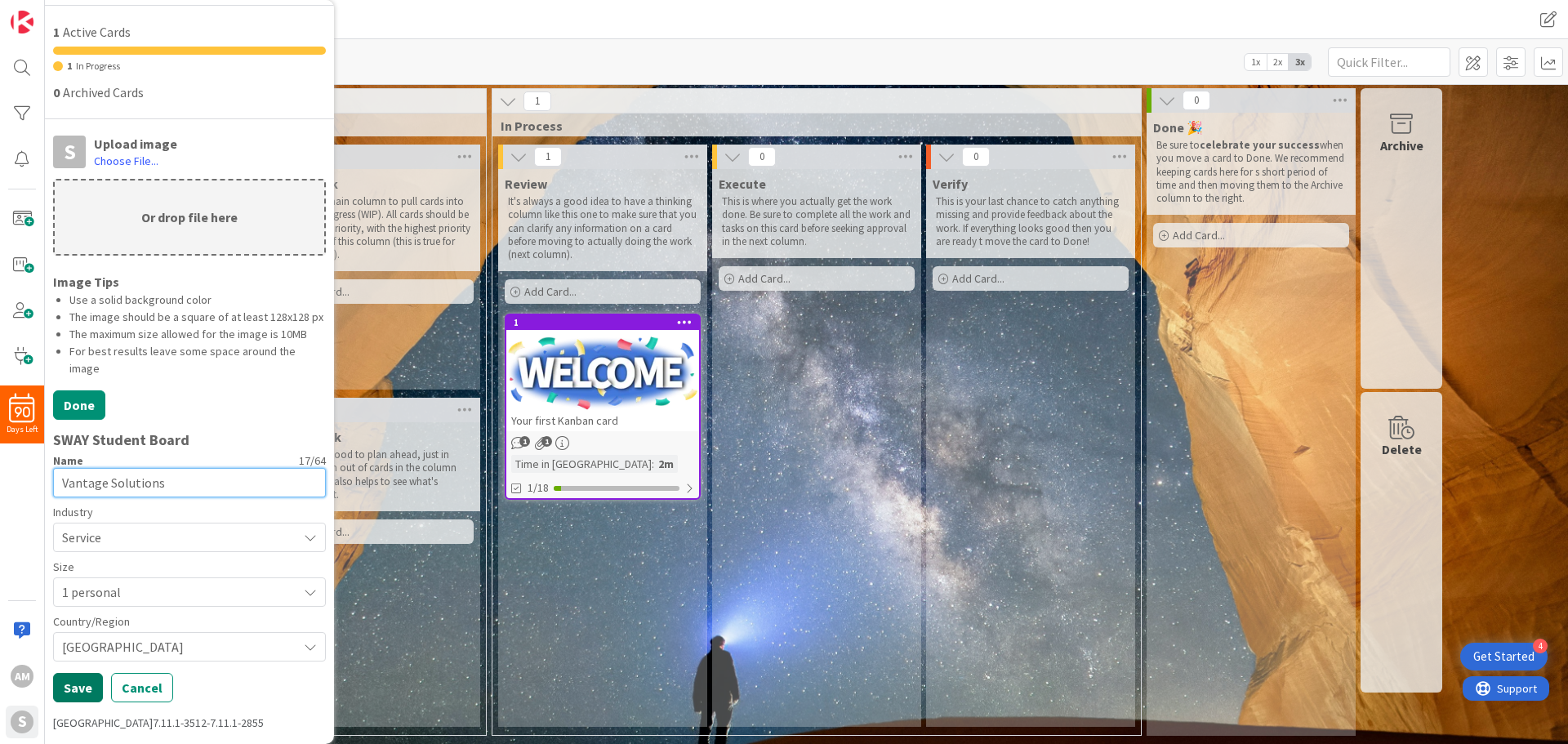
type input "Vantage Solutions"
click at [89, 690] on button "Save" at bounding box center [78, 687] width 50 height 29
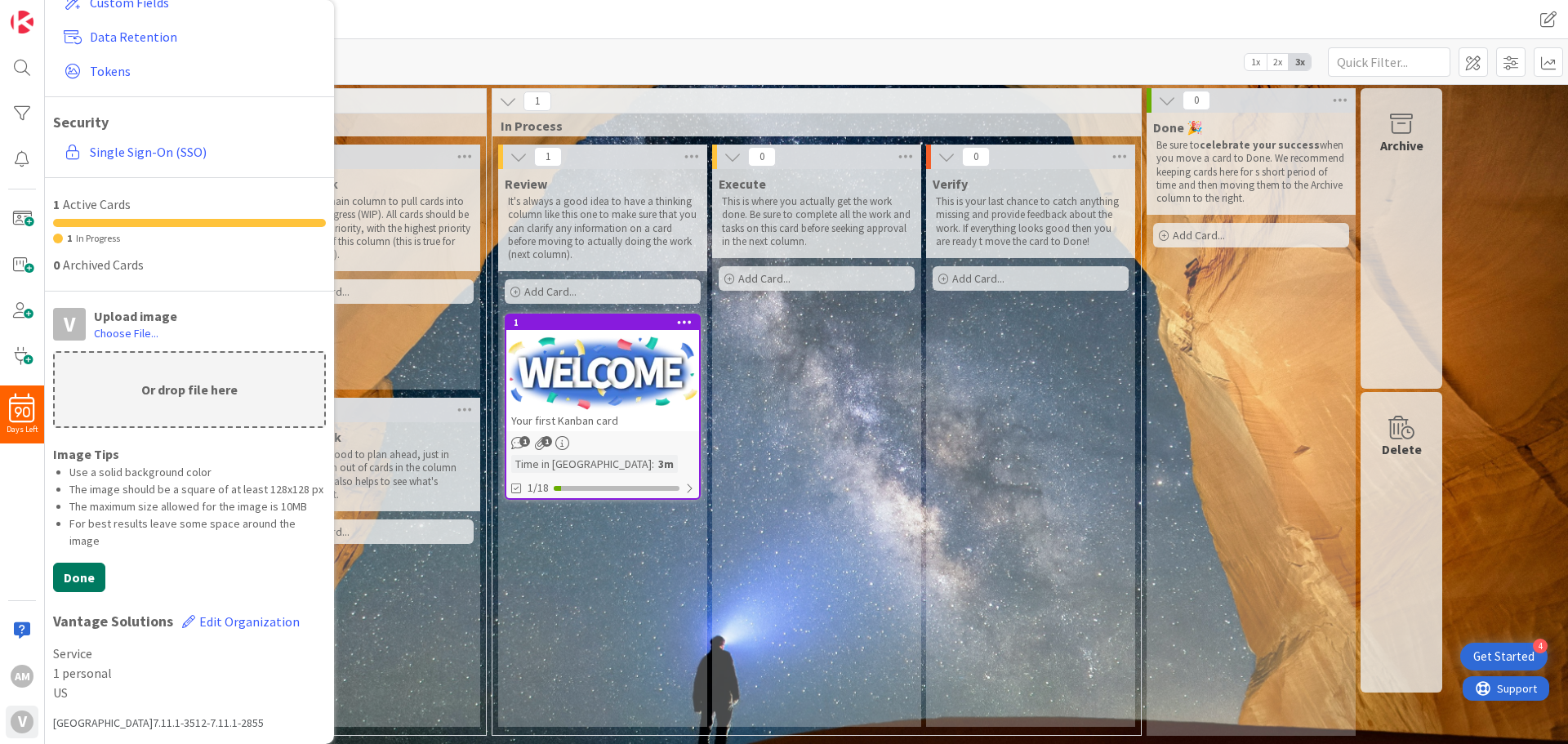
click at [67, 578] on button "Done" at bounding box center [79, 577] width 52 height 29
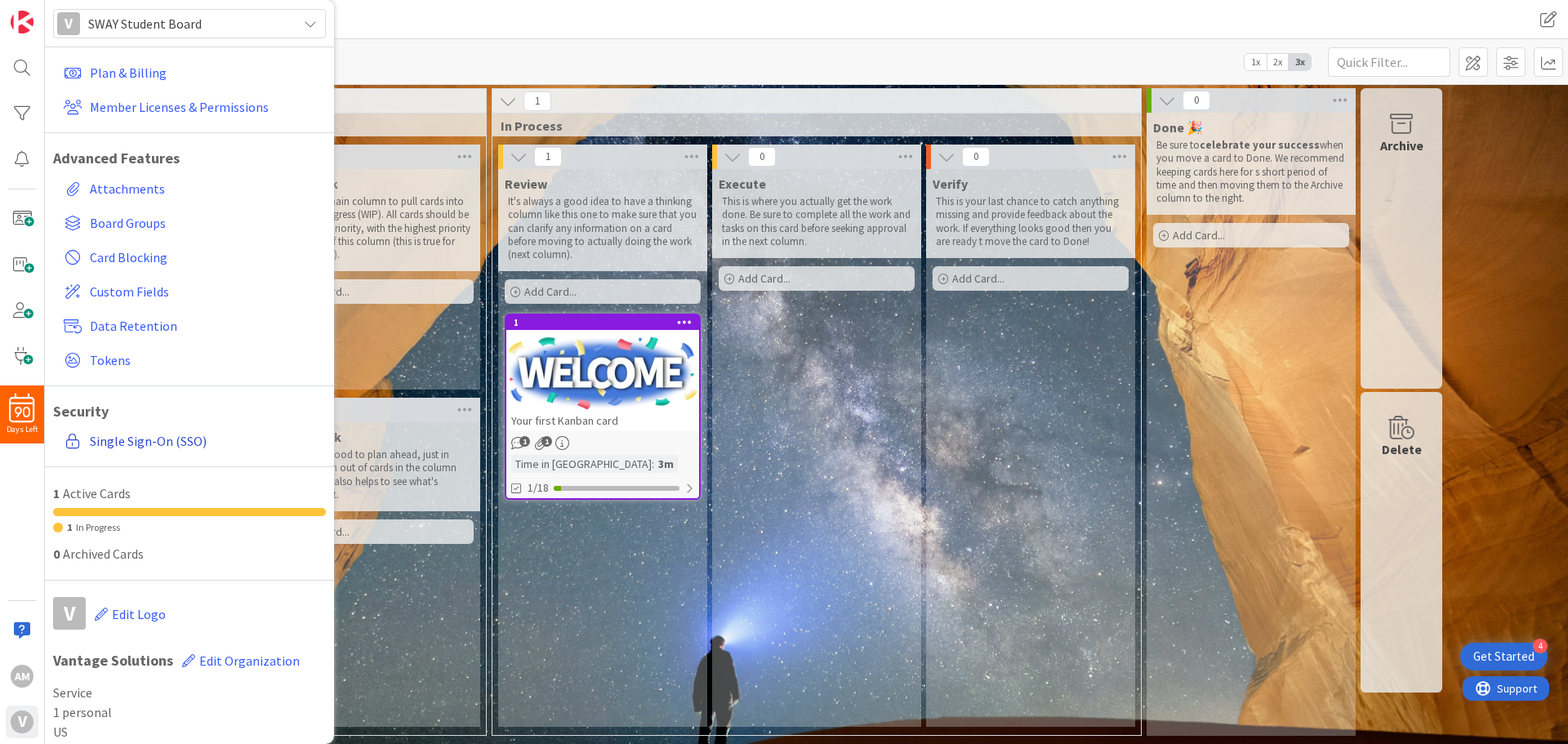
scroll to position [0, 0]
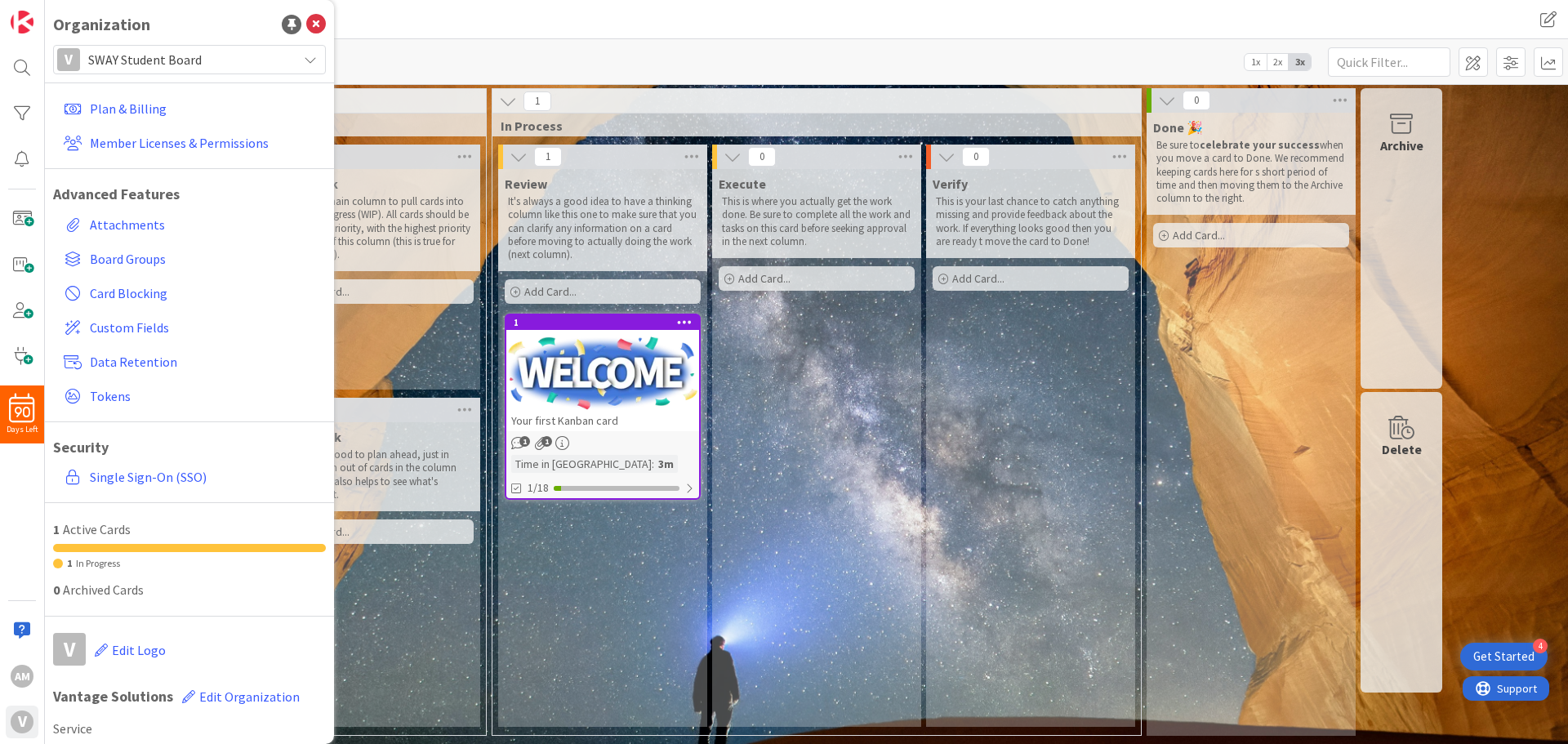
click at [403, 50] on div "Kanban My First Board 1x 2x 3x" at bounding box center [806, 61] width 1523 height 45
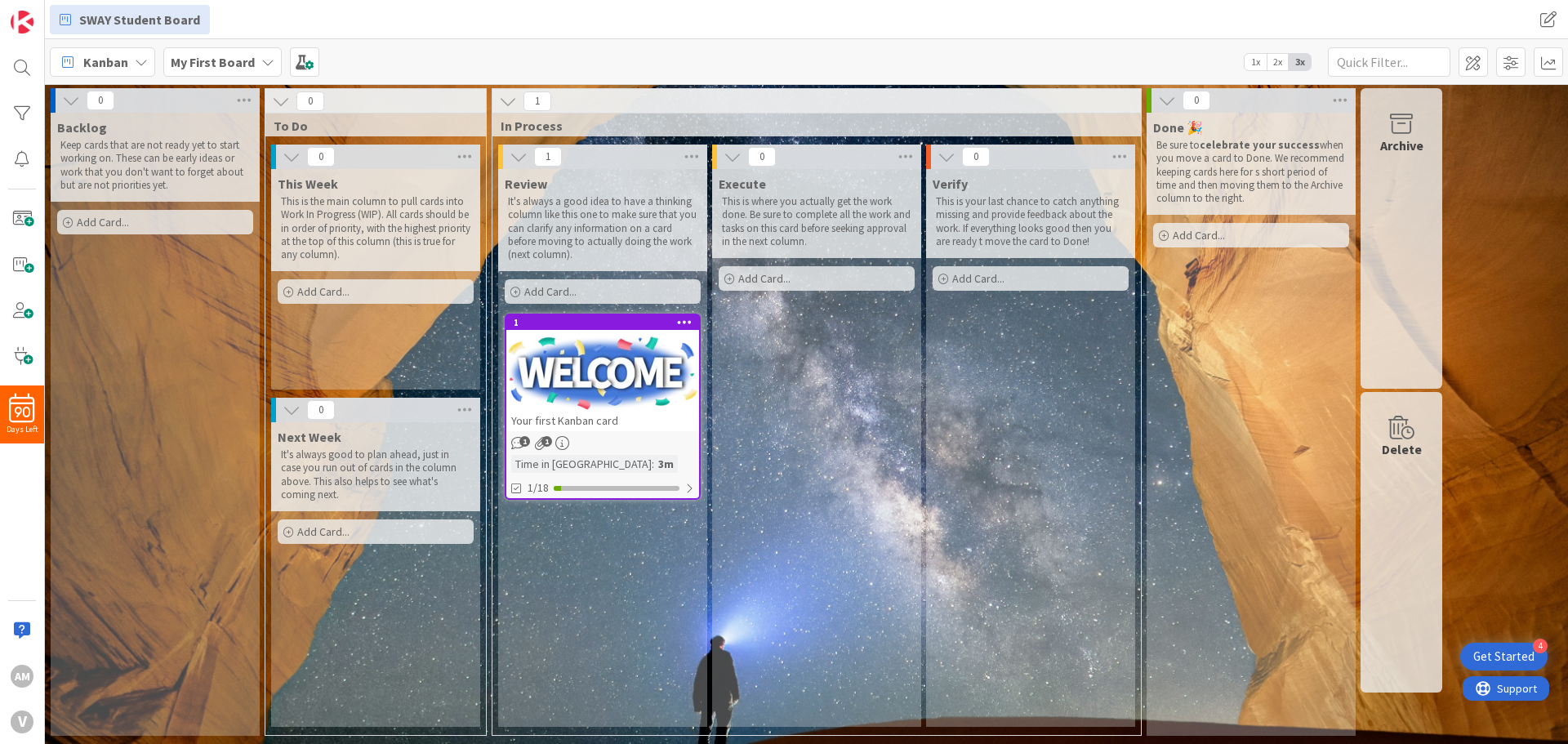
click at [142, 59] on icon at bounding box center [142, 62] width 13 height 13
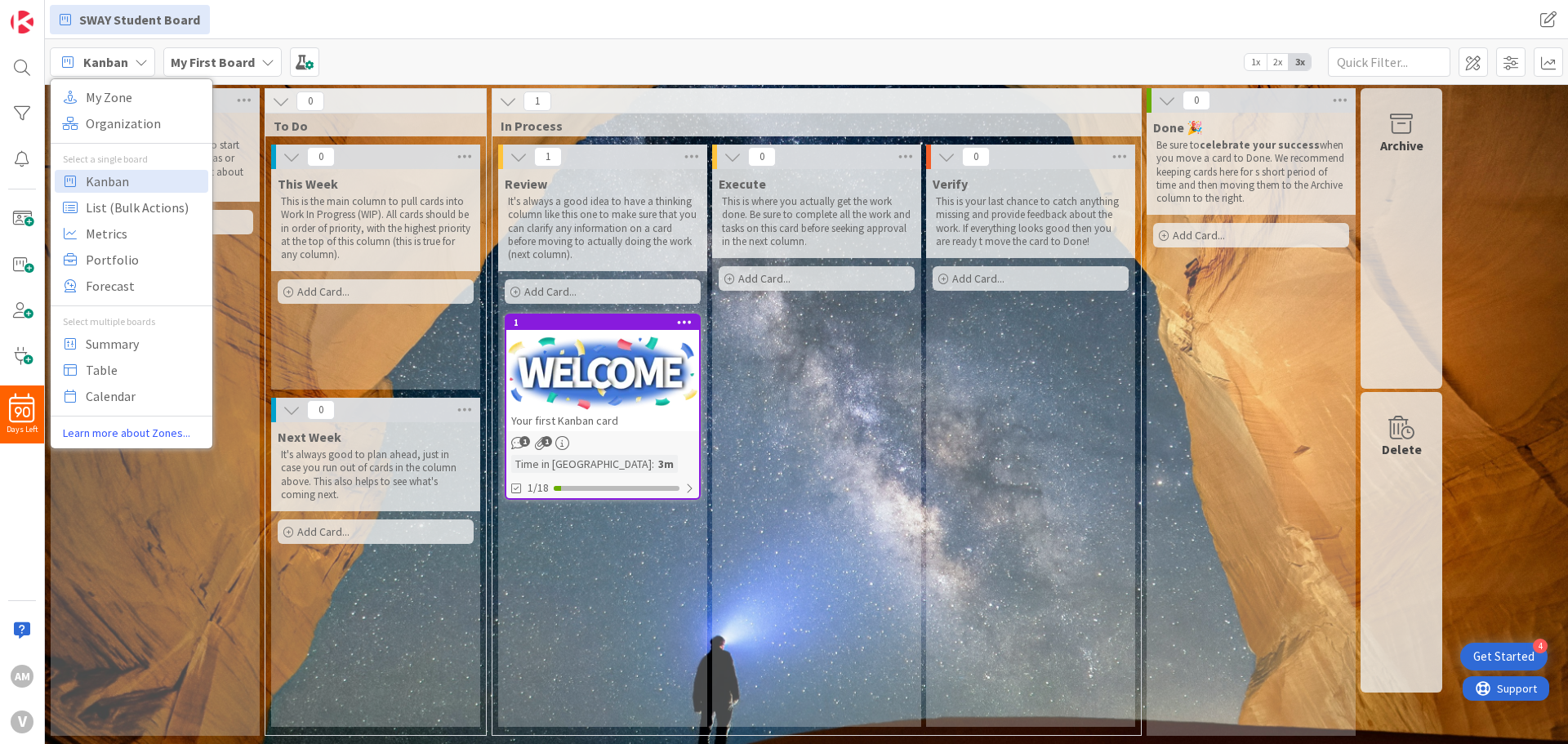
click at [202, 59] on b "My First Board" at bounding box center [213, 62] width 84 height 16
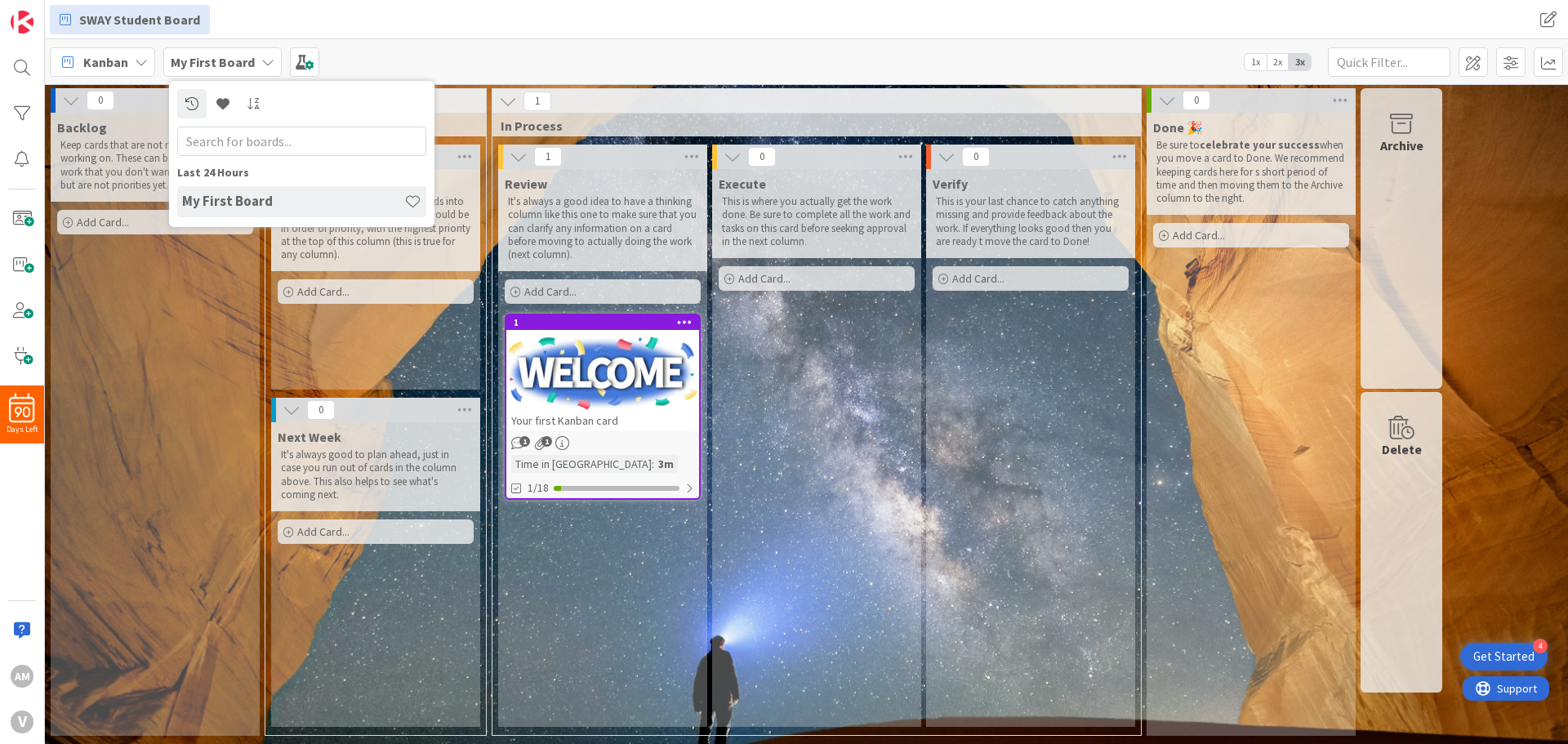
click at [466, 58] on div "Kanban My Zone Organization Select a single board Kanban List (Bulk Actions) Me…" at bounding box center [806, 61] width 1523 height 45
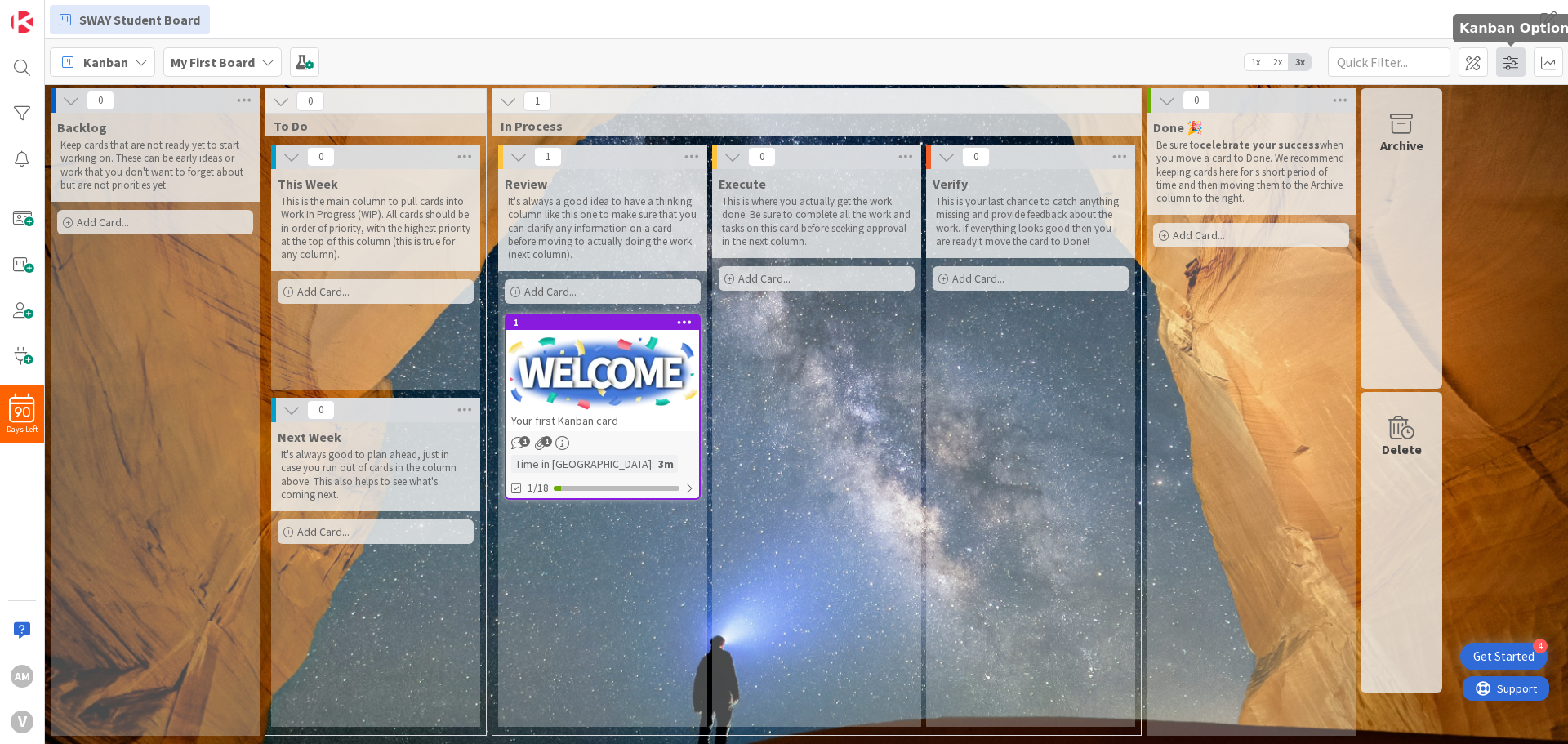
click at [1519, 64] on span at bounding box center [1510, 62] width 29 height 29
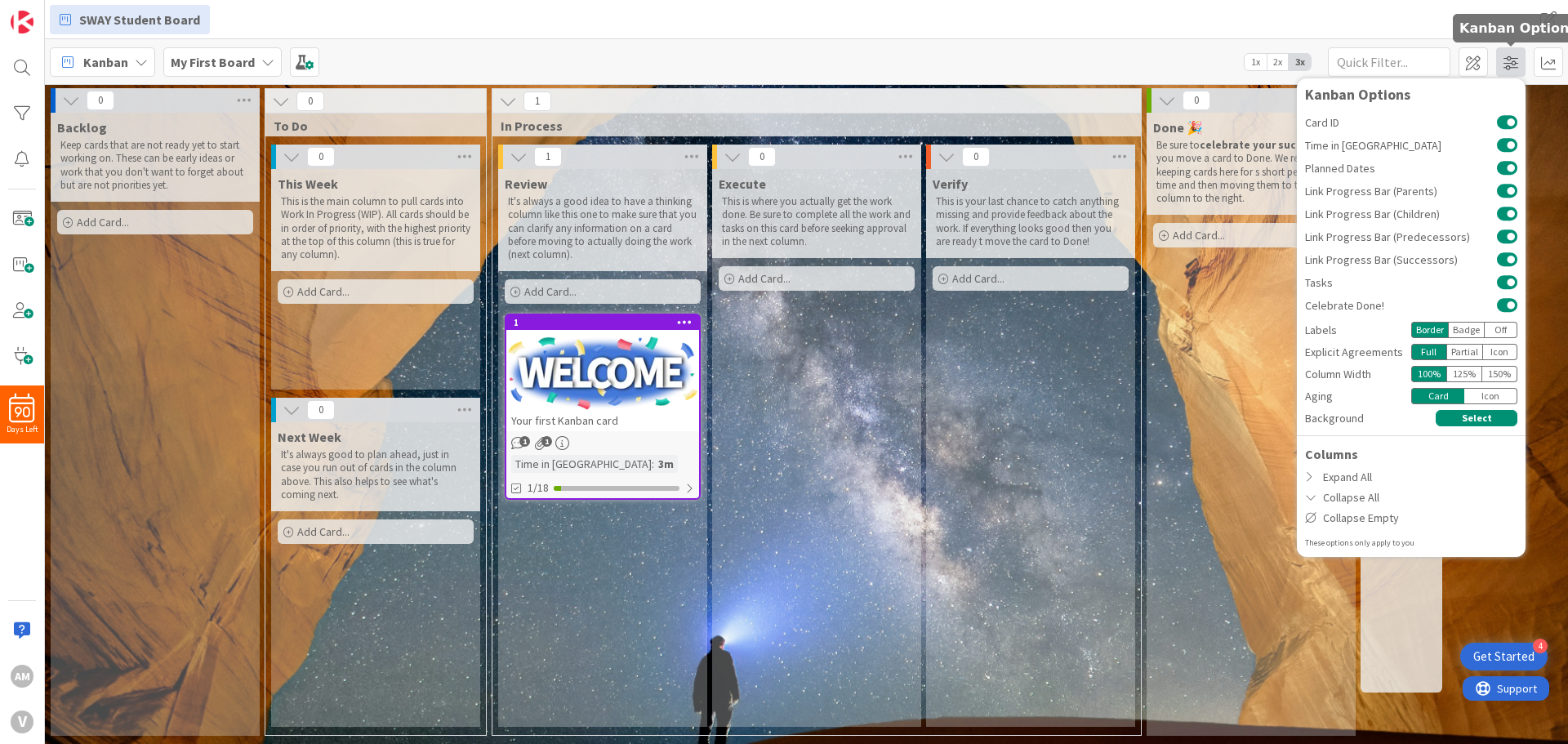
click at [1519, 64] on span at bounding box center [1510, 62] width 29 height 29
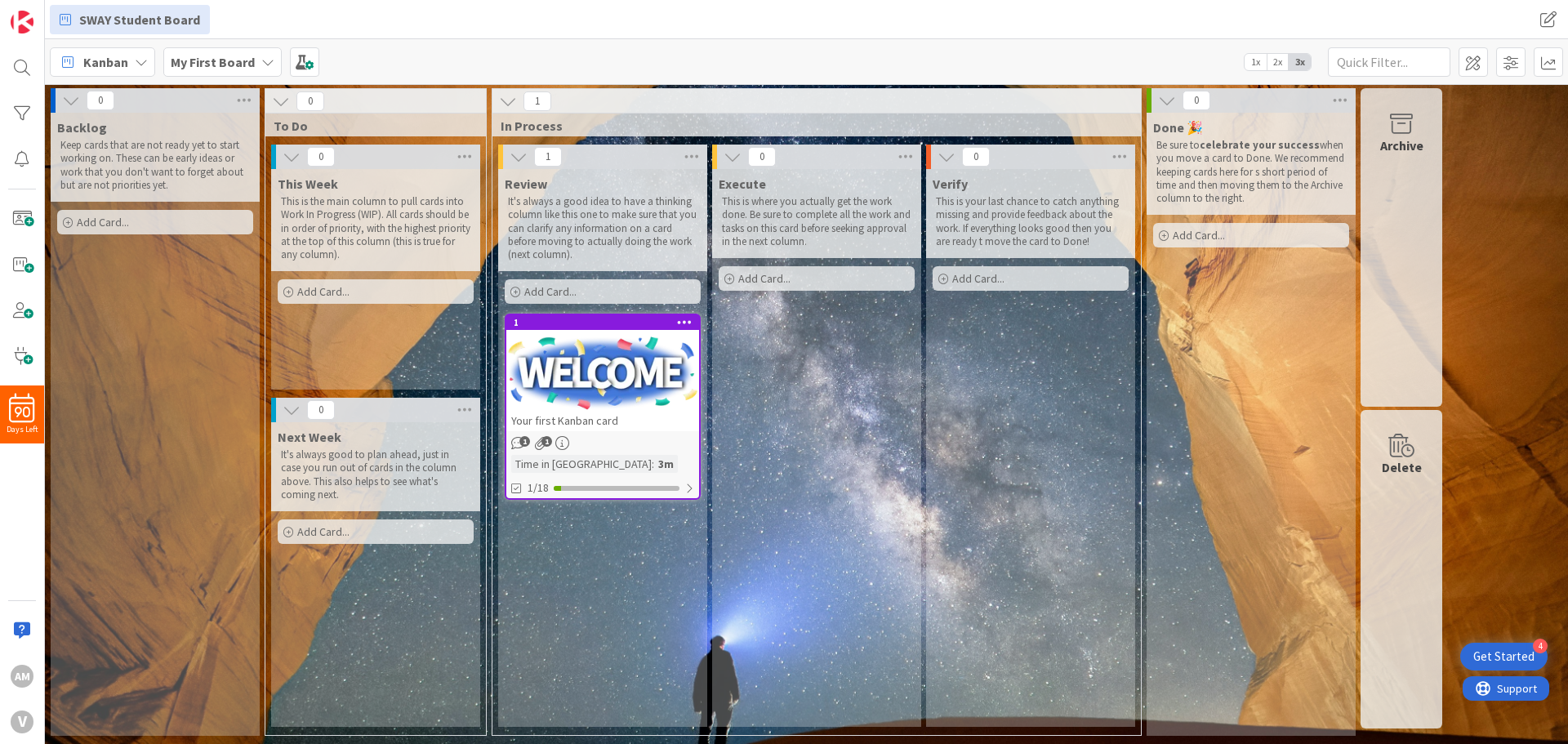
click at [495, 55] on div "Kanban My Zone Organization Select a single board Kanban List (Bulk Actions) Me…" at bounding box center [806, 61] width 1523 height 45
click at [23, 27] on img at bounding box center [22, 22] width 23 height 23
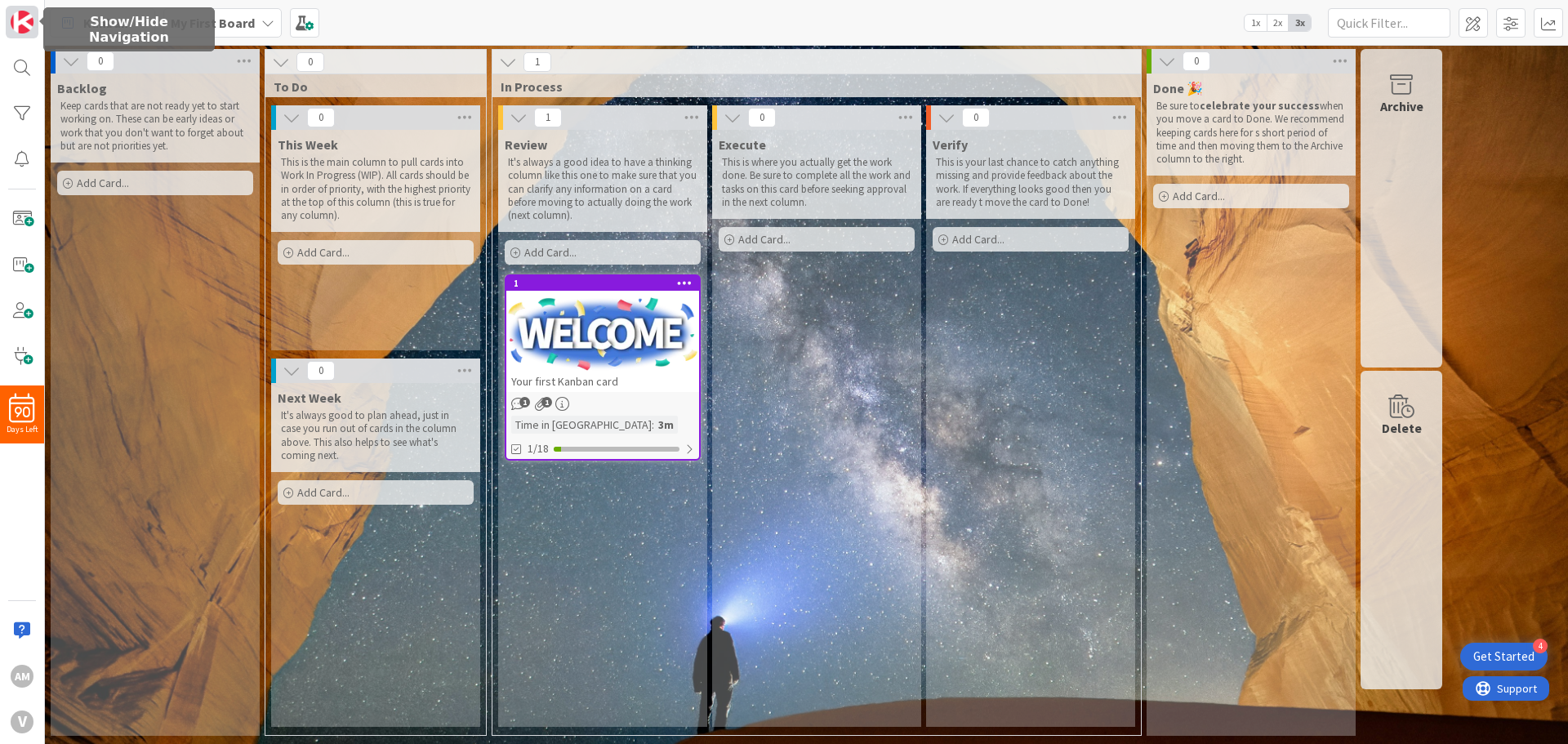
click at [24, 25] on img at bounding box center [22, 22] width 23 height 23
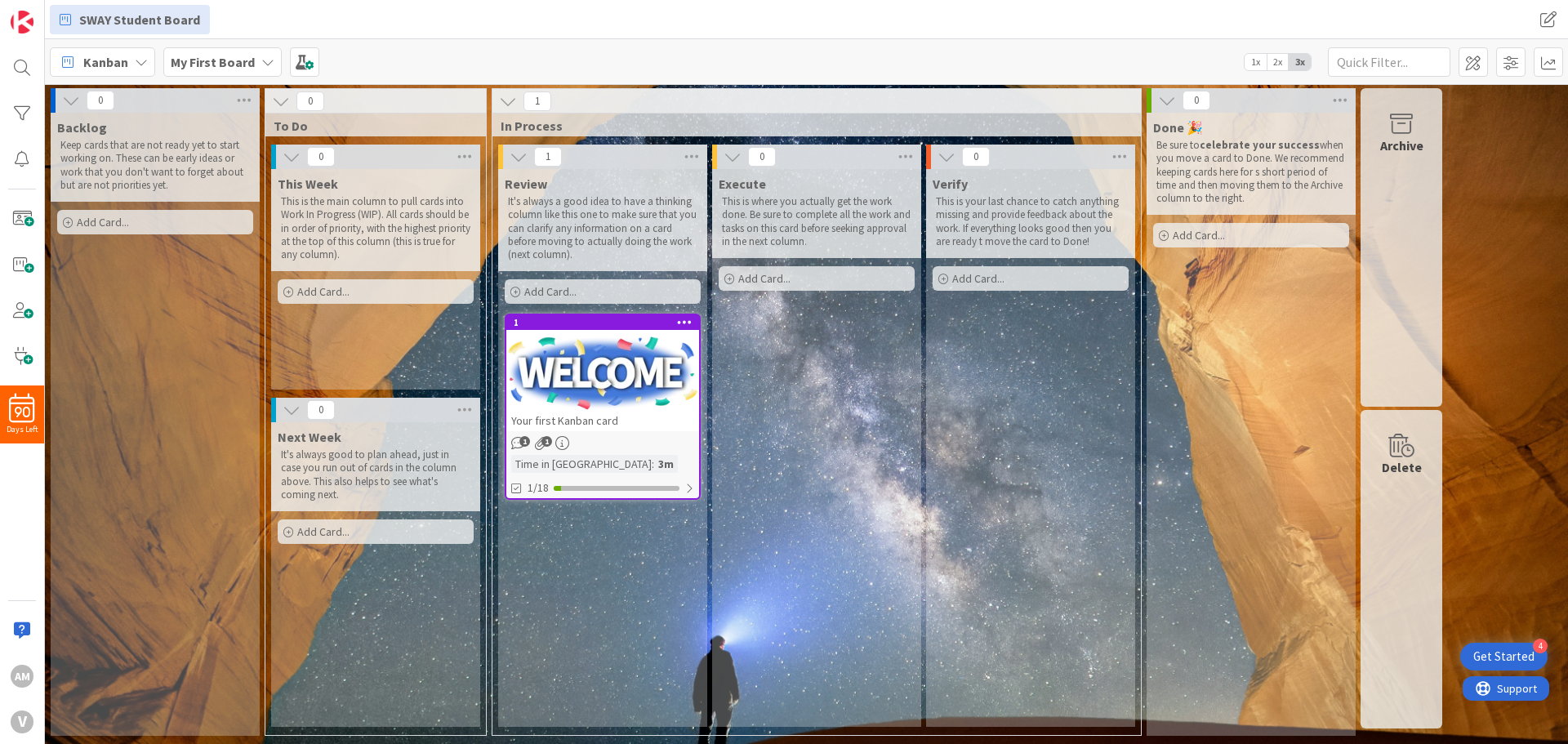
click at [329, 19] on div "SWAY Student Board" at bounding box center [458, 19] width 815 height 29
click at [117, 22] on span "SWAY Student Board" at bounding box center [140, 19] width 121 height 19
click at [117, 19] on span "SWAY Student Board" at bounding box center [140, 19] width 121 height 19
click at [23, 162] on div at bounding box center [22, 160] width 33 height 33
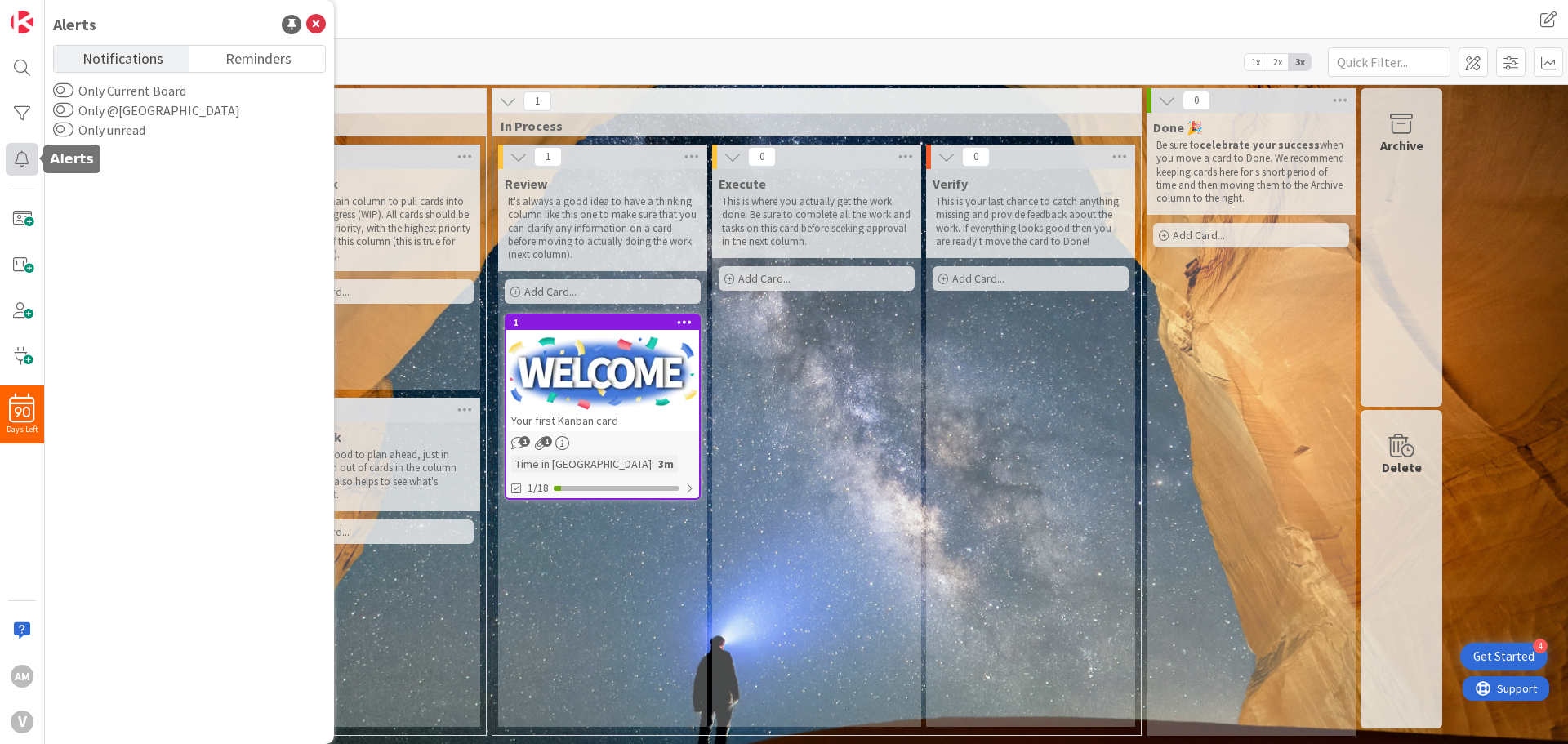
click at [23, 162] on div at bounding box center [22, 160] width 33 height 33
click at [66, 89] on button "Only Current Board" at bounding box center [63, 90] width 20 height 16
click at [27, 115] on div at bounding box center [22, 113] width 33 height 33
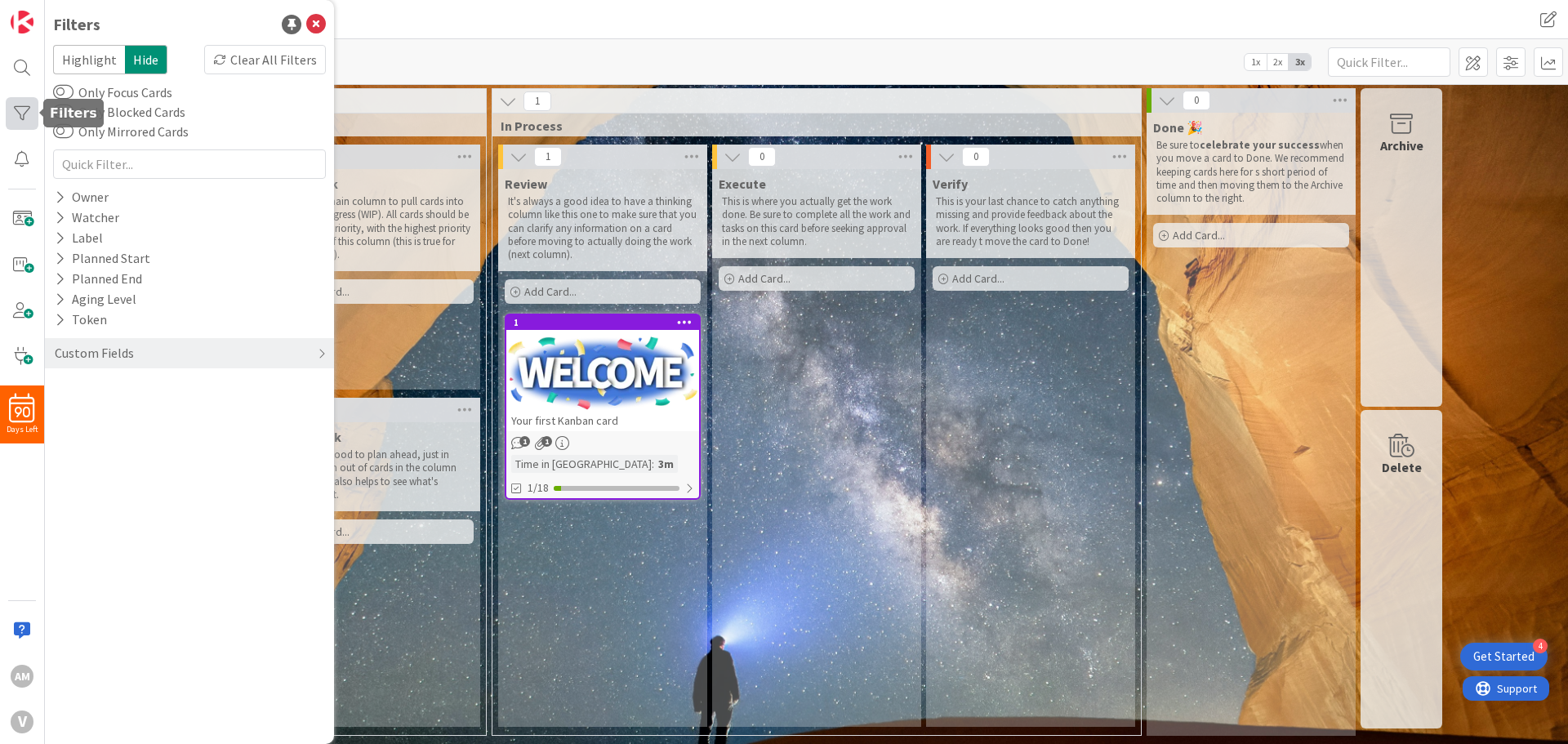
click at [27, 115] on div at bounding box center [22, 113] width 33 height 33
click at [195, 32] on div "Filters" at bounding box center [189, 24] width 273 height 25
click at [315, 25] on icon at bounding box center [315, 24] width 19 height 19
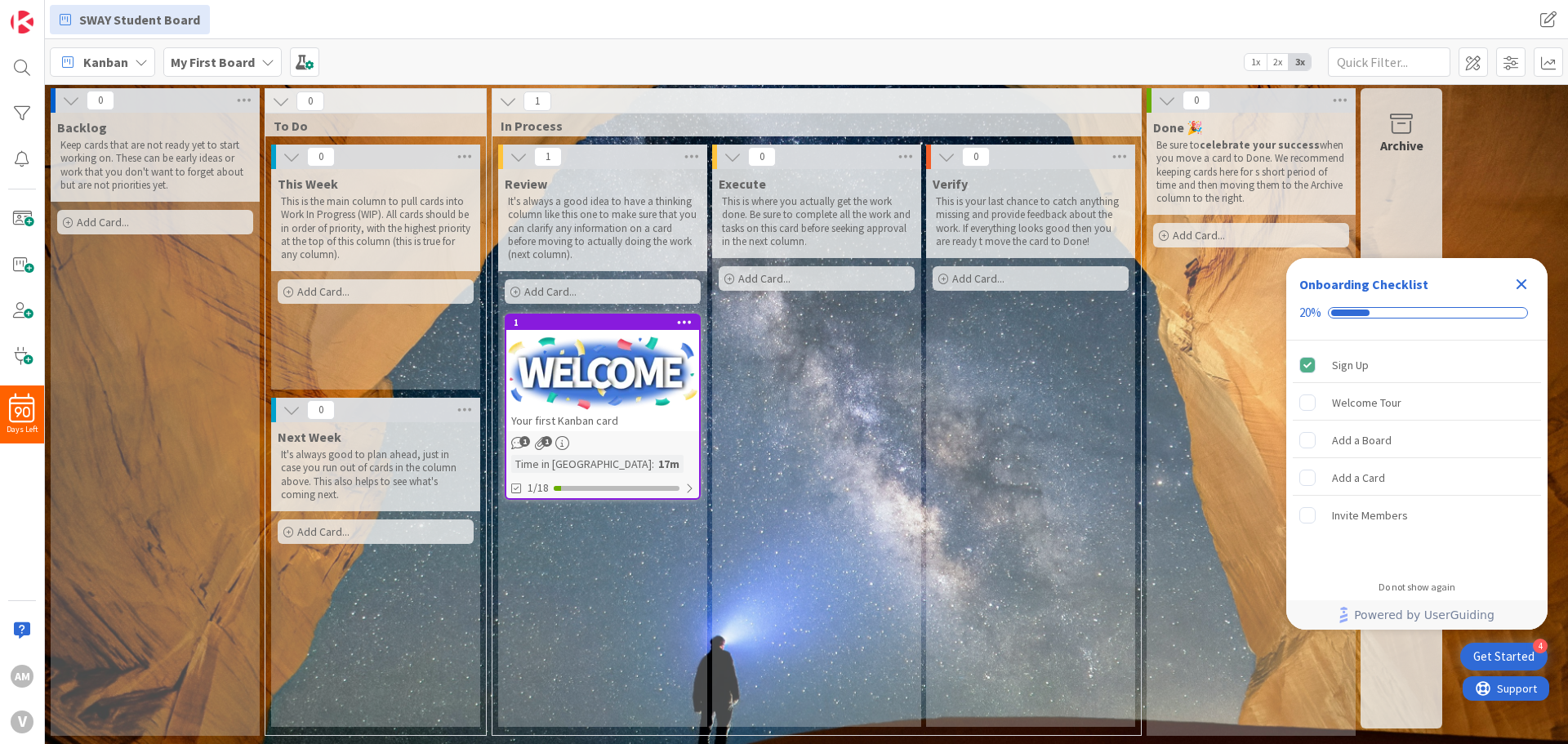
click at [1005, 436] on div "Verify This is your last chance to catch anything missing and provide feedback …" at bounding box center [1030, 447] width 209 height 558
click at [1519, 287] on icon "Close Checklist" at bounding box center [1522, 285] width 11 height 11
